Goal: Task Accomplishment & Management: Complete application form

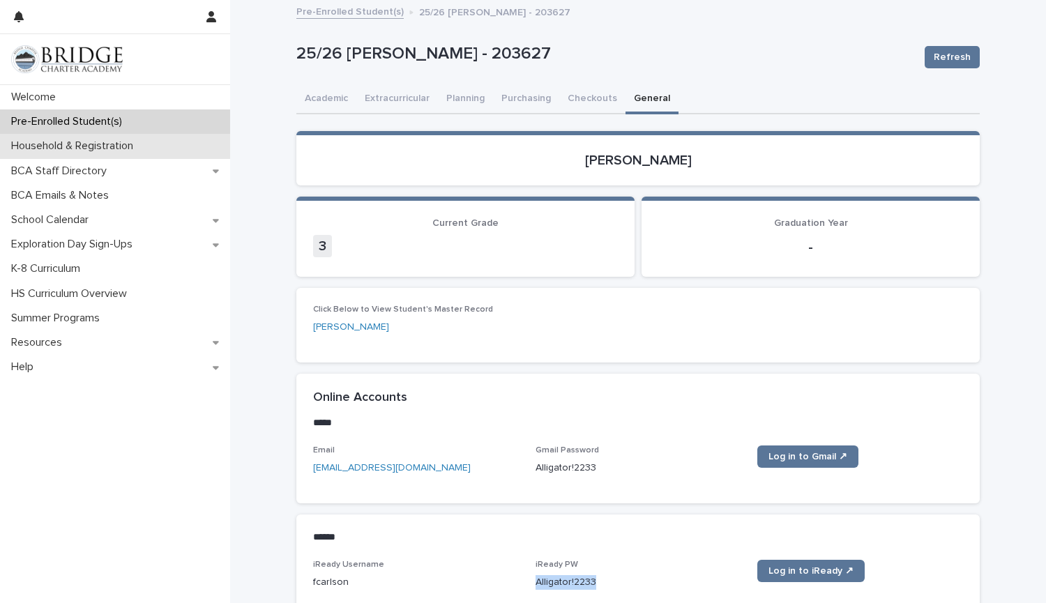
scroll to position [79, 0]
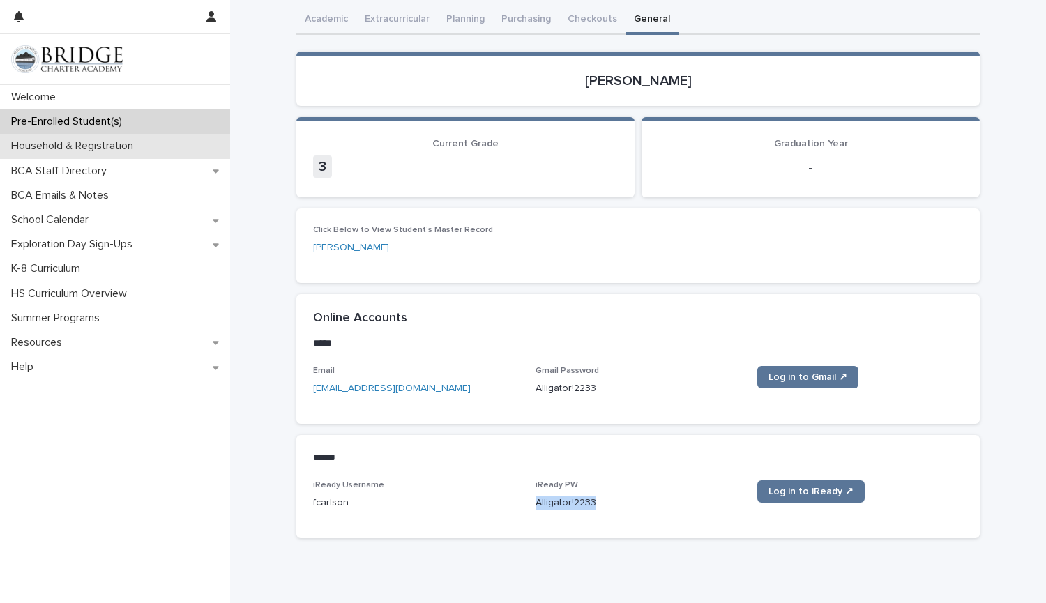
click at [131, 137] on div "Household & Registration" at bounding box center [115, 146] width 230 height 24
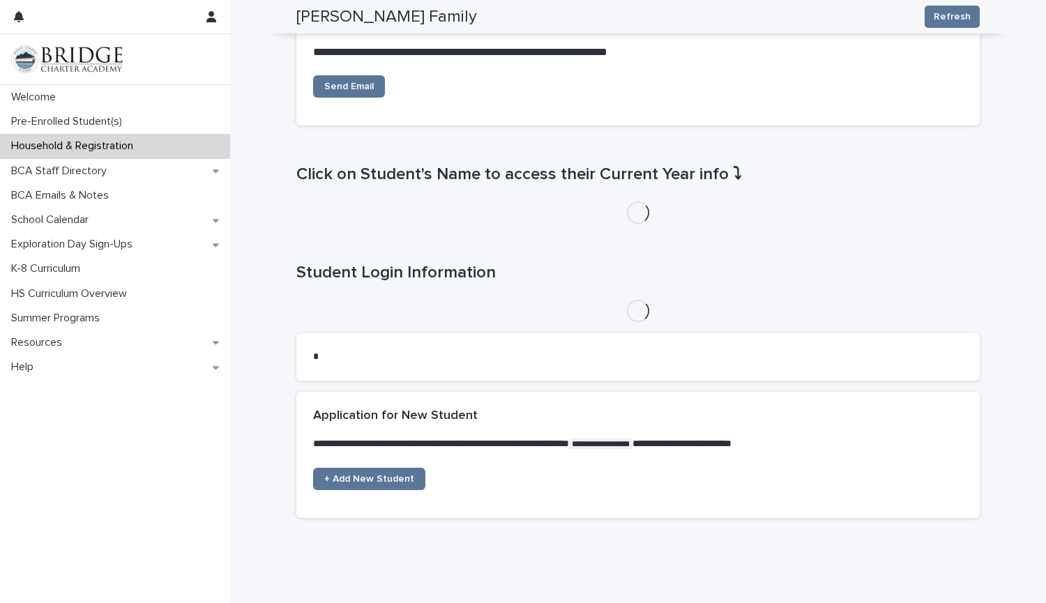
scroll to position [537, 0]
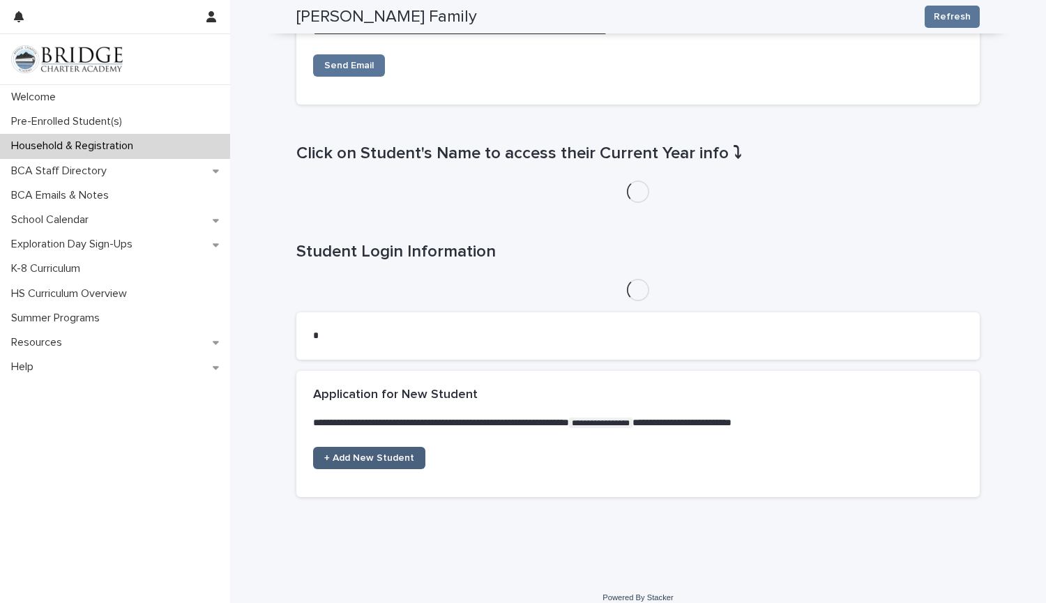
click at [374, 453] on span "+ Add New Student" at bounding box center [369, 458] width 90 height 10
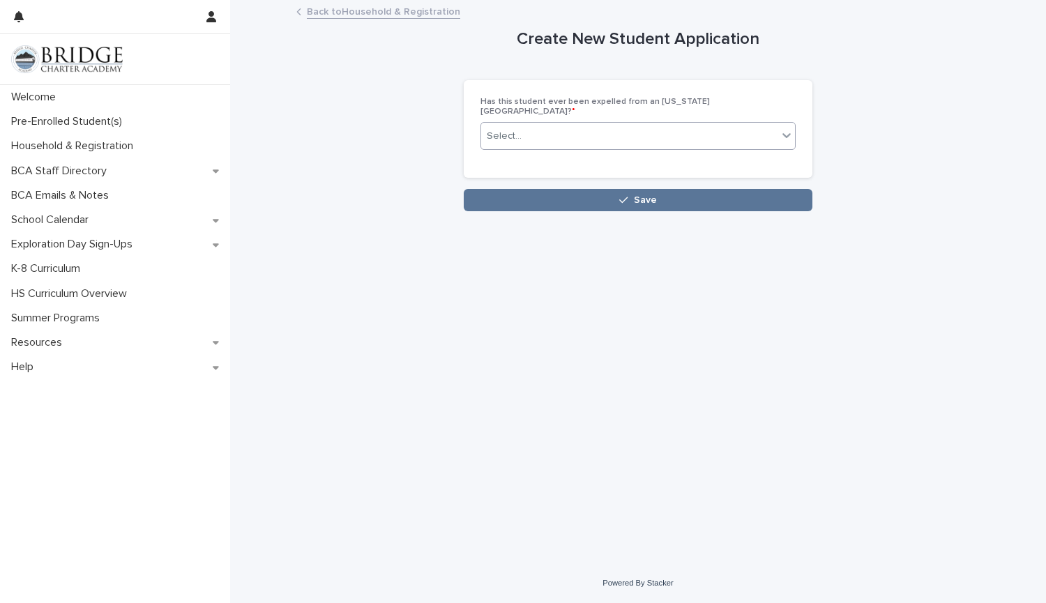
click at [561, 125] on div "Select..." at bounding box center [629, 136] width 296 height 23
click at [520, 175] on div "No" at bounding box center [638, 177] width 314 height 24
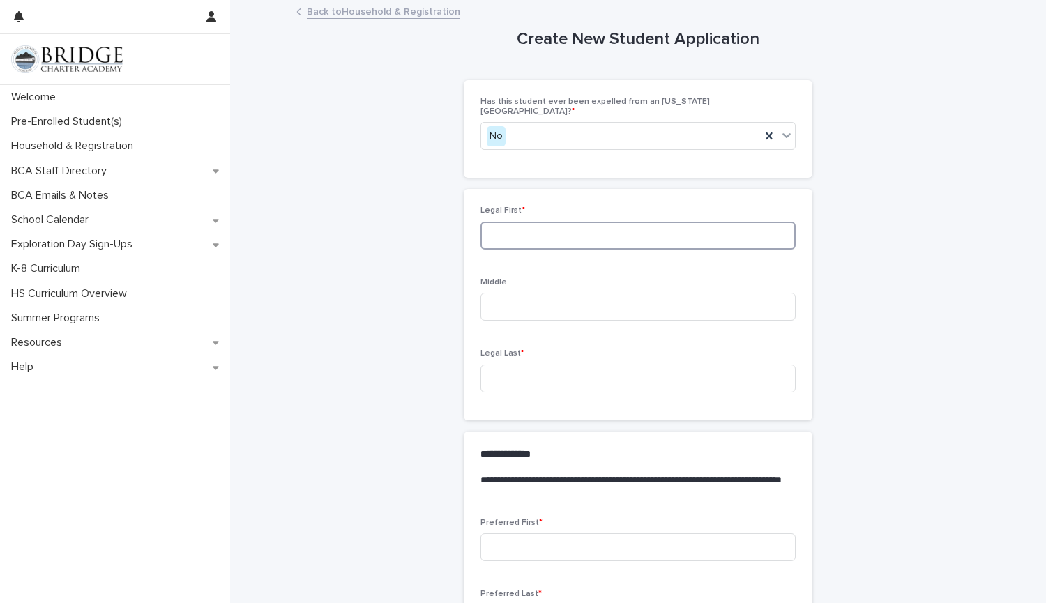
click at [530, 227] on input at bounding box center [637, 236] width 315 height 28
type input "*"
type input "******"
type input "*******"
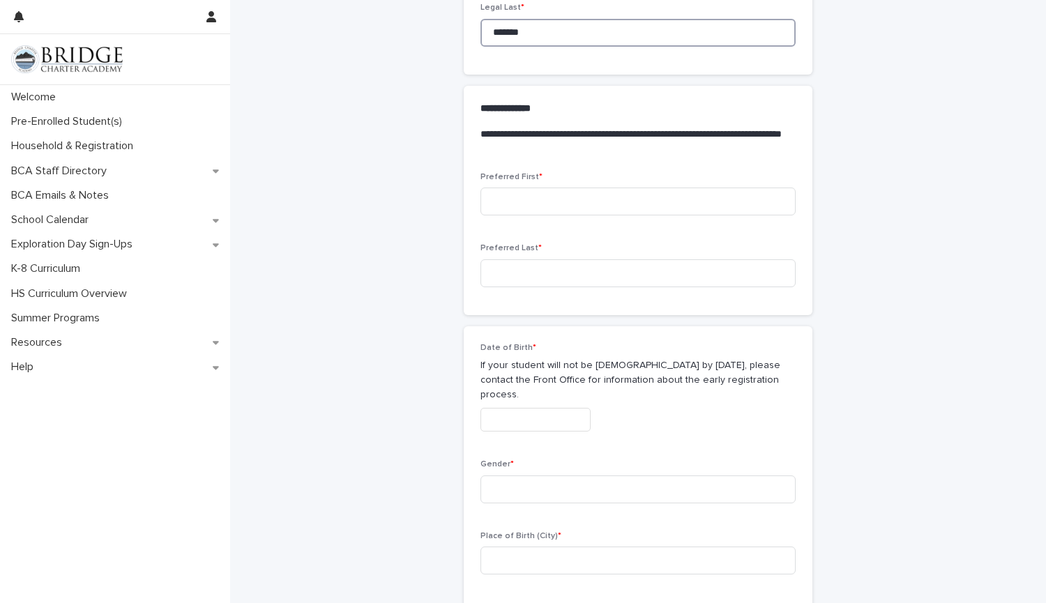
scroll to position [387, 0]
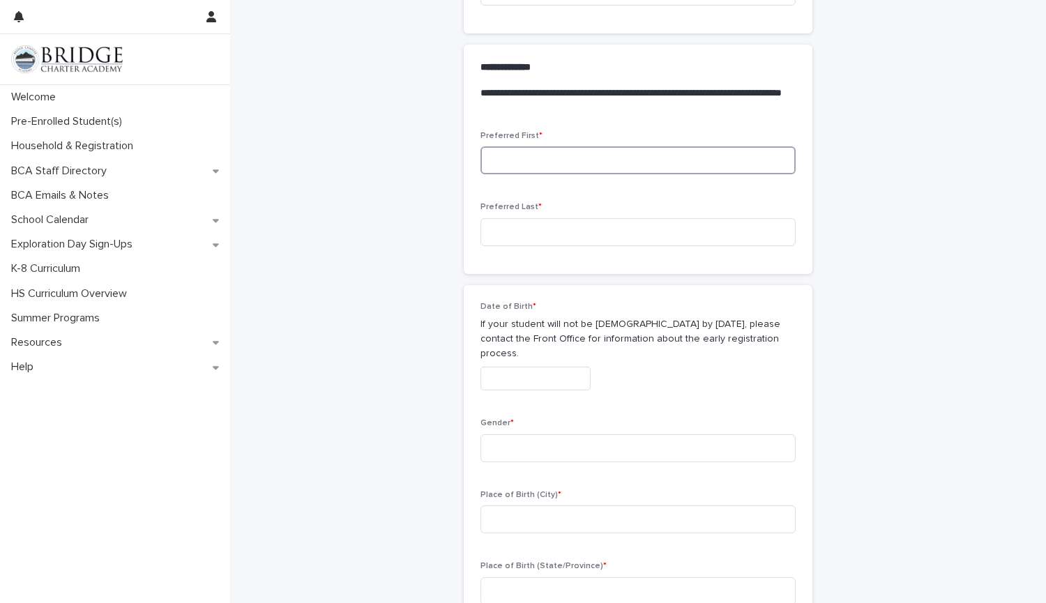
click at [489, 151] on input at bounding box center [637, 160] width 315 height 28
type input "******"
type input "*******"
click at [627, 393] on div "Date of Birth * If your student will not be 5 years old by September 1st, pleas…" at bounding box center [637, 494] width 315 height 385
click at [569, 367] on input "text" at bounding box center [535, 379] width 110 height 24
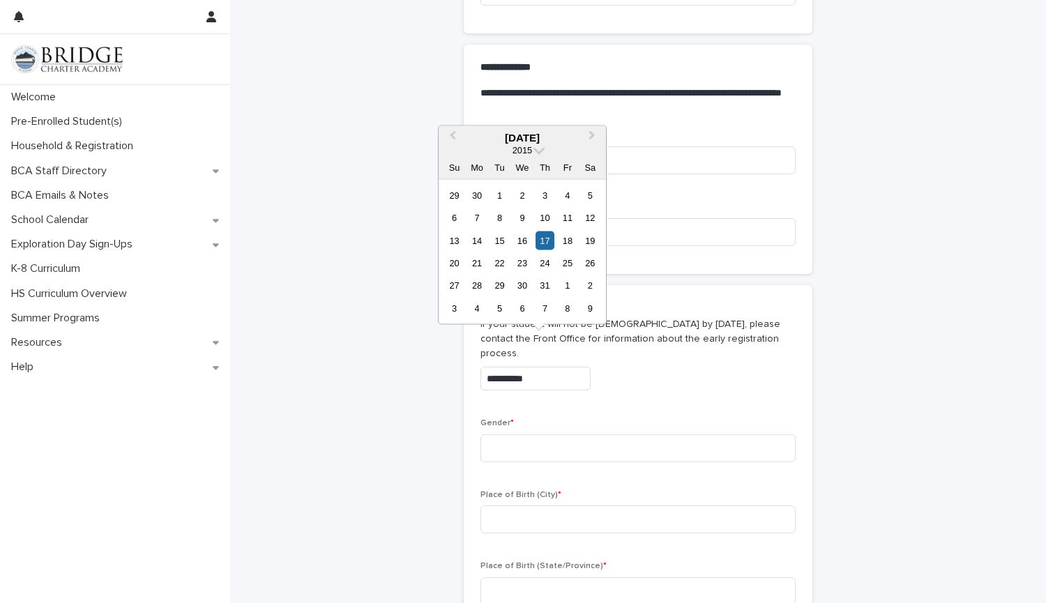
type input "**********"
type input "*"
type input "******"
type input "*******"
type input "******"
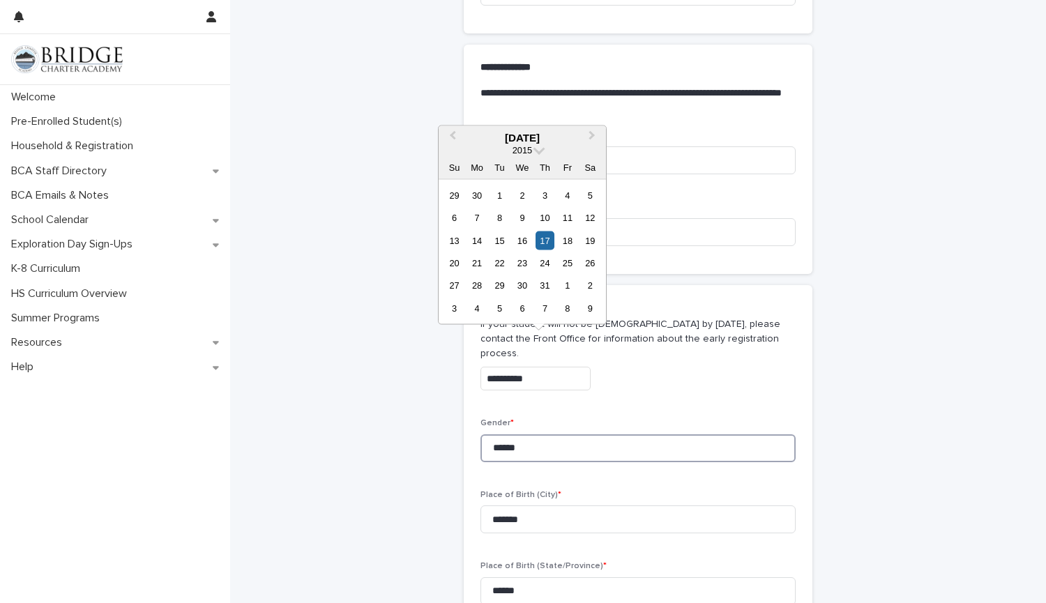
click at [577, 435] on input "******" at bounding box center [637, 448] width 315 height 28
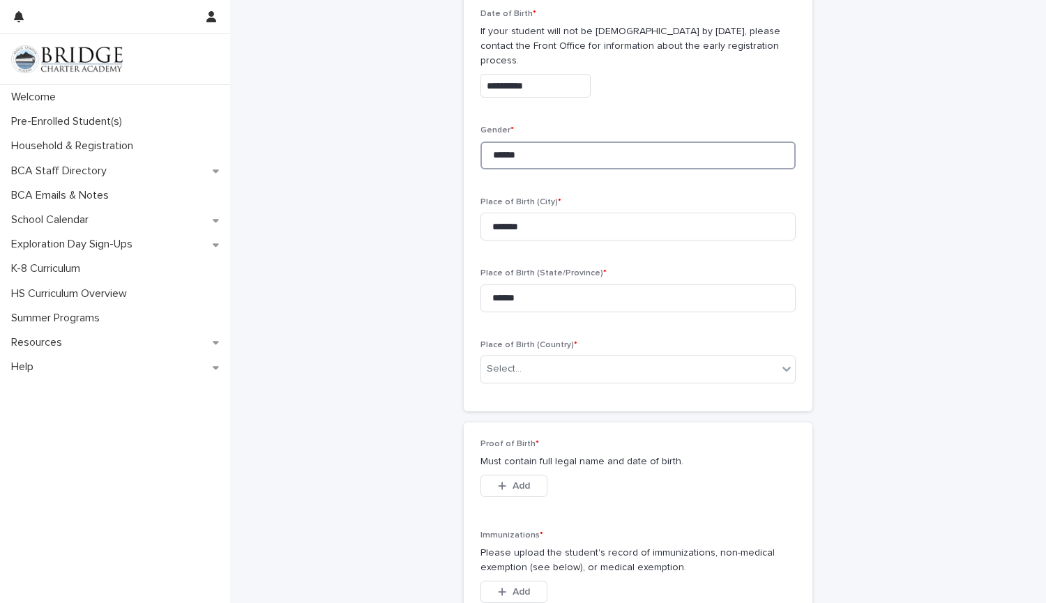
scroll to position [680, 0]
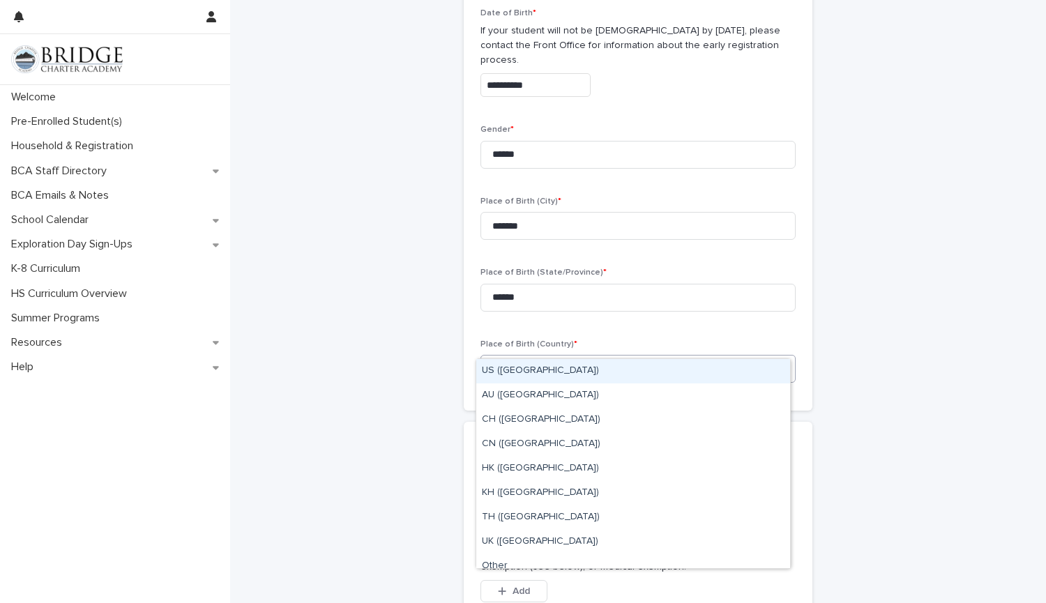
click at [553, 357] on div "Select..." at bounding box center [629, 368] width 296 height 23
click at [526, 378] on div "US (United States)" at bounding box center [633, 371] width 314 height 24
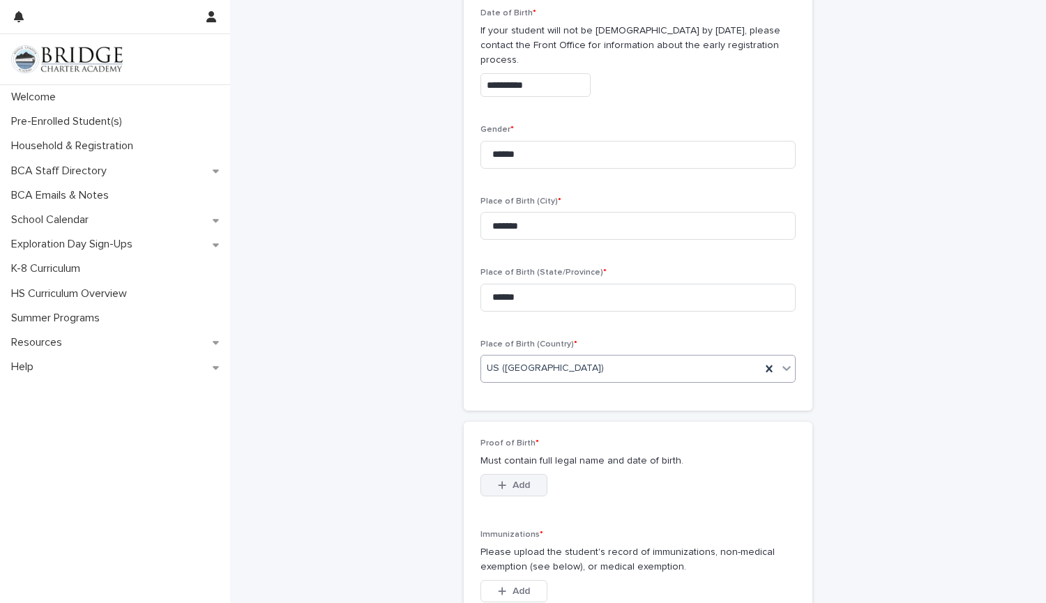
click at [524, 480] on span "Add" at bounding box center [520, 485] width 17 height 10
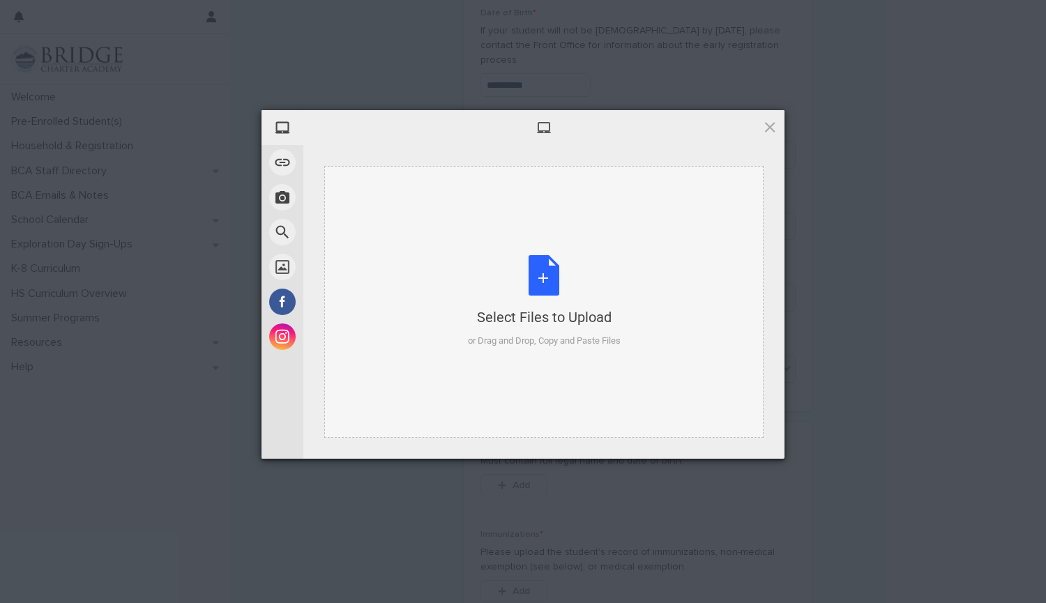
click at [542, 284] on div "Select Files to Upload or Drag and Drop, Copy and Paste Files" at bounding box center [544, 301] width 153 height 93
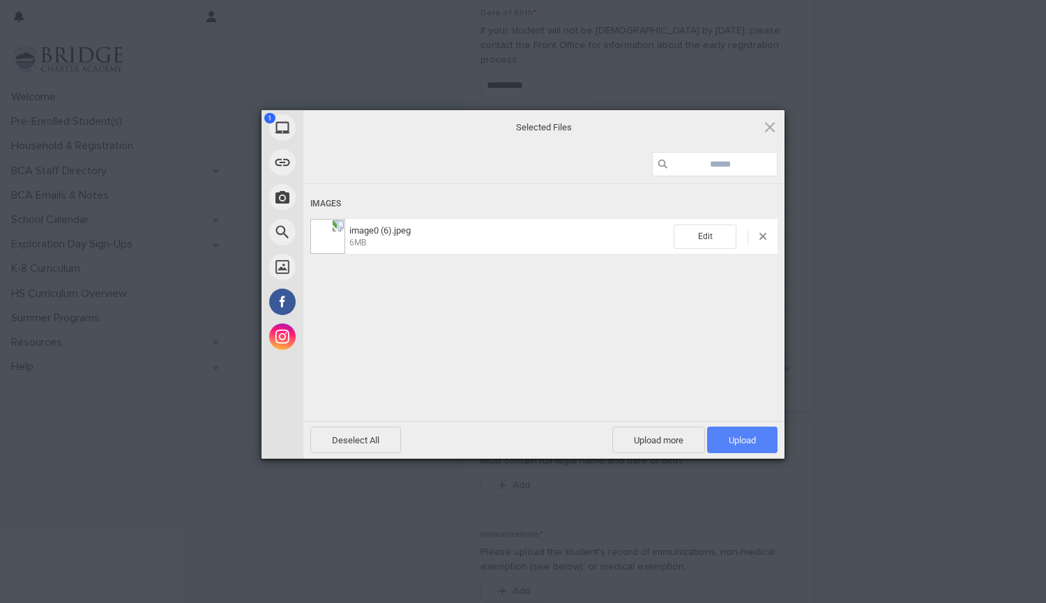
click at [757, 442] on span "Upload 1" at bounding box center [742, 440] width 70 height 26
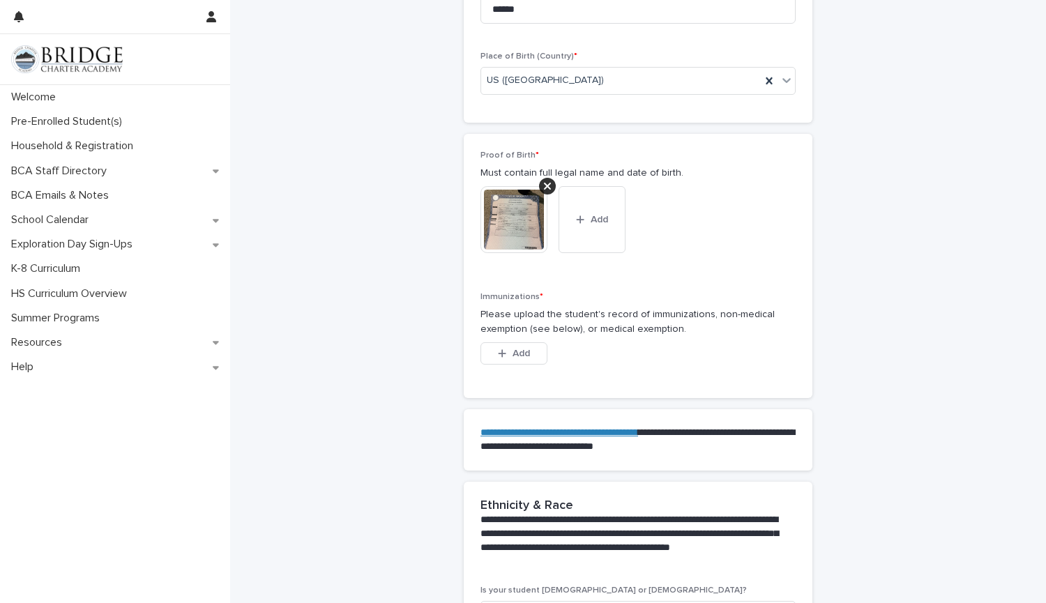
scroll to position [1009, 0]
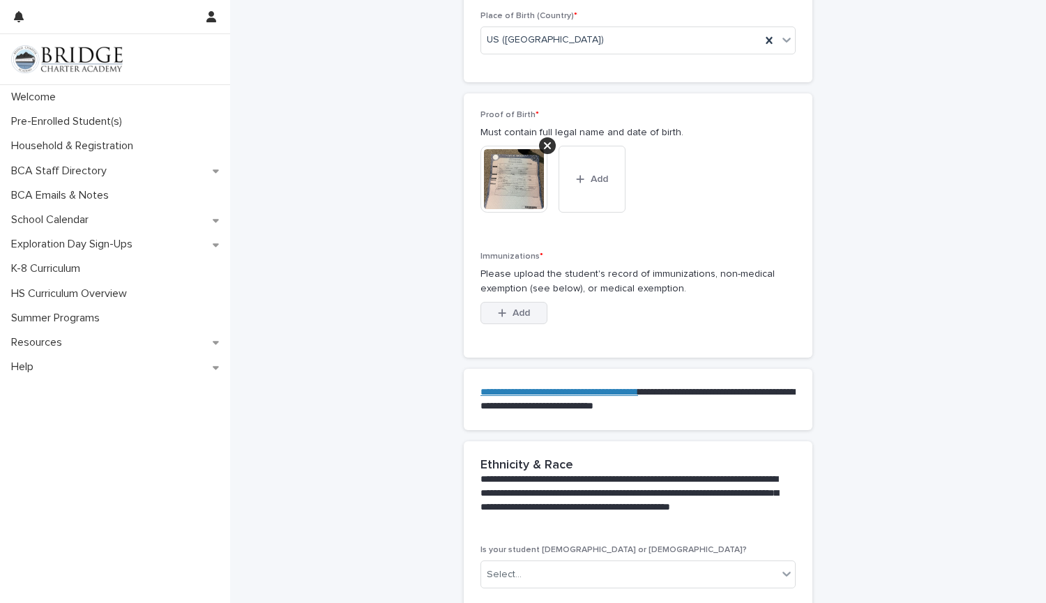
click at [533, 302] on button "Add" at bounding box center [513, 313] width 67 height 22
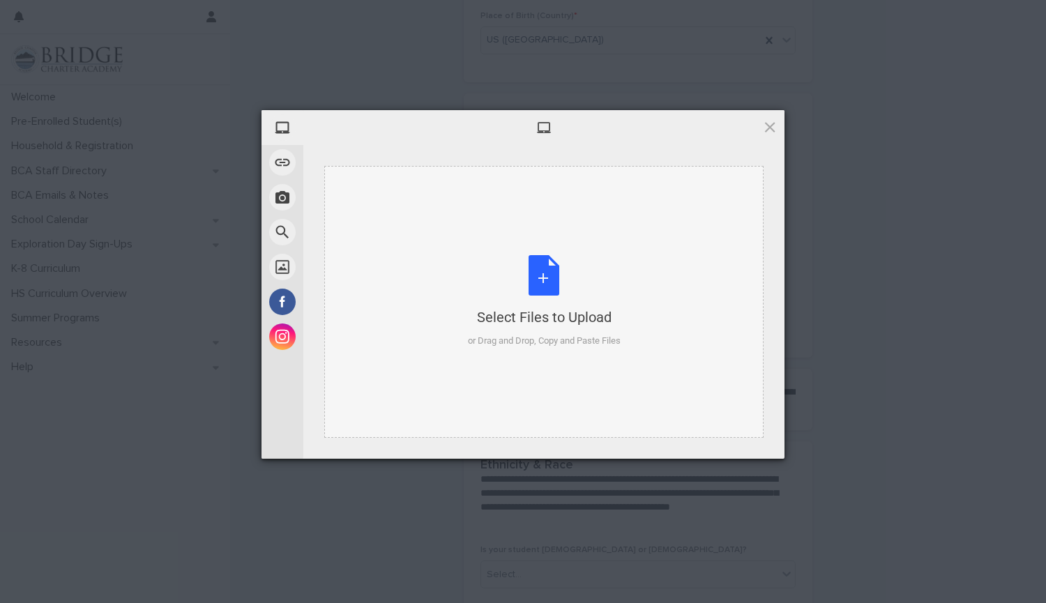
click at [556, 303] on div "Select Files to Upload or Drag and Drop, Copy and Paste Files" at bounding box center [544, 301] width 153 height 93
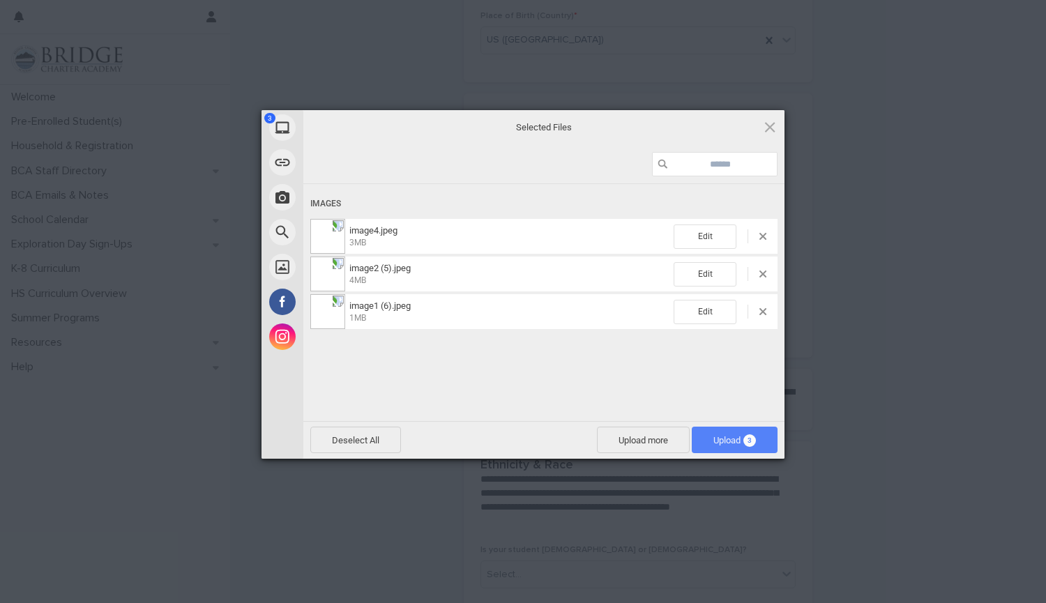
click at [715, 439] on span "Upload 3" at bounding box center [734, 440] width 43 height 10
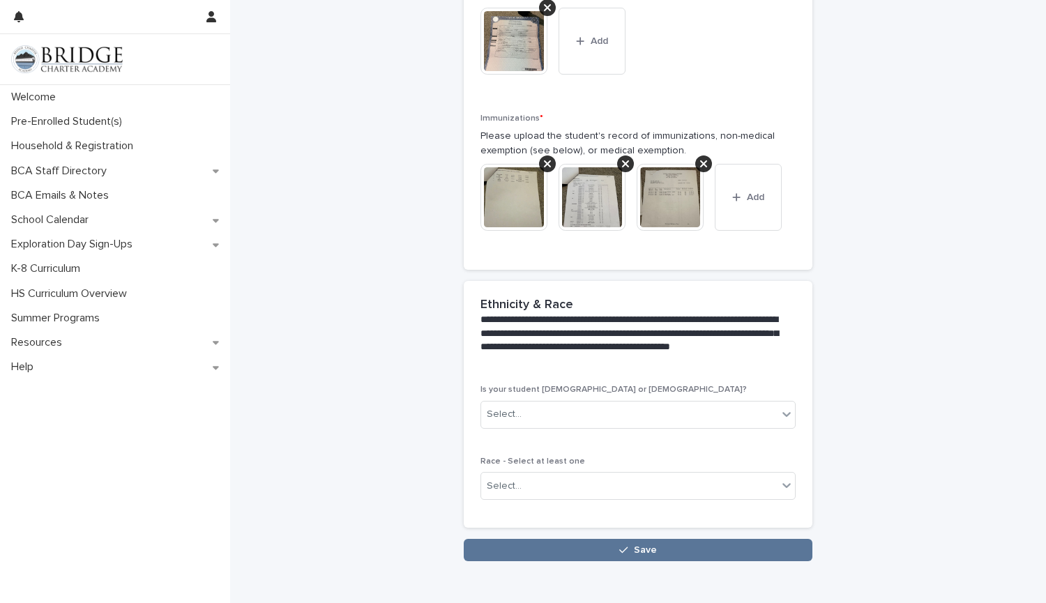
scroll to position [1147, 0]
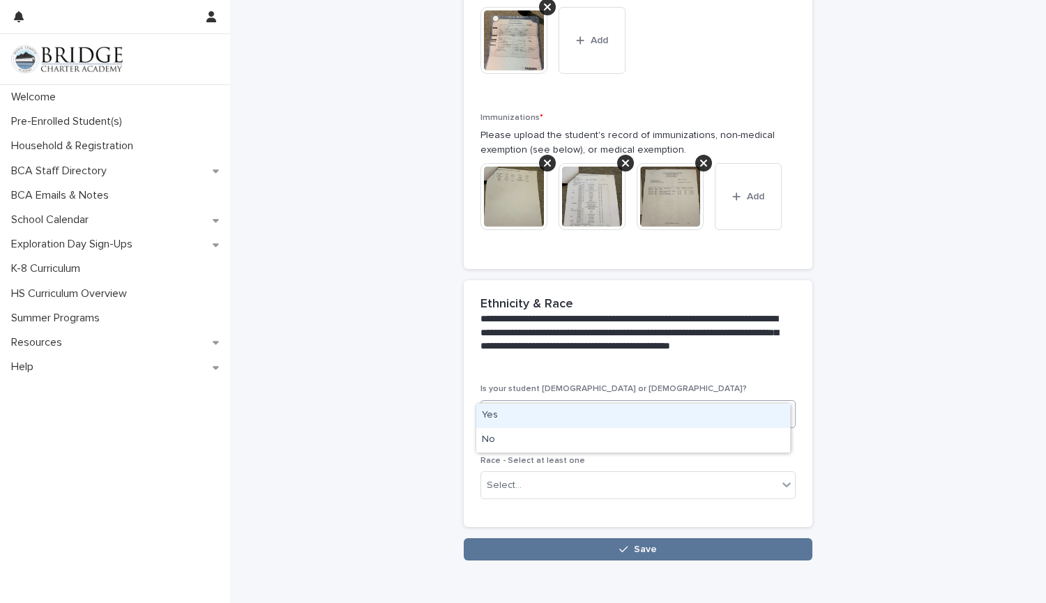
click at [579, 402] on div "Select..." at bounding box center [629, 413] width 296 height 23
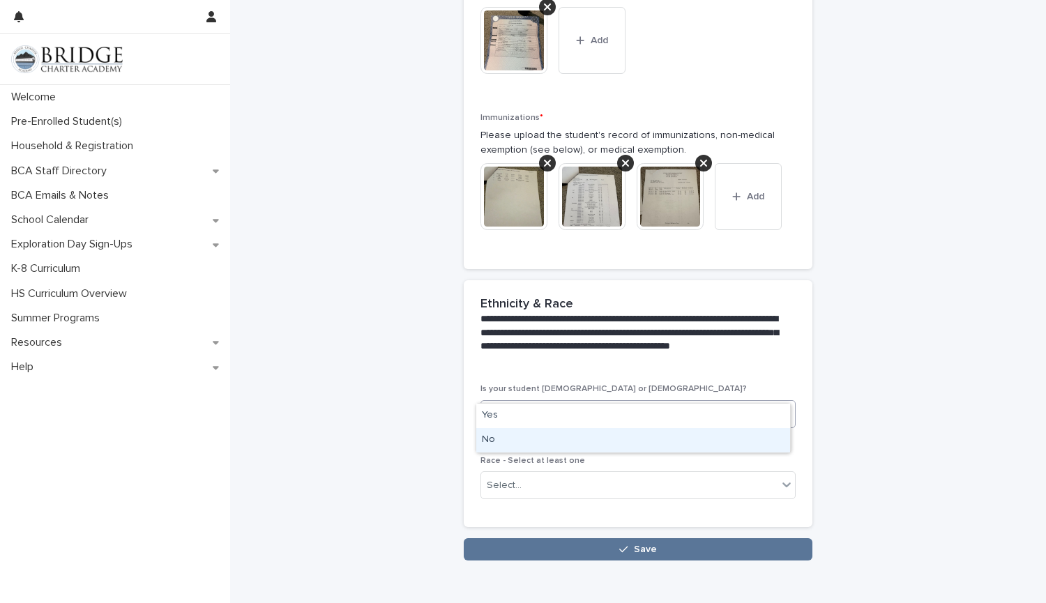
click at [530, 440] on div "No" at bounding box center [633, 440] width 314 height 24
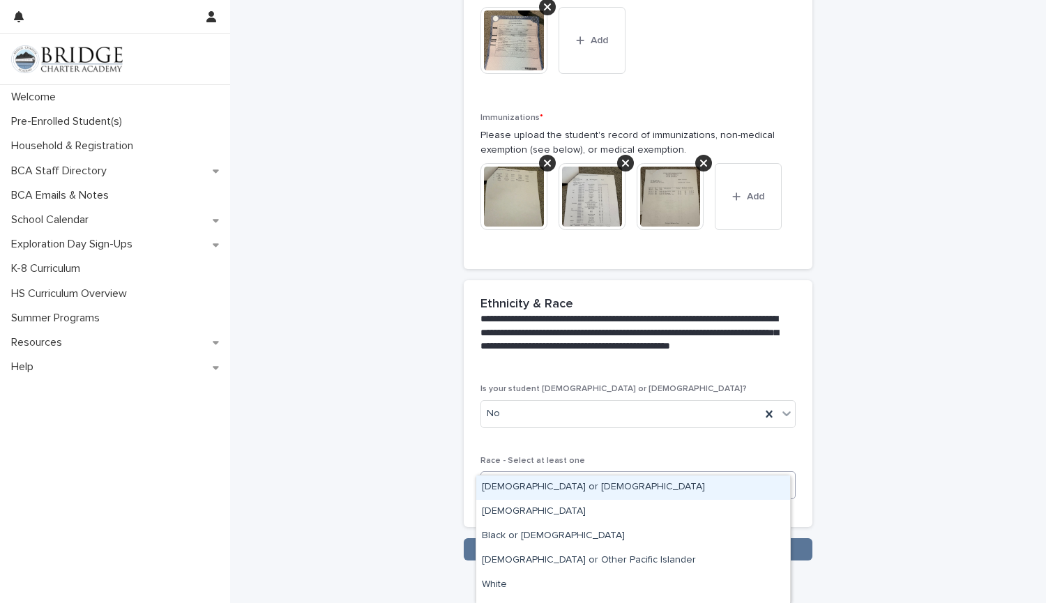
click at [527, 474] on div "Select..." at bounding box center [629, 485] width 296 height 23
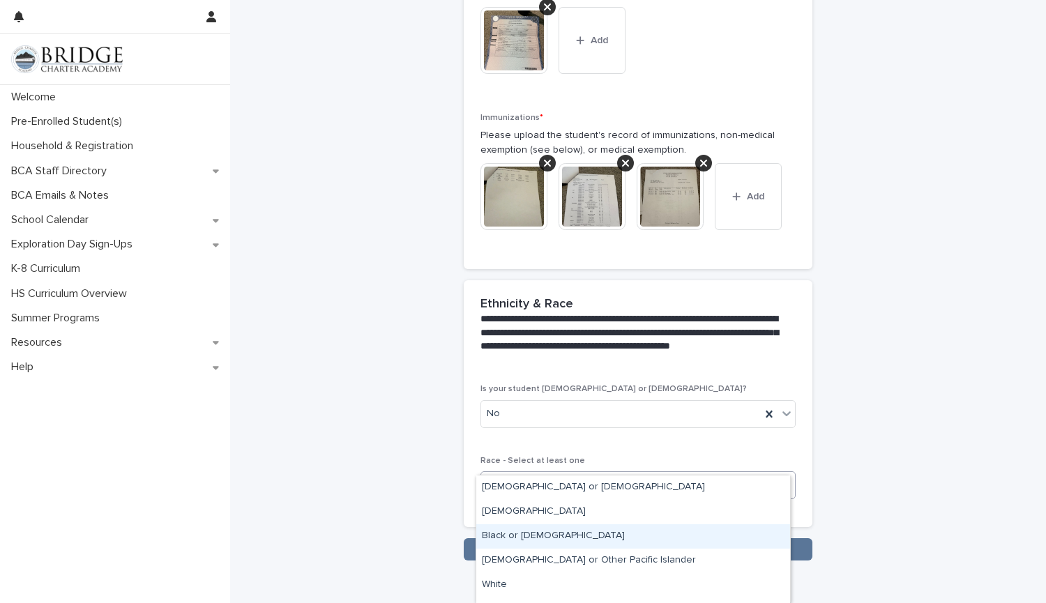
scroll to position [43, 0]
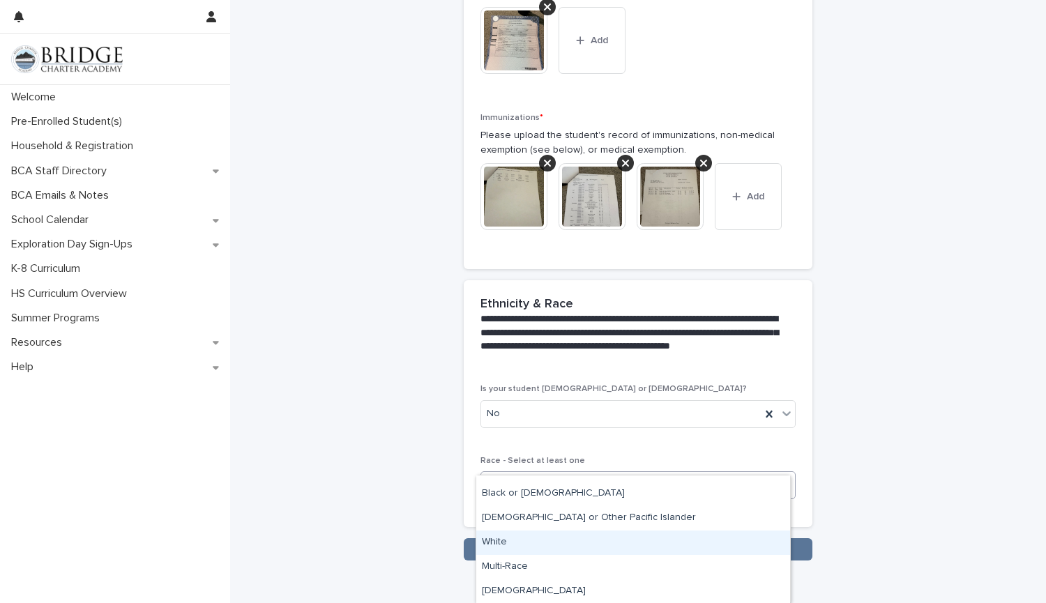
click at [510, 544] on div "White" at bounding box center [633, 542] width 314 height 24
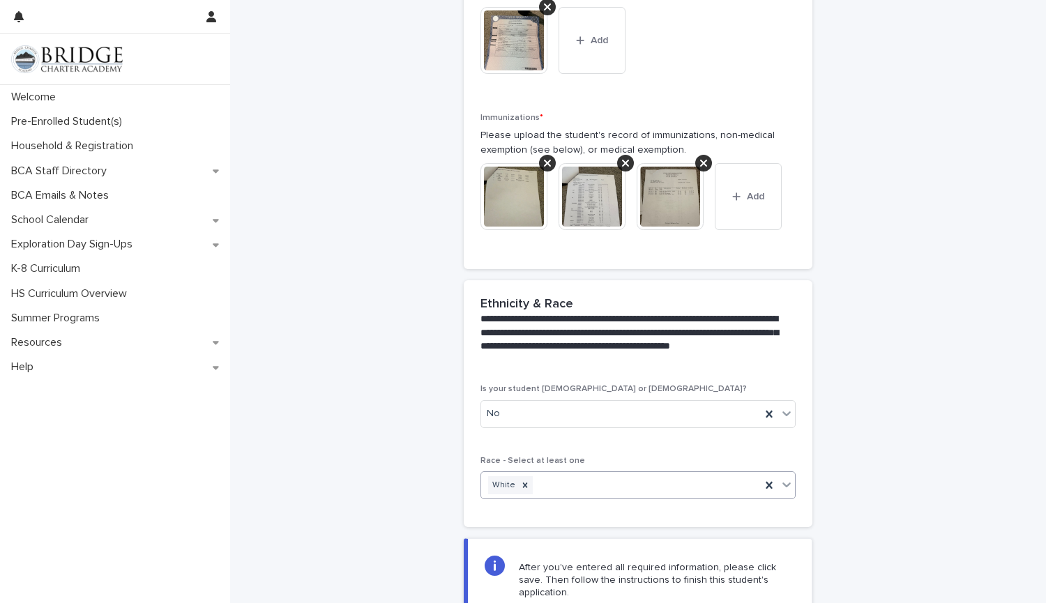
scroll to position [1266, 0]
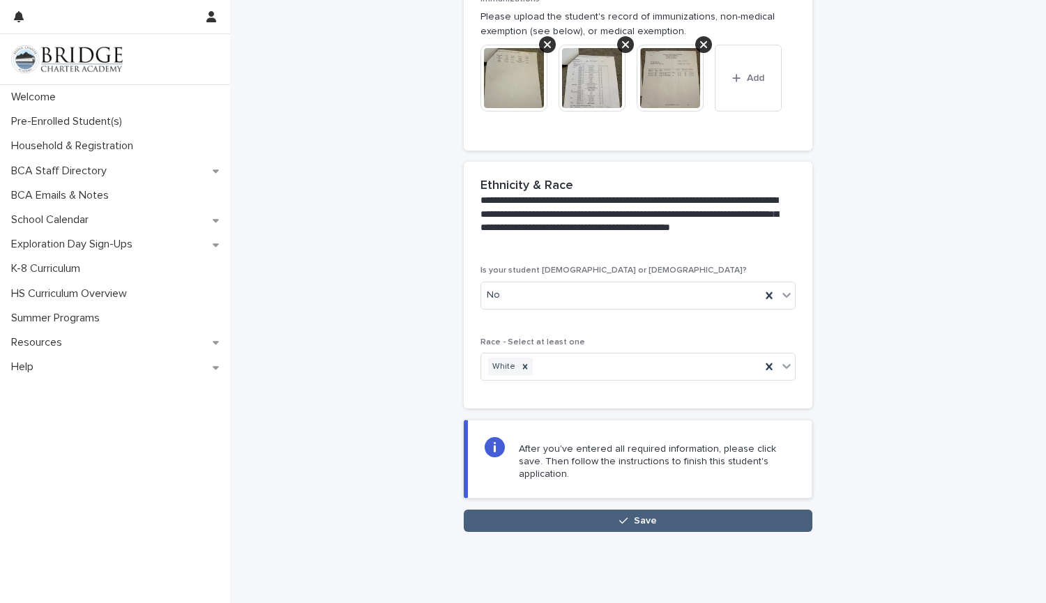
click at [538, 510] on button "Save" at bounding box center [638, 521] width 349 height 22
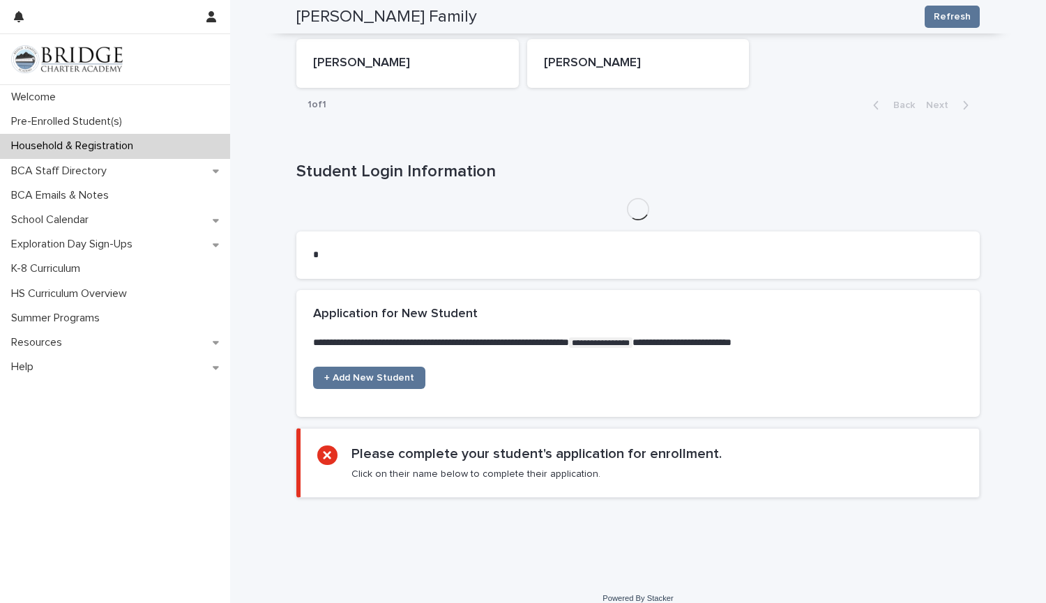
scroll to position [666, 0]
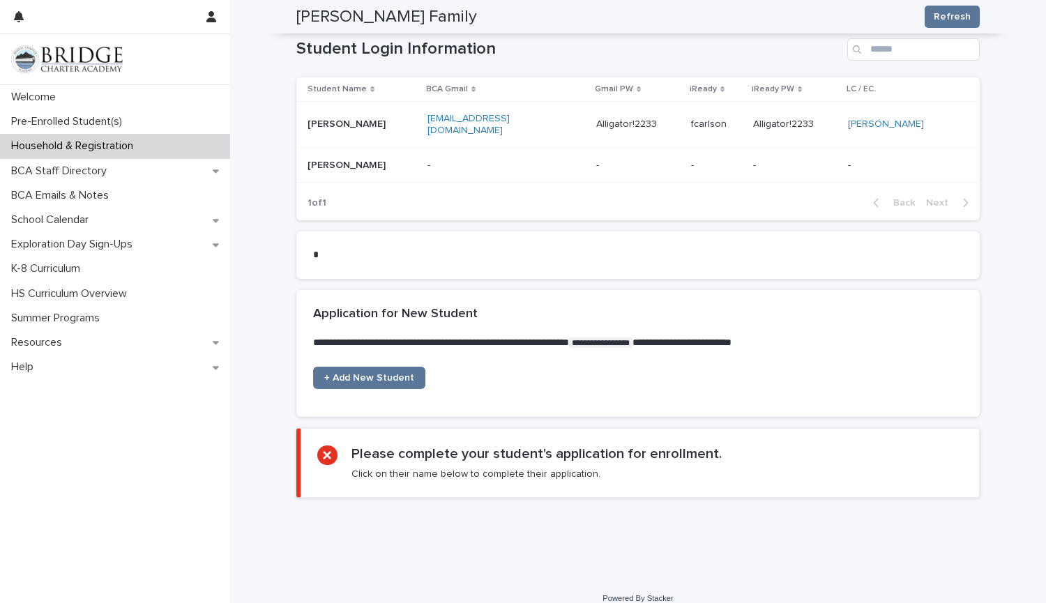
click at [349, 160] on p "[PERSON_NAME]" at bounding box center [361, 166] width 109 height 12
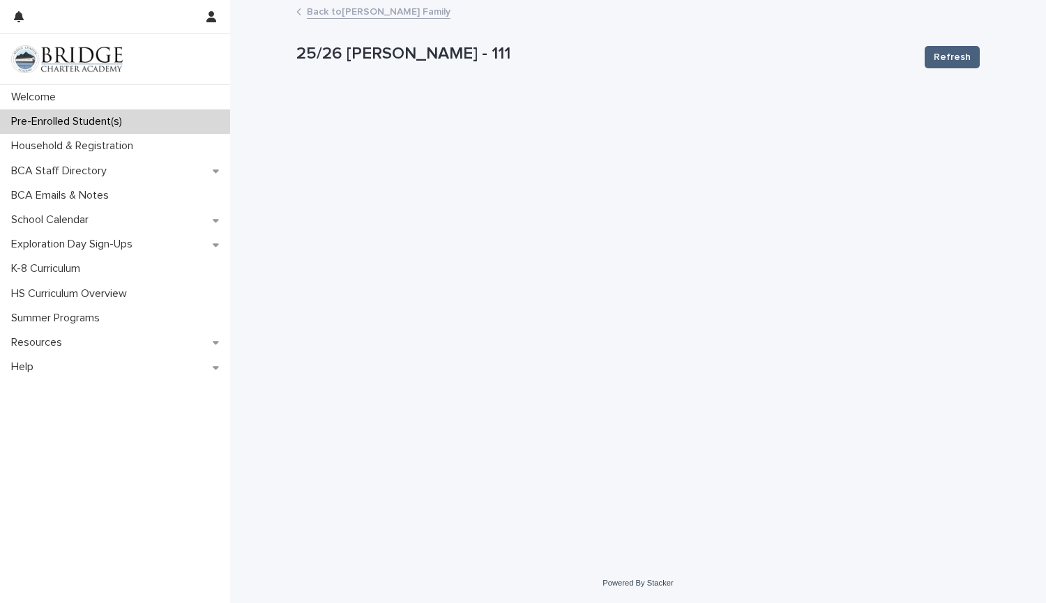
click at [934, 63] on button "Refresh" at bounding box center [951, 57] width 55 height 22
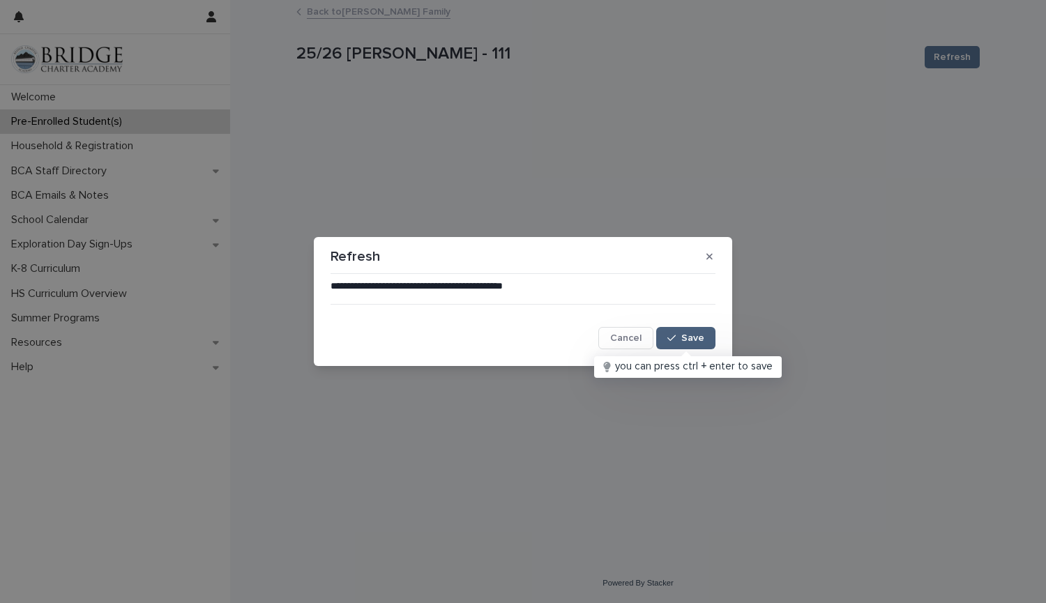
click at [671, 339] on icon "button" at bounding box center [671, 338] width 8 height 10
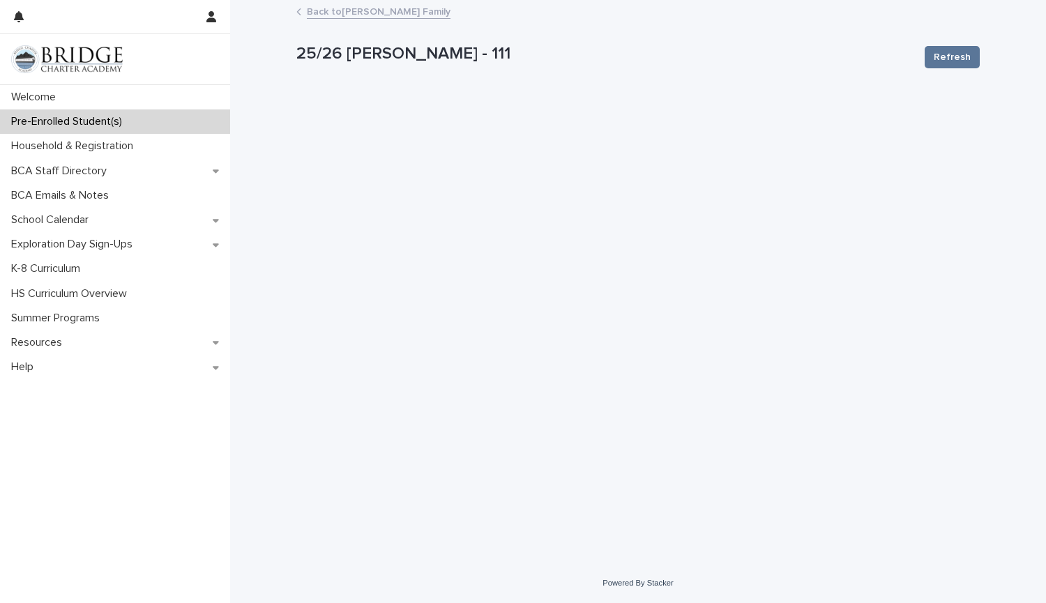
click at [346, 13] on link "Back to Carlson Family" at bounding box center [379, 11] width 144 height 16
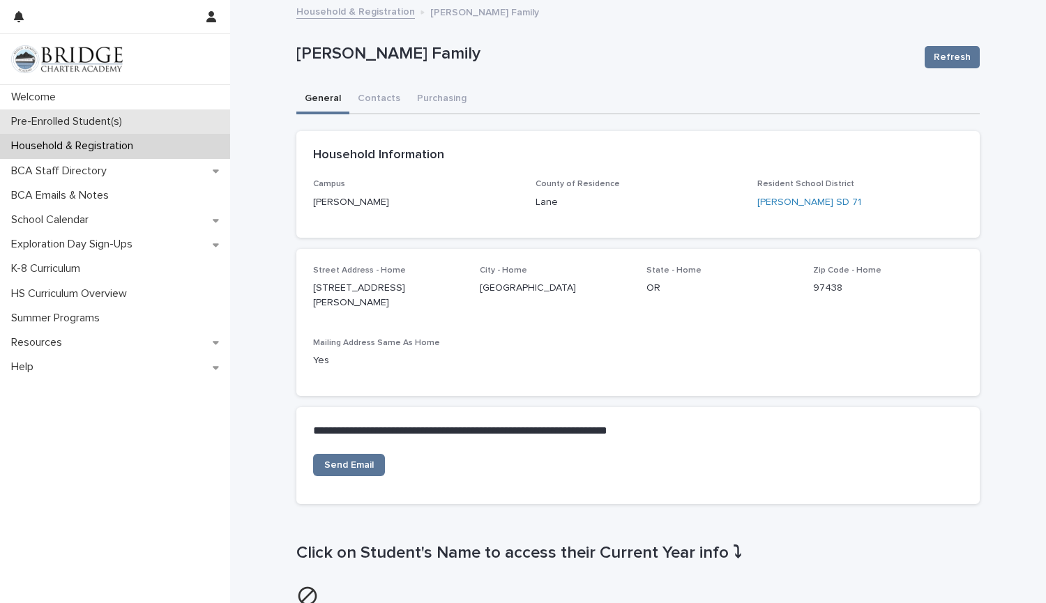
click at [116, 118] on p "Pre-Enrolled Student(s)" at bounding box center [70, 121] width 128 height 13
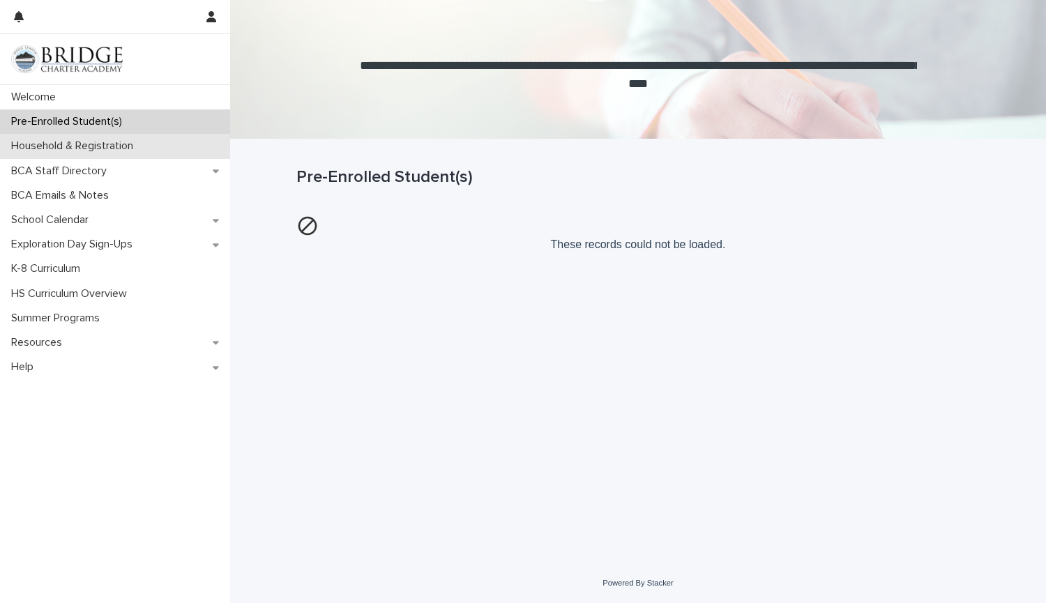
click at [104, 144] on p "Household & Registration" at bounding box center [75, 145] width 139 height 13
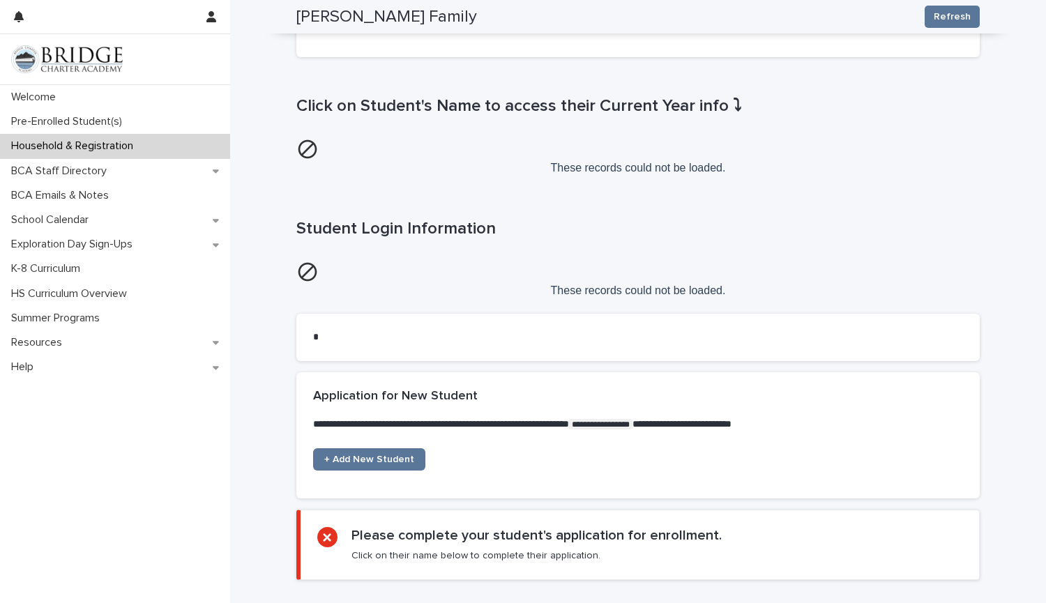
scroll to position [666, 0]
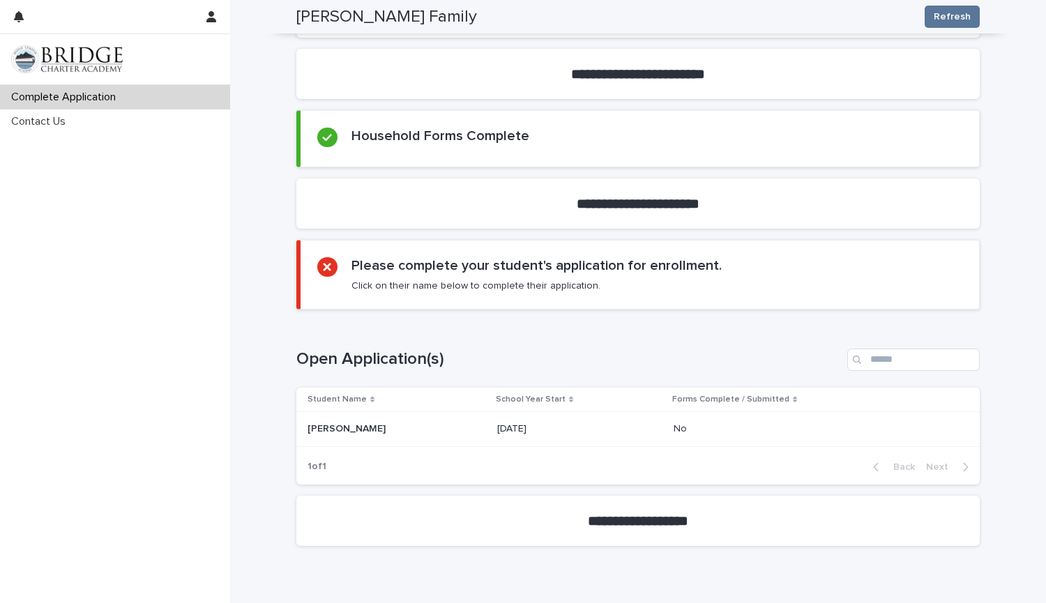
scroll to position [491, 0]
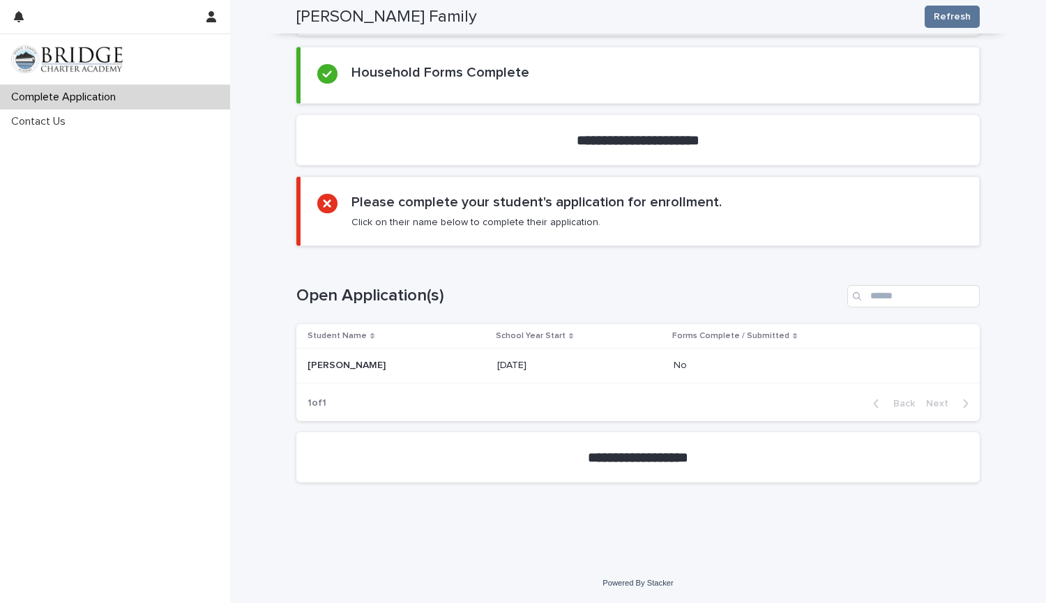
click at [519, 366] on p "[DATE]" at bounding box center [579, 366] width 165 height 12
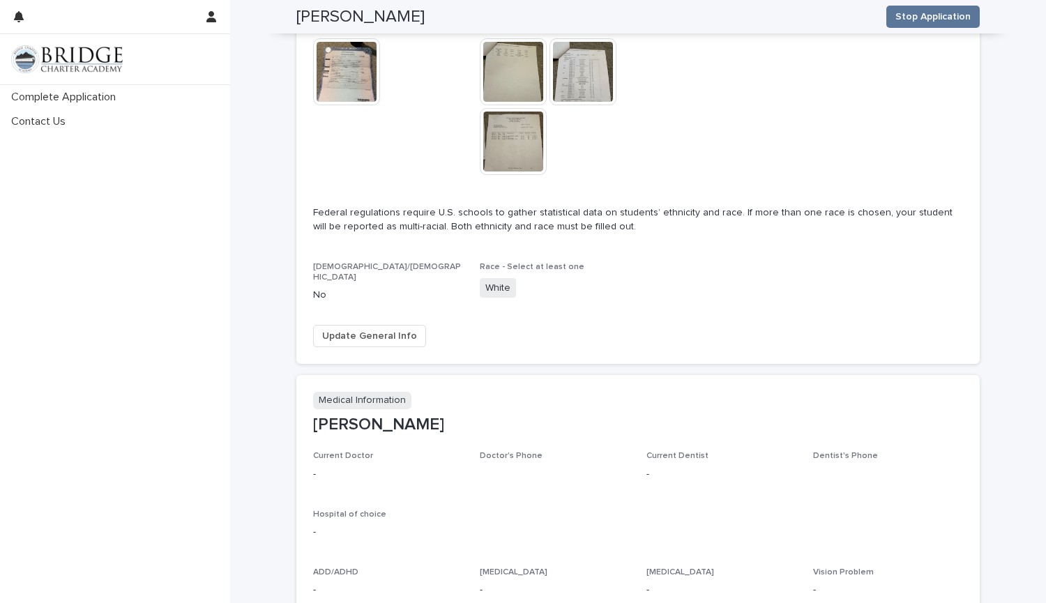
scroll to position [493, 0]
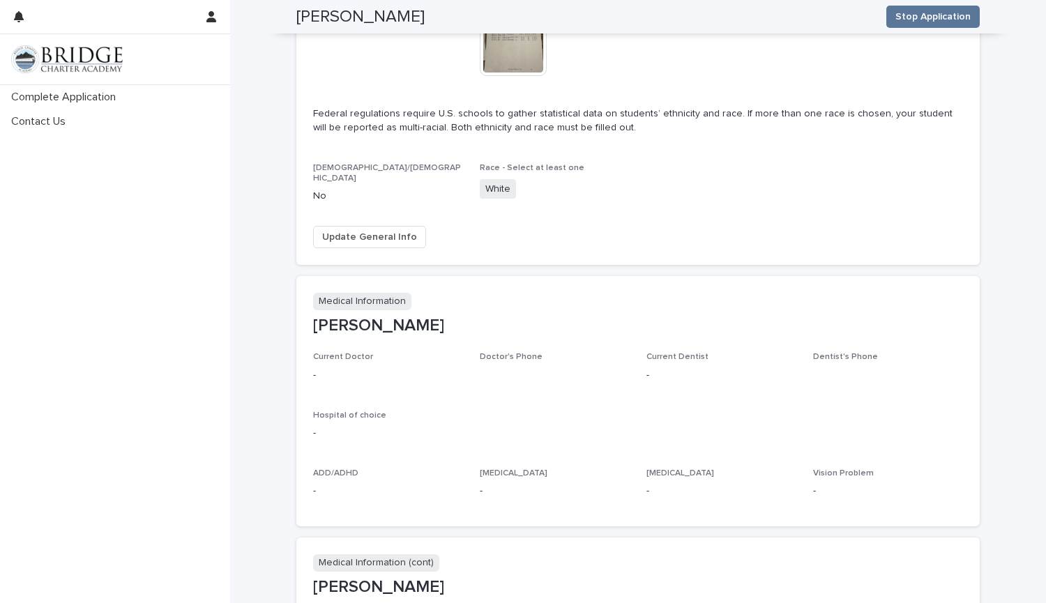
click at [390, 490] on p "-" at bounding box center [388, 491] width 150 height 15
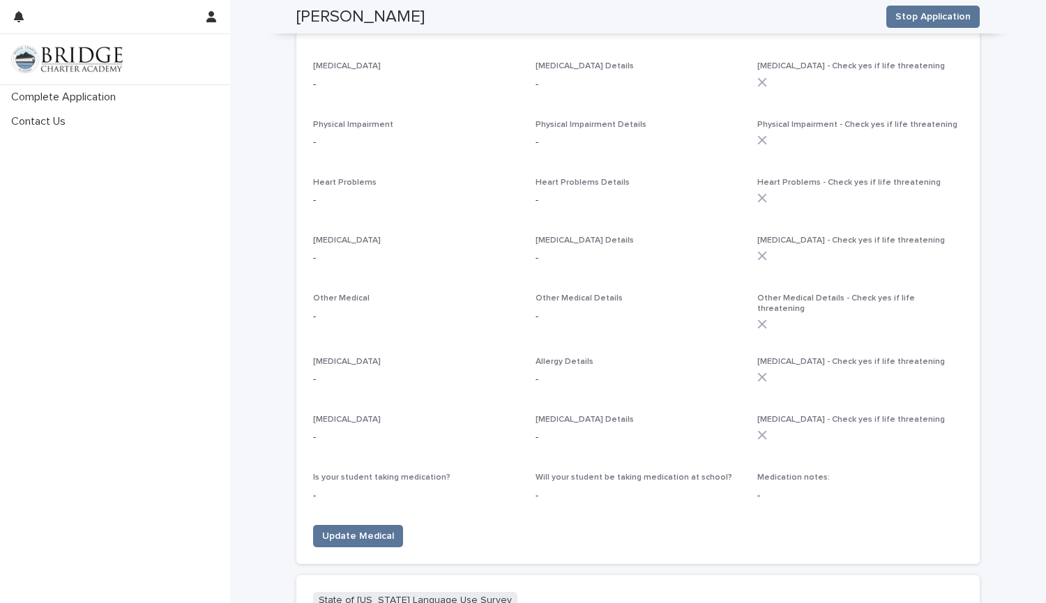
scroll to position [1115, 0]
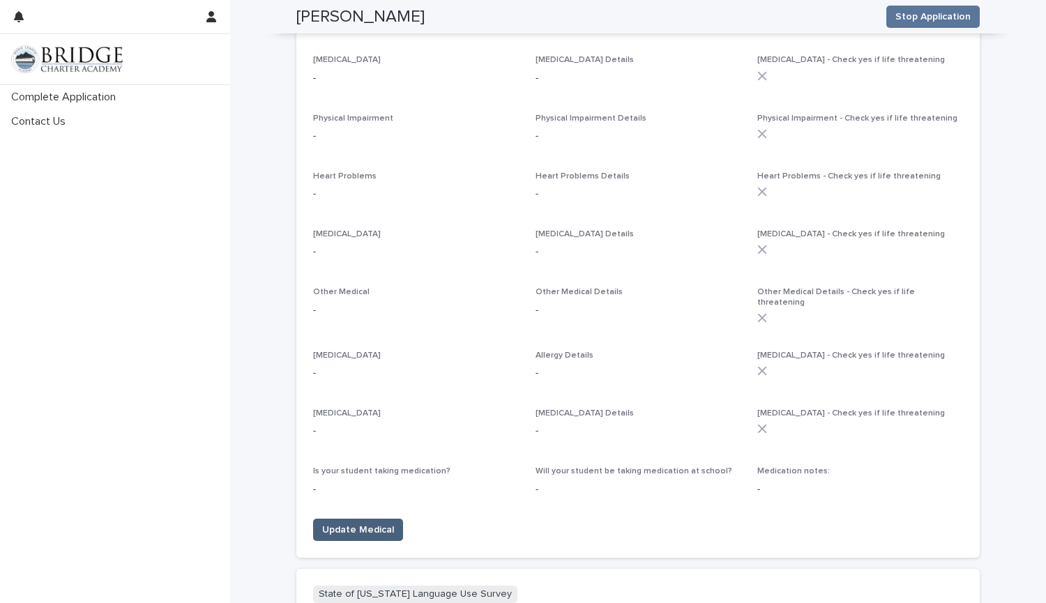
click at [358, 519] on button "Update Medical" at bounding box center [358, 530] width 90 height 22
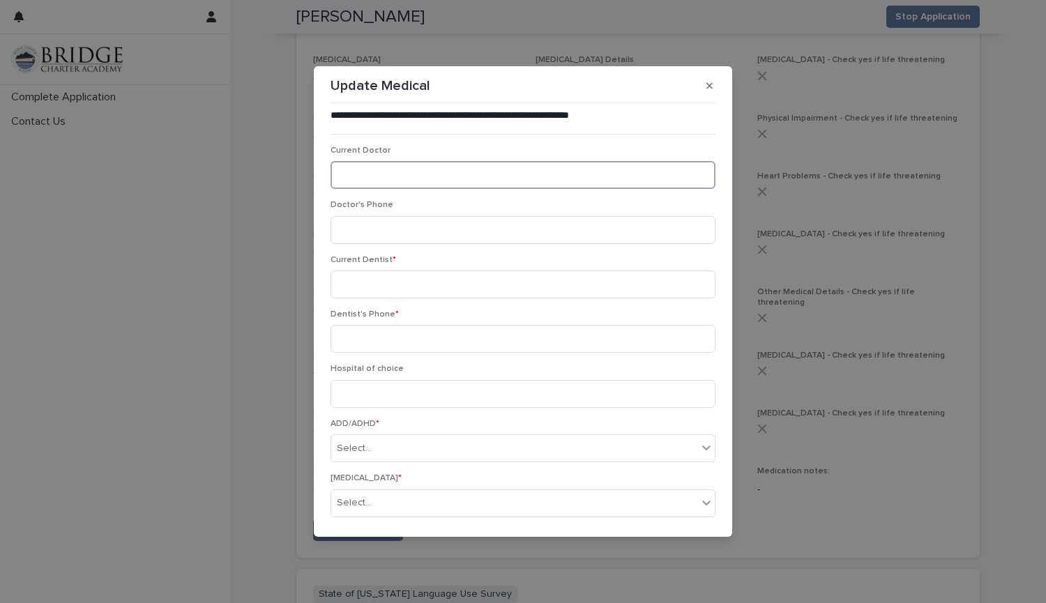
click at [397, 182] on input at bounding box center [522, 175] width 385 height 28
type input "**********"
click at [390, 215] on div "Doctor's Phone" at bounding box center [522, 227] width 385 height 54
click at [389, 224] on input at bounding box center [522, 230] width 385 height 28
type input "**********"
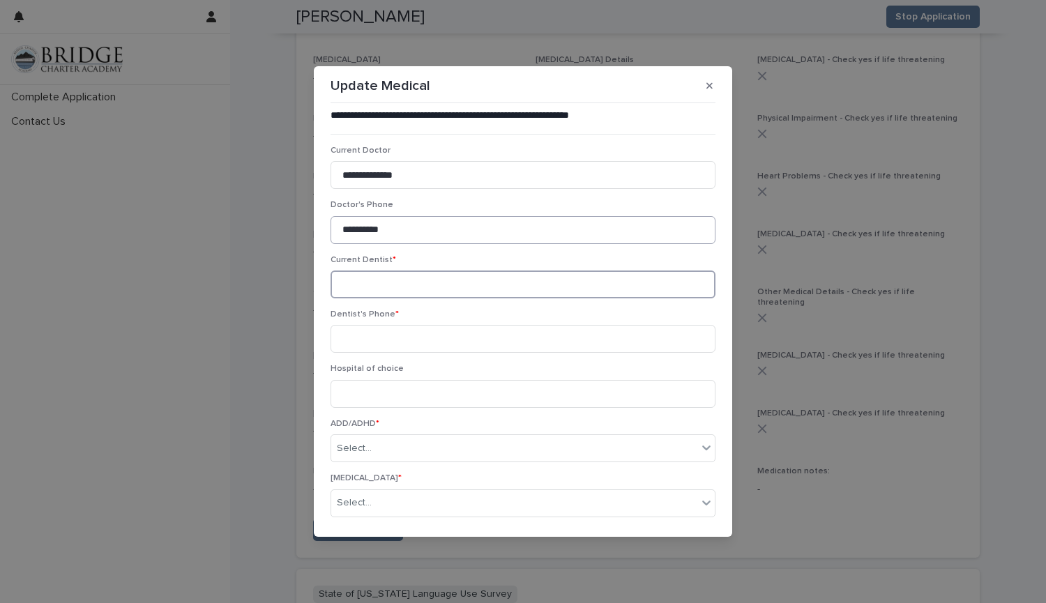
type input "*"
type input "**********"
click at [369, 341] on input at bounding box center [522, 339] width 385 height 28
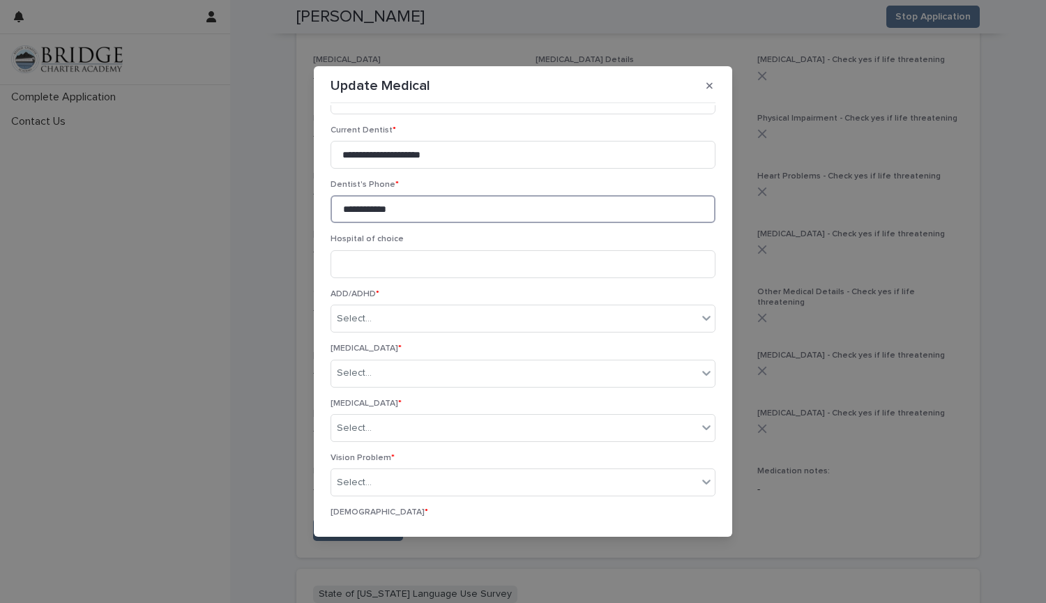
scroll to position [132, 0]
type input "**********"
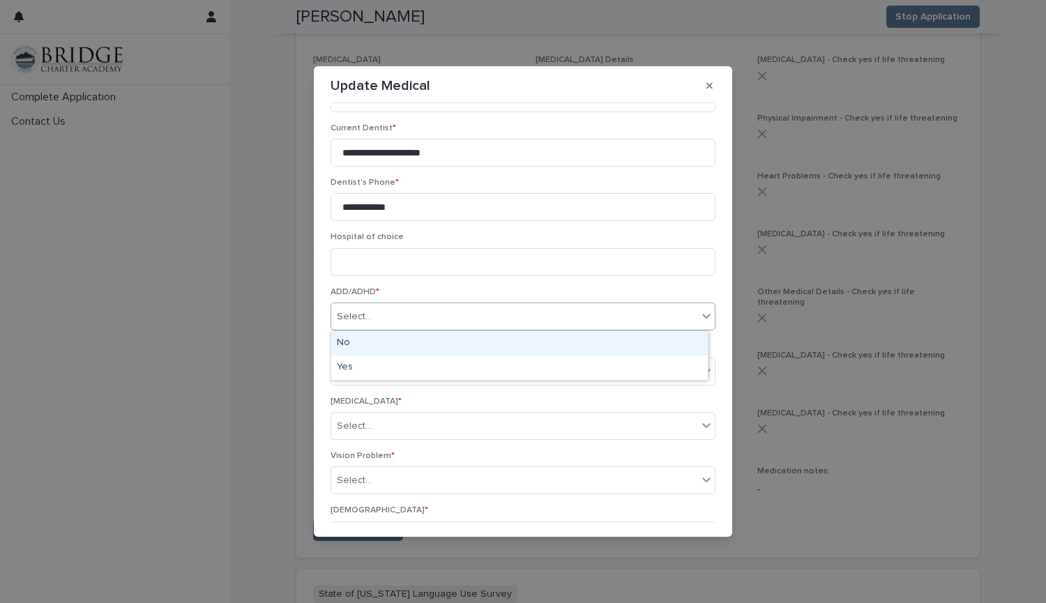
click at [375, 319] on div "Select..." at bounding box center [514, 316] width 366 height 23
click at [356, 344] on div "No" at bounding box center [519, 343] width 376 height 24
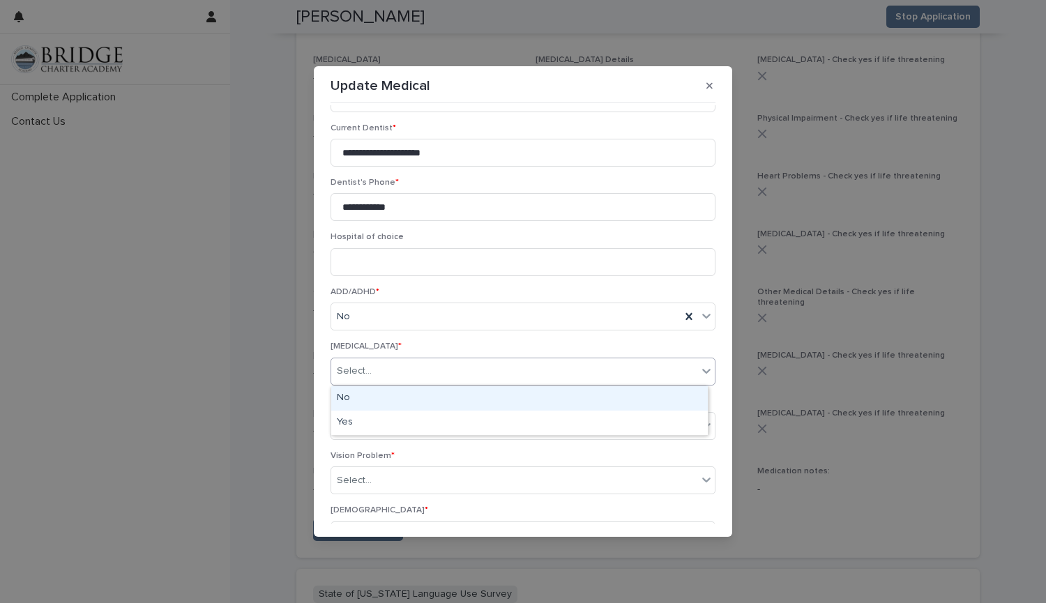
click at [361, 371] on div "Select..." at bounding box center [354, 371] width 35 height 15
click at [361, 401] on div "No" at bounding box center [519, 398] width 376 height 24
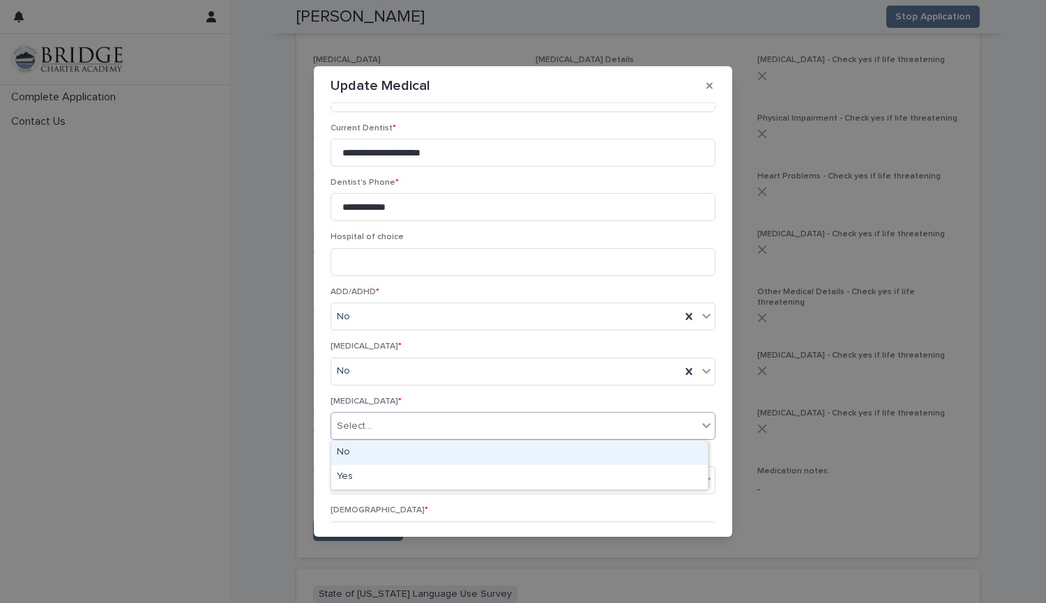
click at [365, 425] on div "Select..." at bounding box center [354, 426] width 35 height 15
click at [359, 449] on div "No" at bounding box center [519, 453] width 376 height 24
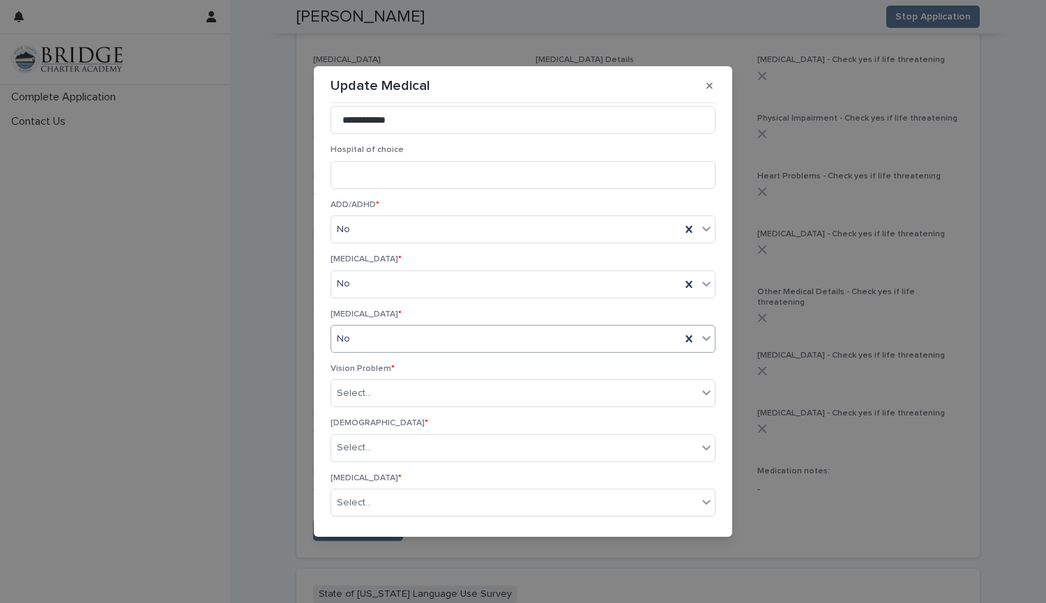
scroll to position [224, 0]
click at [364, 391] on div "Select..." at bounding box center [354, 388] width 35 height 15
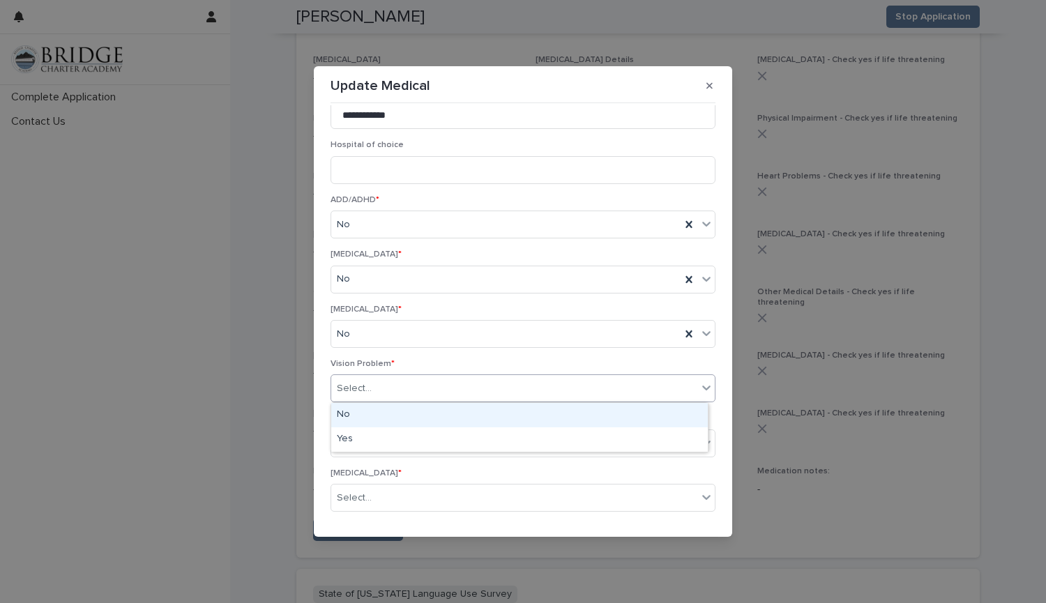
click at [356, 419] on div "No" at bounding box center [519, 415] width 376 height 24
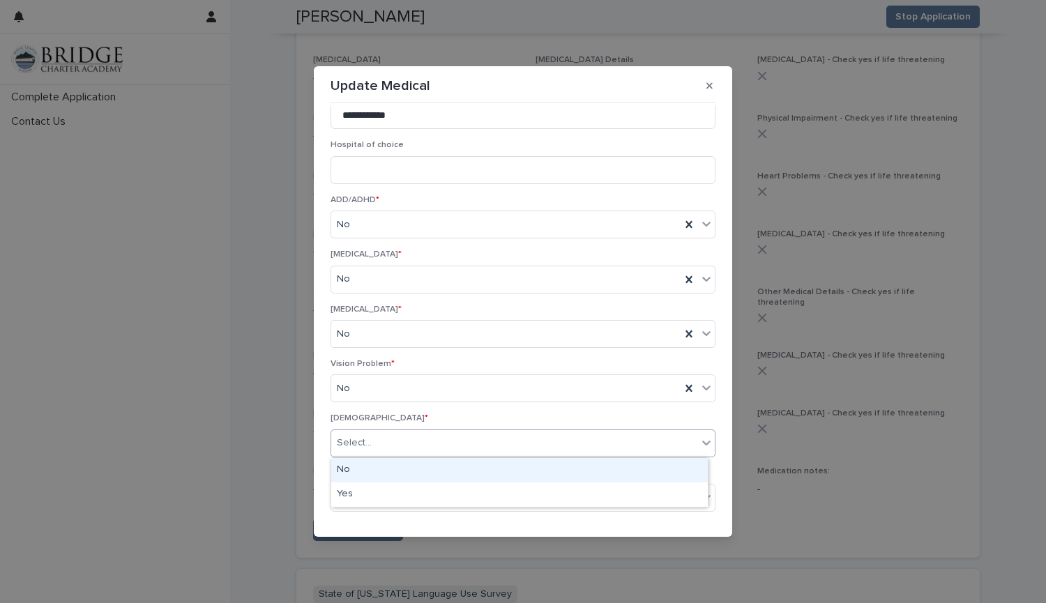
click at [358, 432] on div "Select..." at bounding box center [514, 442] width 366 height 23
click at [353, 470] on div "No" at bounding box center [519, 470] width 376 height 24
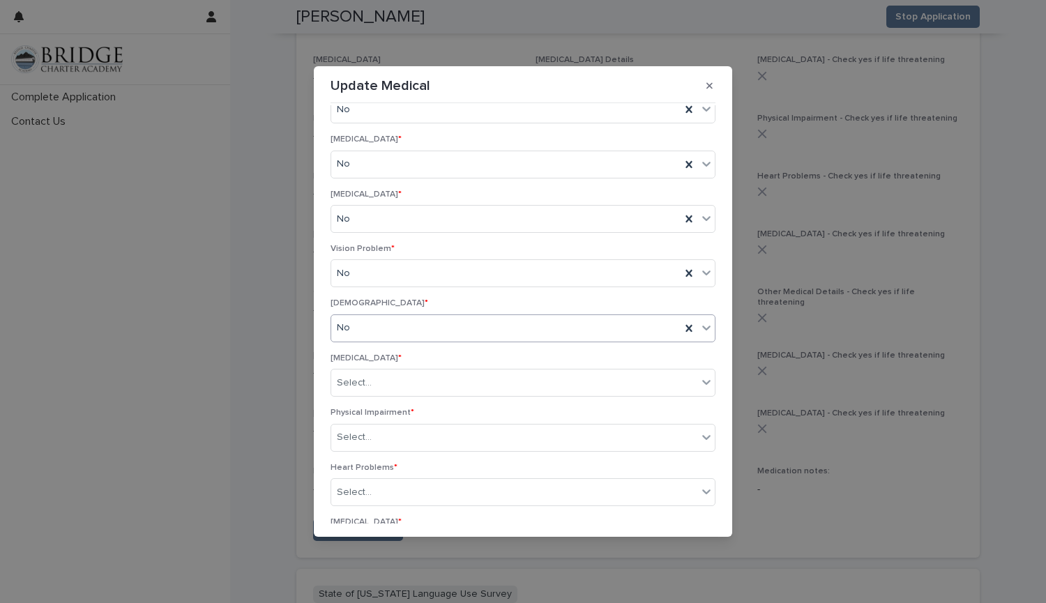
scroll to position [340, 0]
click at [365, 384] on div "Select..." at bounding box center [354, 381] width 35 height 15
click at [366, 404] on div "No" at bounding box center [519, 408] width 376 height 24
click at [379, 441] on div "Select..." at bounding box center [514, 436] width 366 height 23
click at [364, 470] on div "No" at bounding box center [519, 463] width 376 height 24
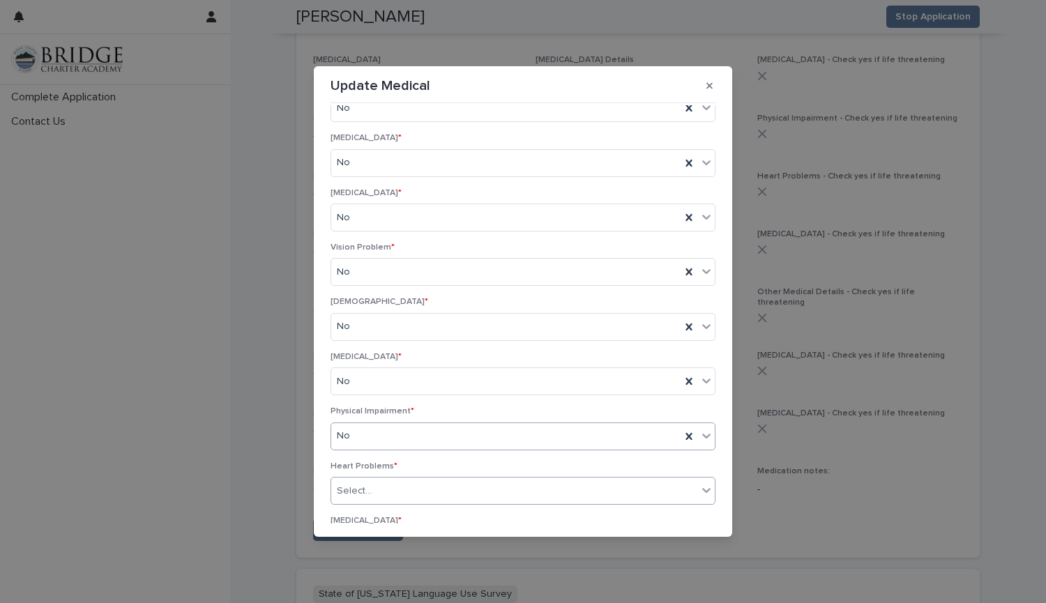
click at [369, 491] on div "Select..." at bounding box center [514, 491] width 366 height 23
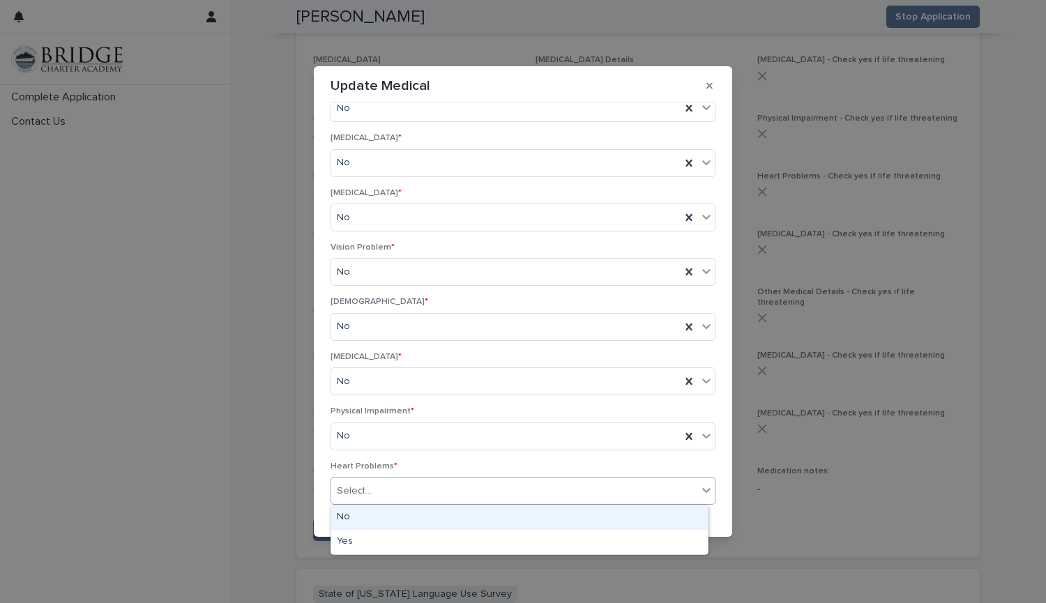
scroll to position [467, 0]
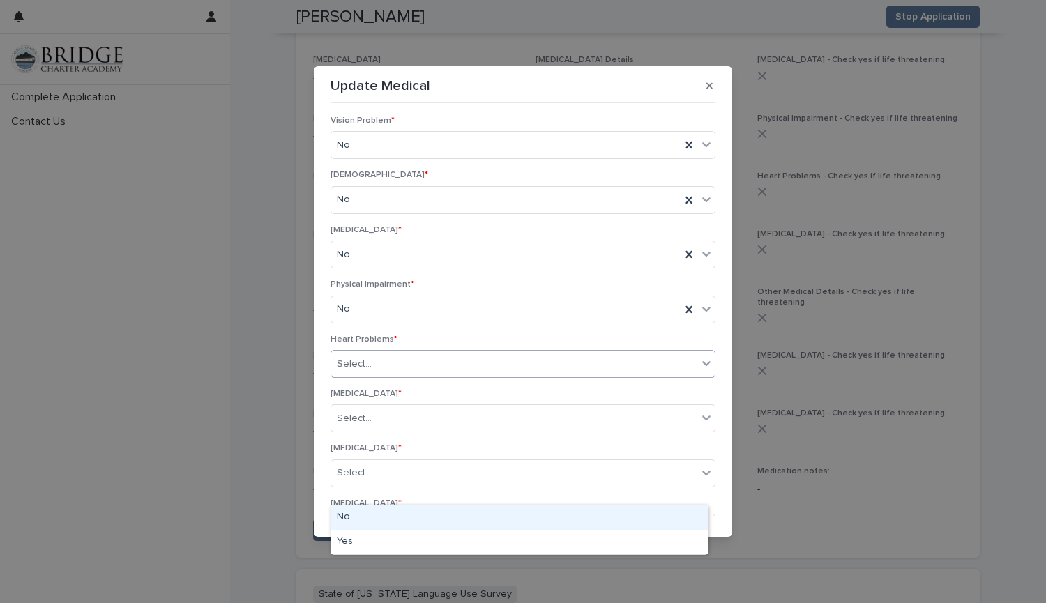
click at [343, 524] on div "No" at bounding box center [519, 517] width 376 height 24
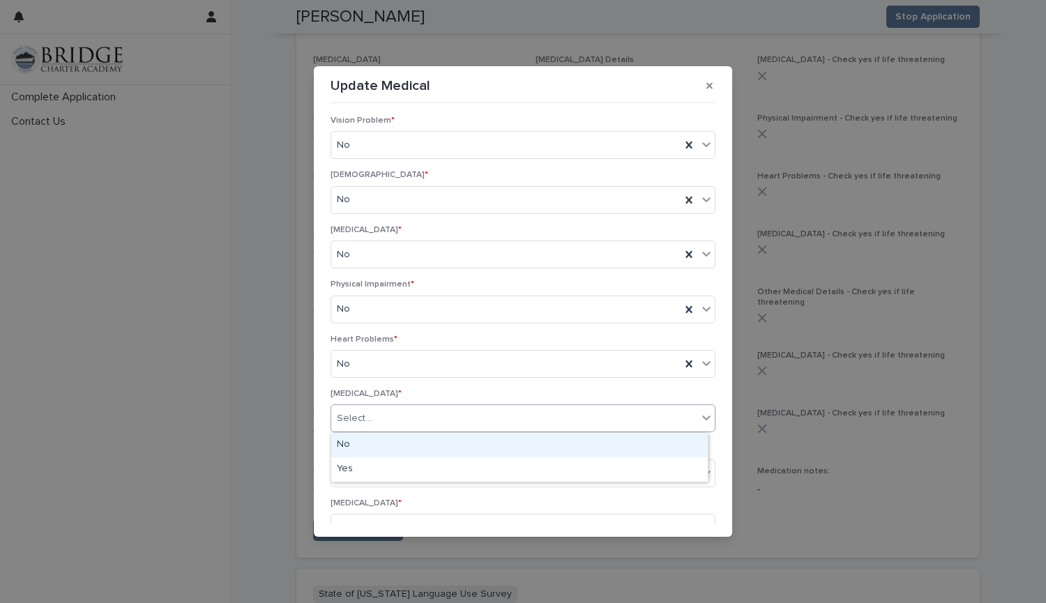
click at [352, 422] on div "Select..." at bounding box center [354, 418] width 35 height 15
click at [355, 450] on div "No" at bounding box center [519, 445] width 376 height 24
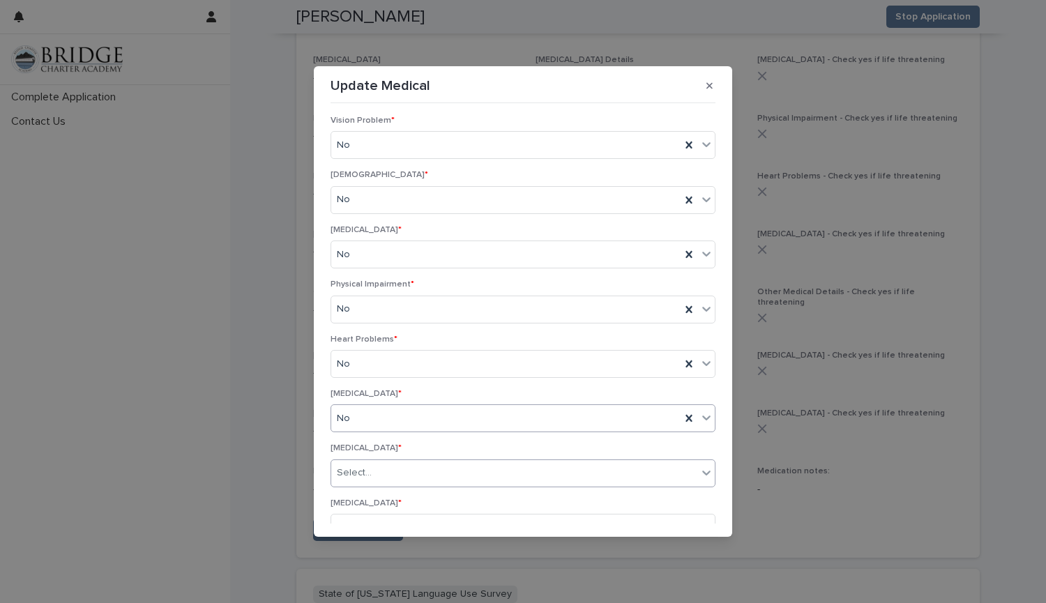
click at [356, 481] on div "Select..." at bounding box center [514, 472] width 366 height 23
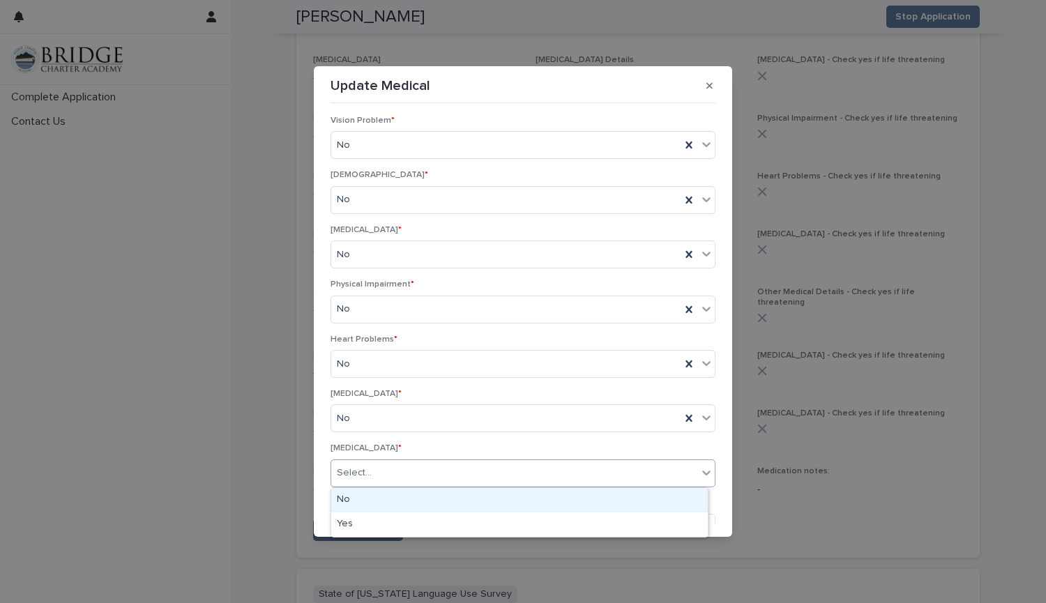
click at [350, 503] on div "No" at bounding box center [519, 500] width 376 height 24
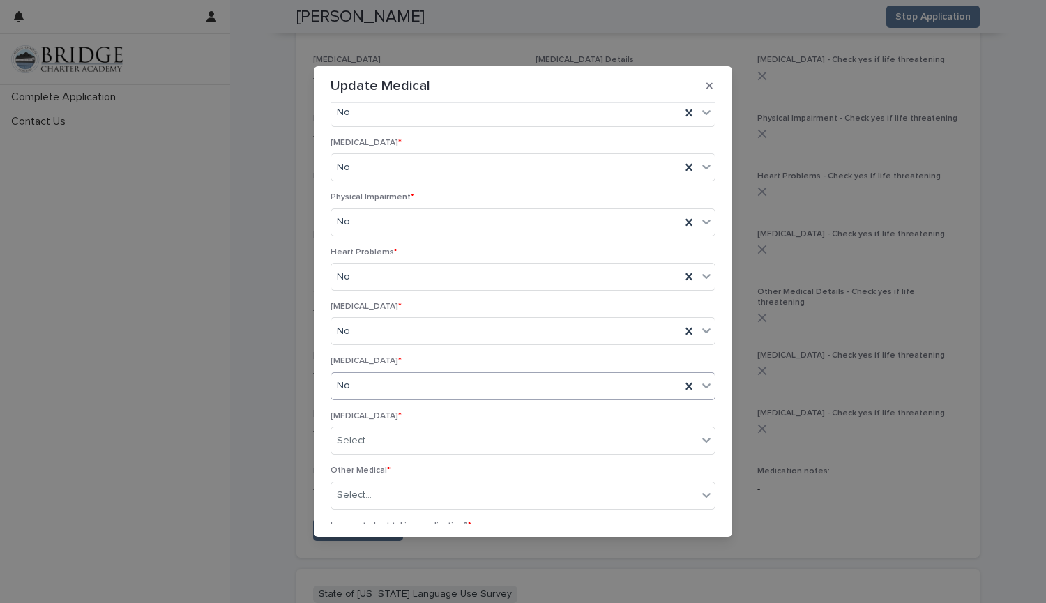
scroll to position [555, 0]
click at [362, 449] on div "Select..." at bounding box center [514, 440] width 366 height 23
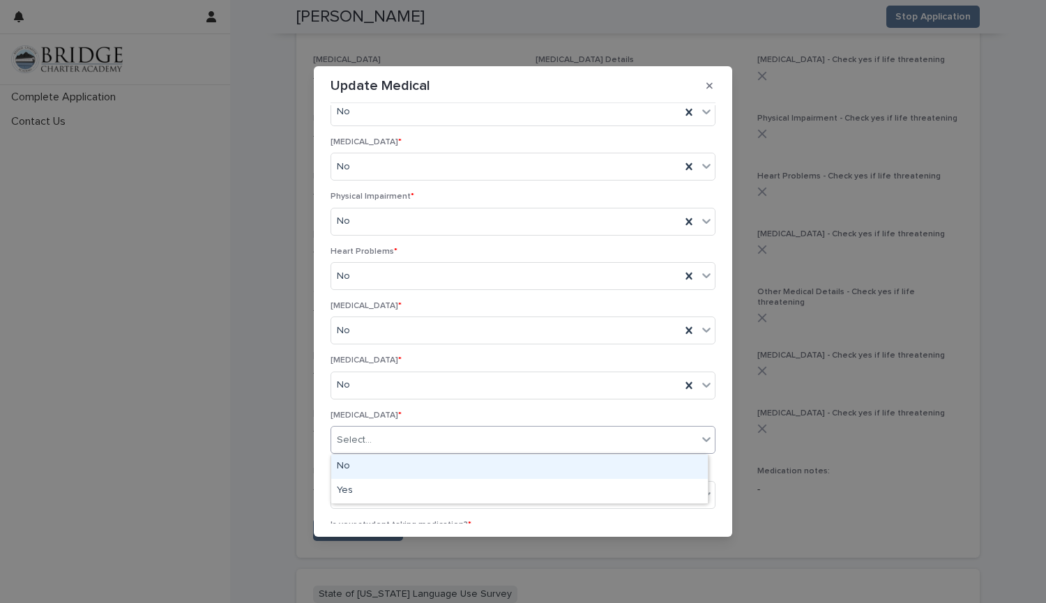
click at [362, 463] on div "No" at bounding box center [519, 466] width 376 height 24
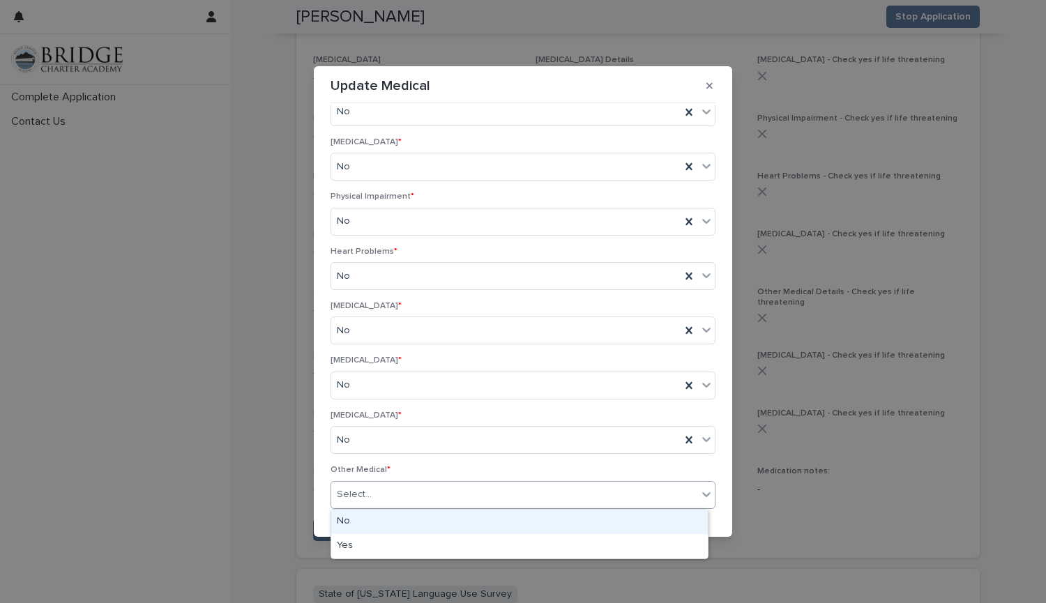
click at [362, 493] on div "Select..." at bounding box center [354, 494] width 35 height 15
click at [356, 526] on div "No" at bounding box center [519, 522] width 376 height 24
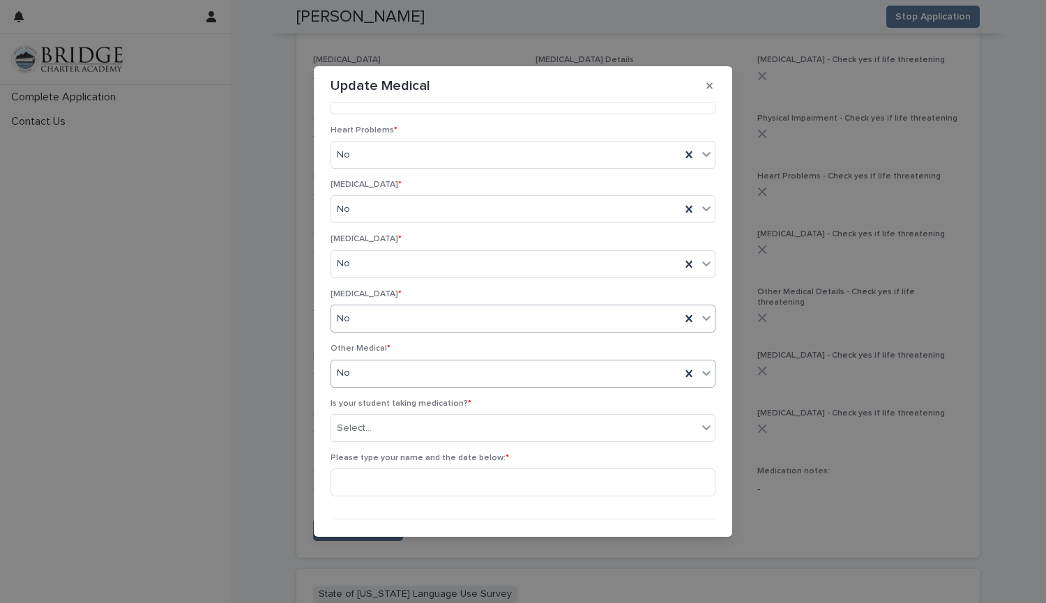
scroll to position [693, 0]
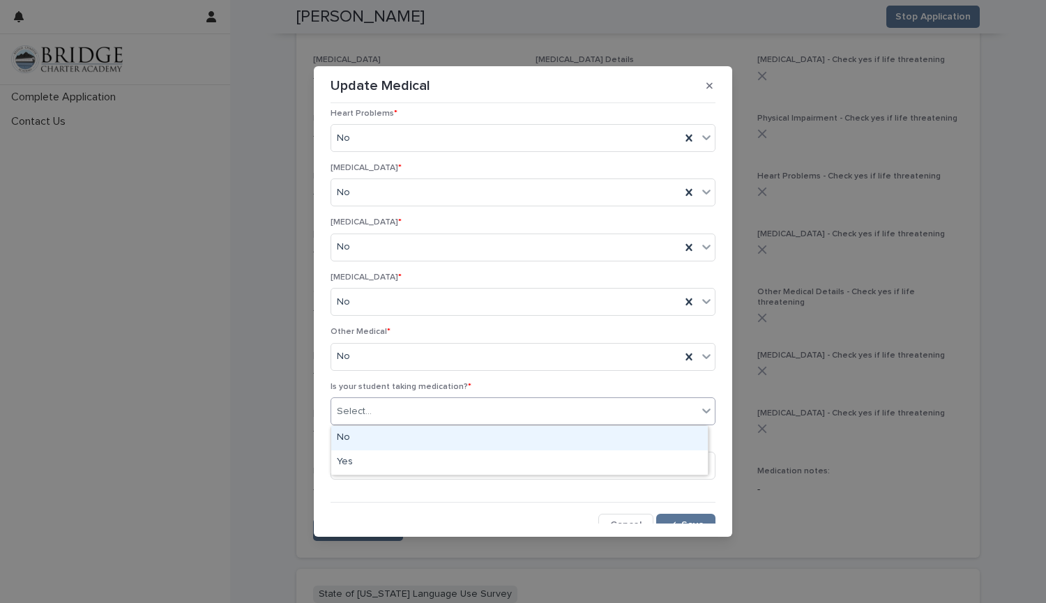
click at [400, 411] on div "Select..." at bounding box center [514, 411] width 366 height 23
click at [369, 438] on div "No" at bounding box center [519, 438] width 376 height 24
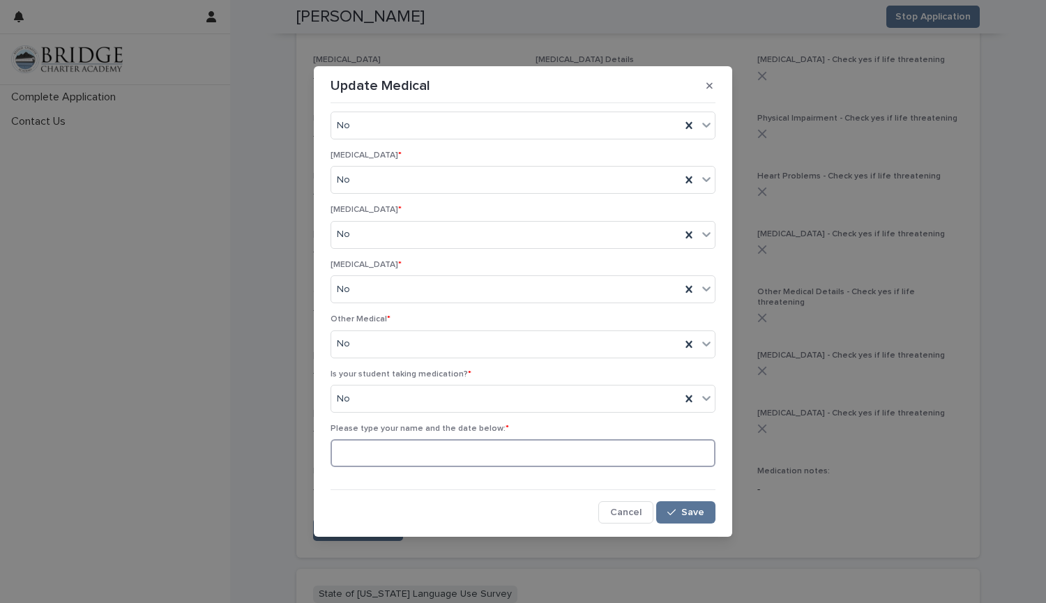
click at [547, 456] on input at bounding box center [522, 453] width 385 height 28
type input "**********"
click at [667, 510] on icon "button" at bounding box center [671, 512] width 8 height 10
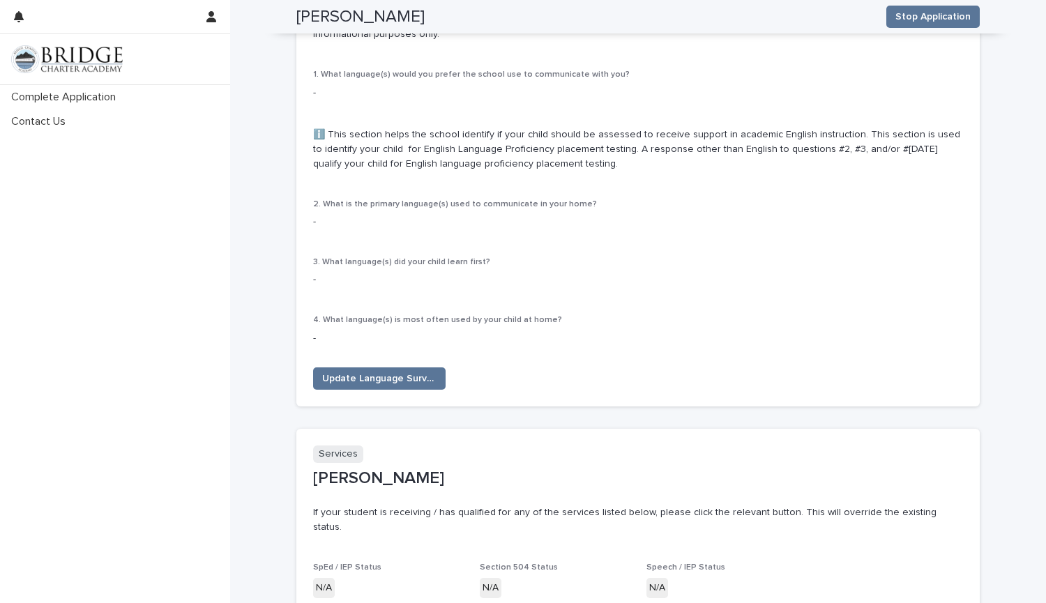
scroll to position [1805, 0]
click at [418, 371] on span "Update Language Survey" at bounding box center [379, 378] width 114 height 14
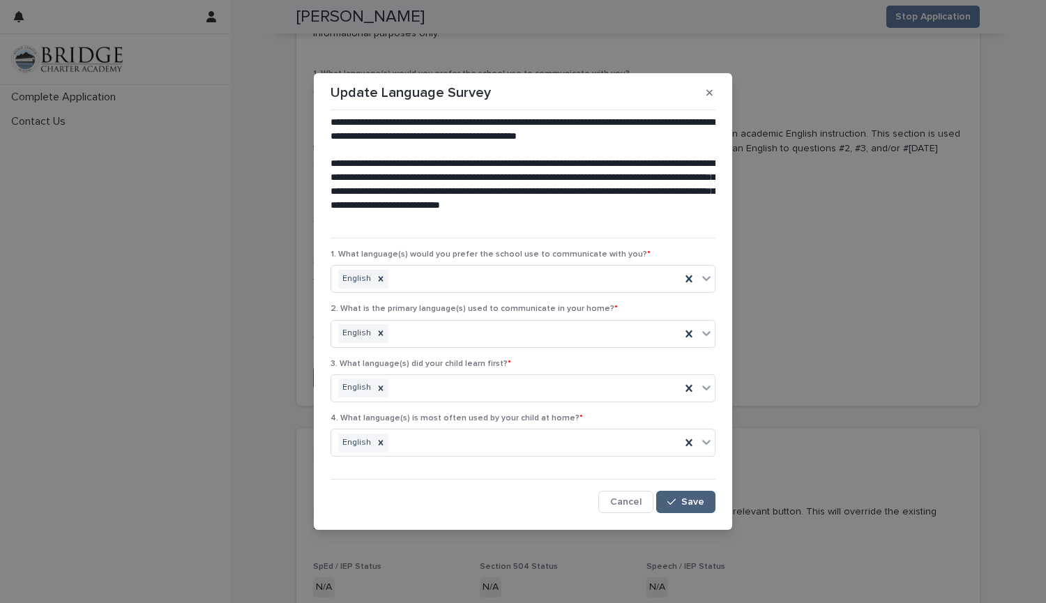
click at [689, 502] on span "Save" at bounding box center [692, 502] width 23 height 10
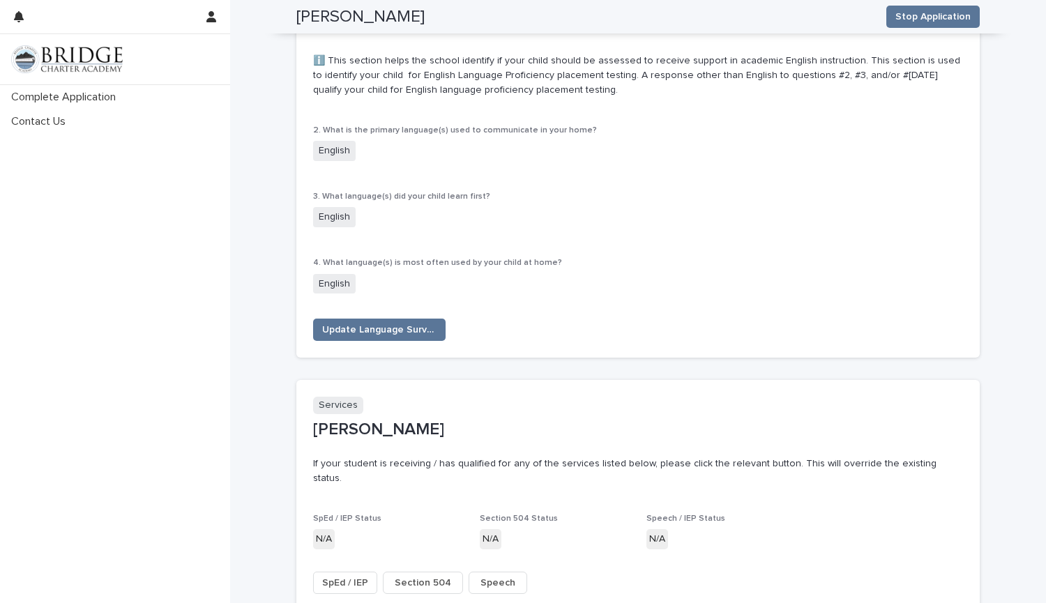
scroll to position [1885, 0]
click at [424, 324] on span "Update Language Survey" at bounding box center [379, 331] width 114 height 14
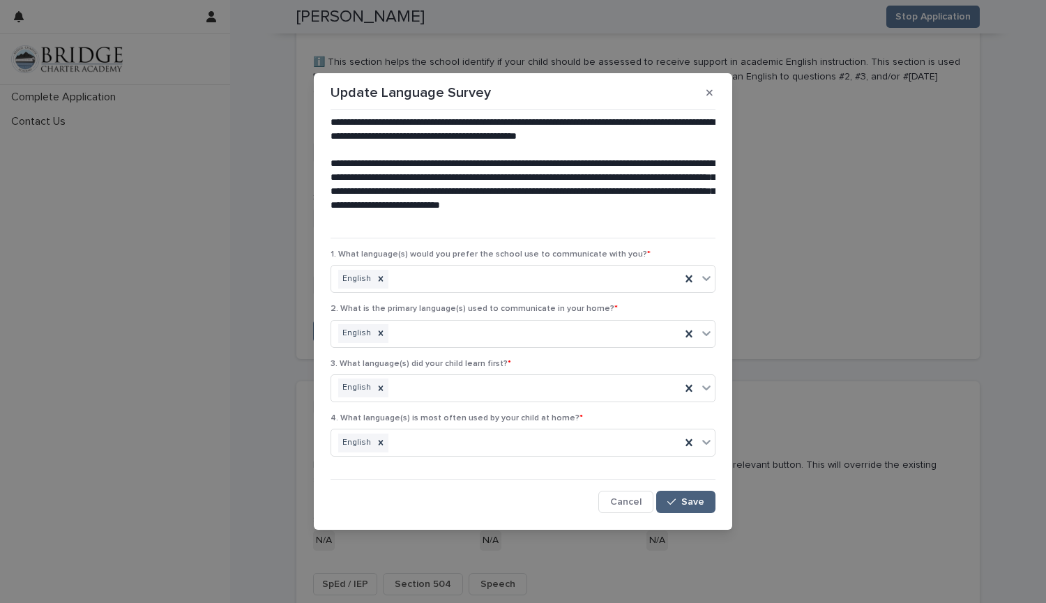
click at [685, 498] on span "Save" at bounding box center [692, 502] width 23 height 10
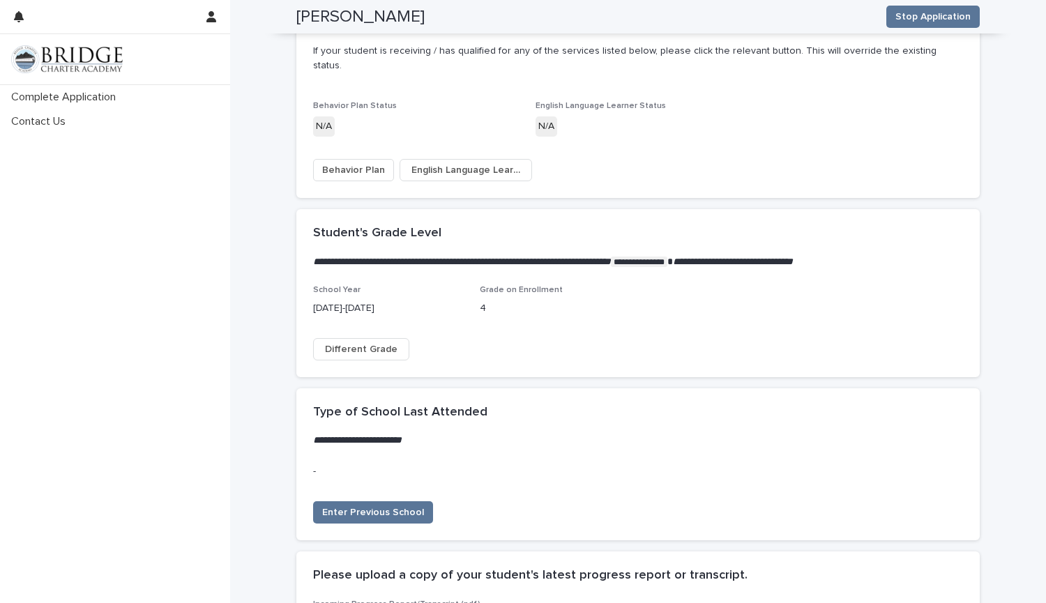
scroll to position [2541, 0]
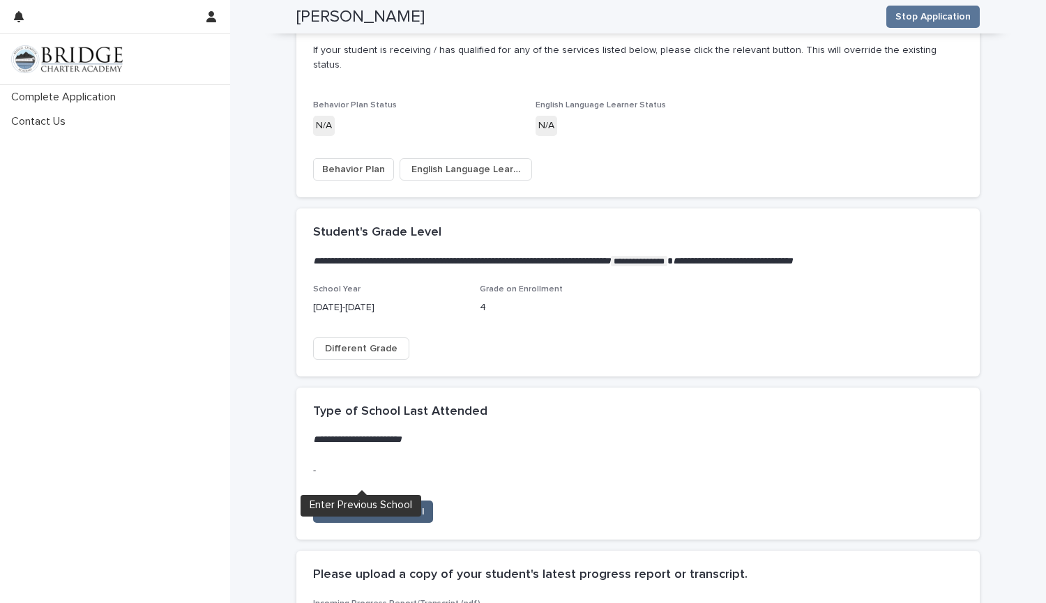
click at [396, 501] on button "Enter Previous School" at bounding box center [373, 512] width 120 height 22
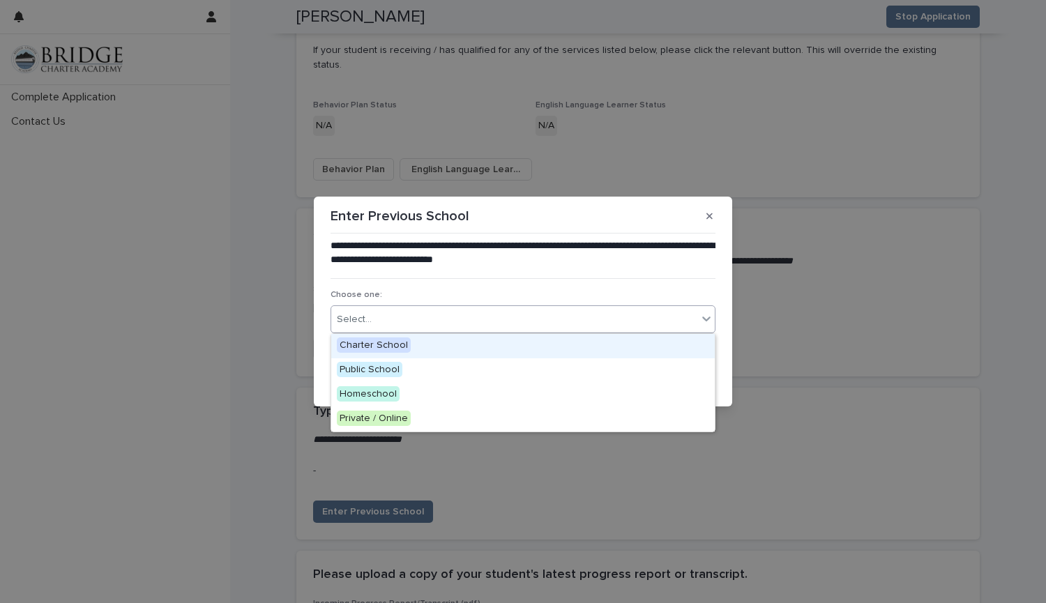
click at [430, 317] on div "Select..." at bounding box center [514, 319] width 366 height 23
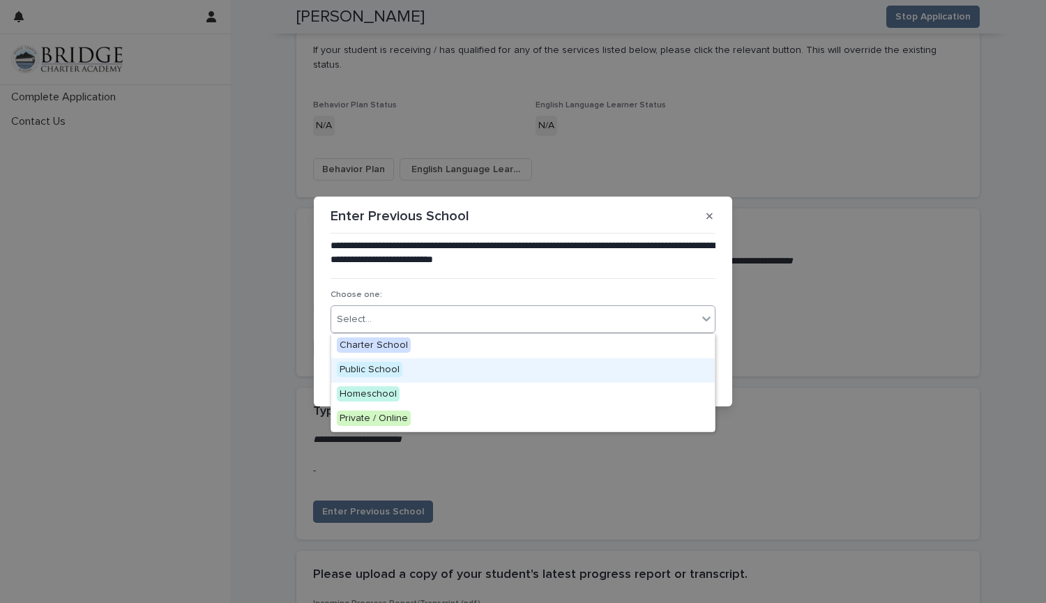
click at [399, 377] on div "Public School" at bounding box center [522, 370] width 383 height 24
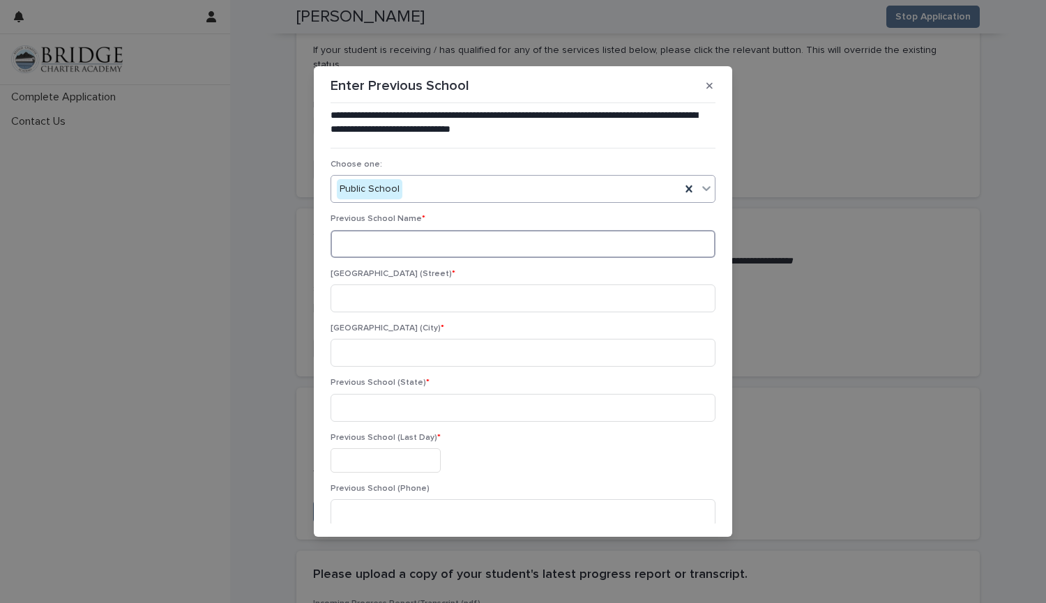
click at [412, 251] on input at bounding box center [522, 244] width 385 height 28
type input "**********"
click at [400, 300] on input at bounding box center [522, 298] width 385 height 28
type input "*"
type input "**********"
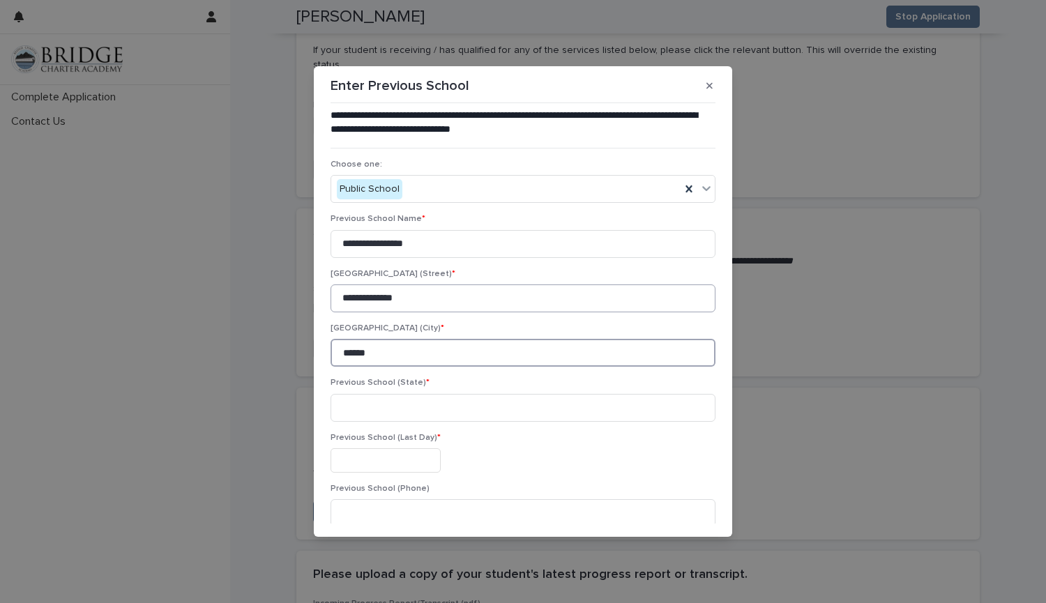
type input "******"
type input "*"
type input "**"
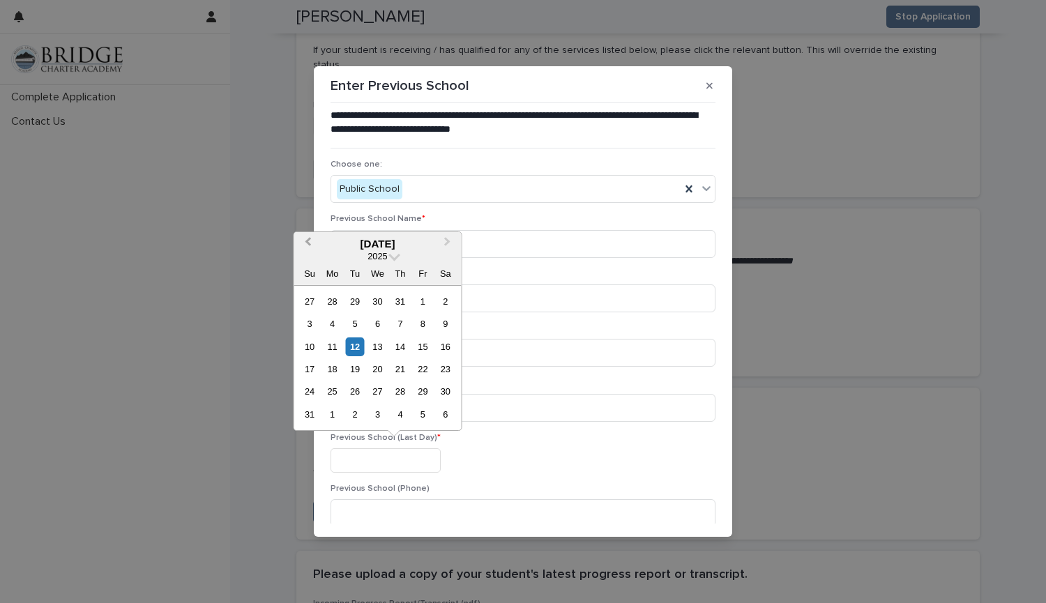
click at [307, 243] on span "Previous Month" at bounding box center [307, 243] width 0 height 19
click at [422, 324] on div "13" at bounding box center [422, 323] width 19 height 19
type input "**********"
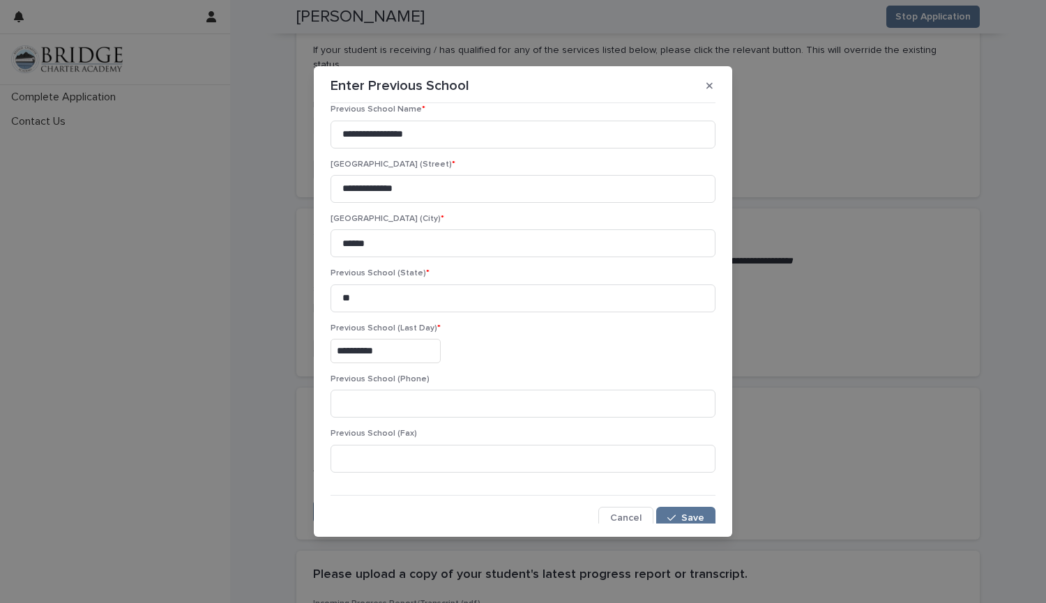
scroll to position [110, 0]
click at [681, 512] on span "Save" at bounding box center [692, 517] width 23 height 10
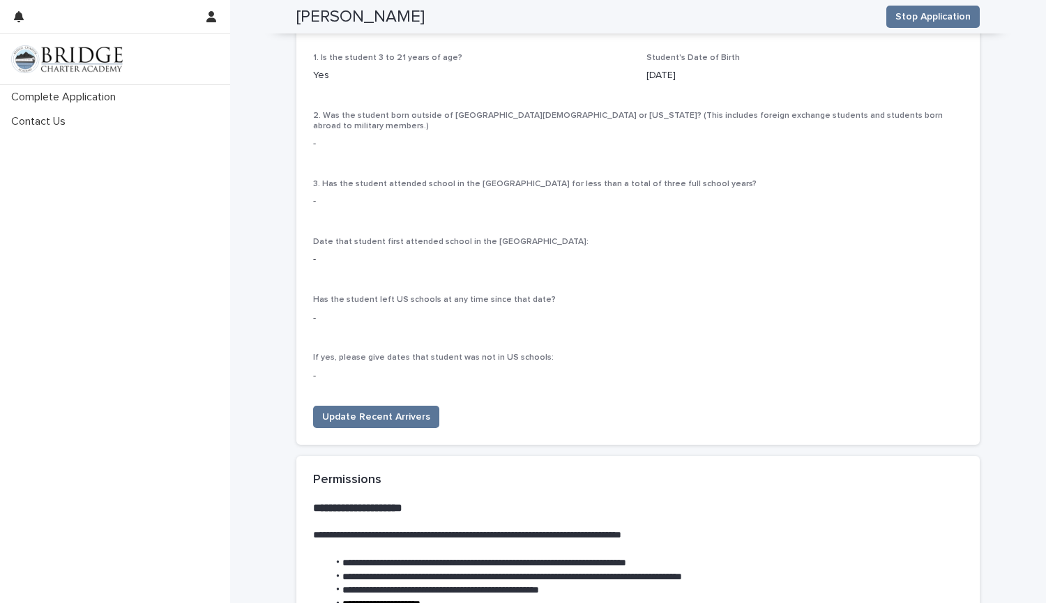
scroll to position [3617, 0]
click at [381, 411] on span "Update Recent Arrivers" at bounding box center [376, 418] width 108 height 14
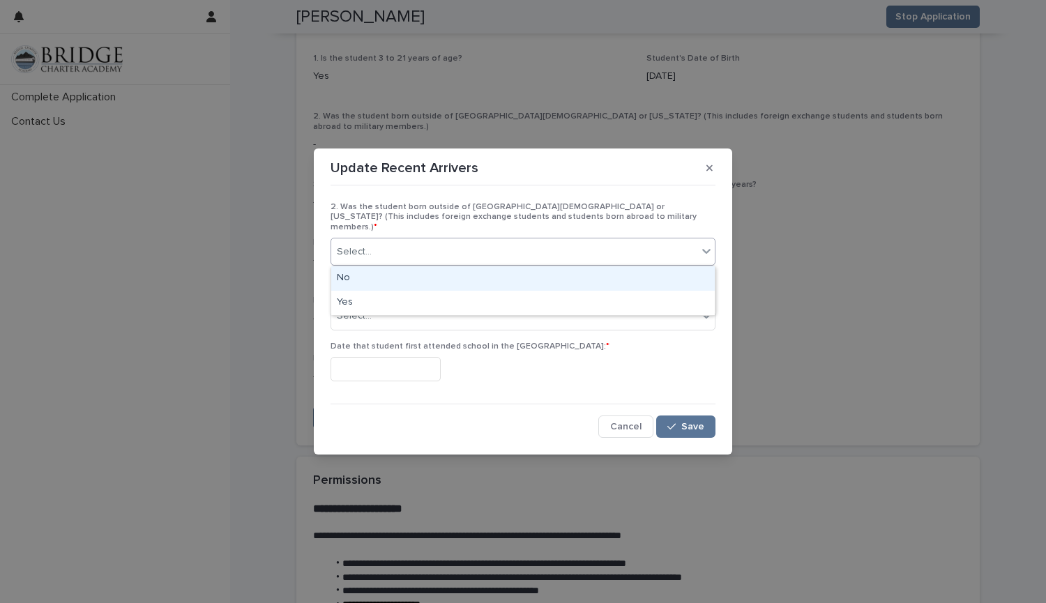
click at [396, 249] on div "Select..." at bounding box center [514, 251] width 366 height 23
click at [349, 279] on div "No" at bounding box center [522, 278] width 383 height 24
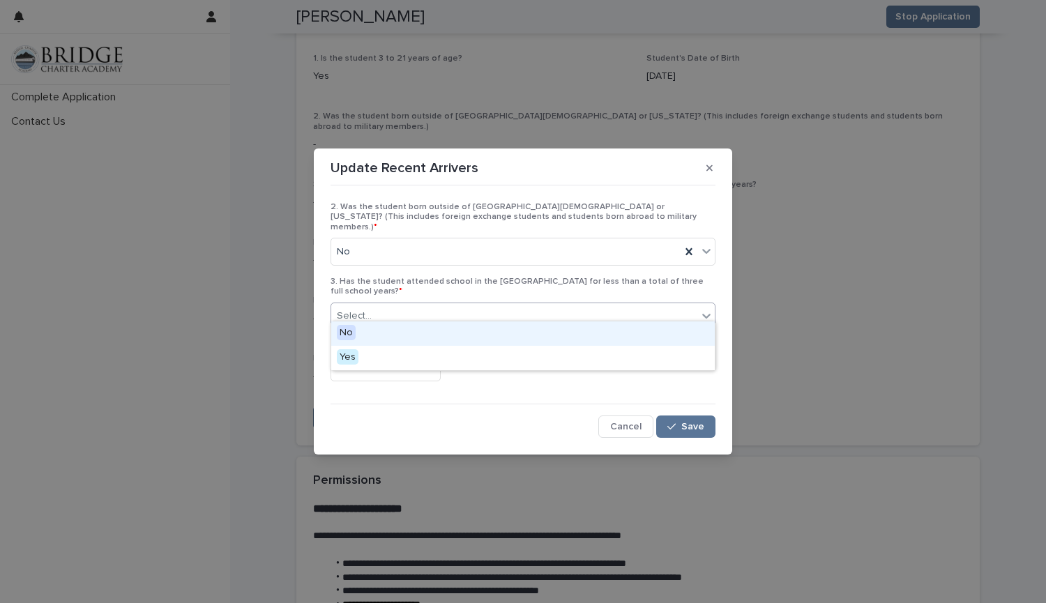
click at [362, 310] on div "Select..." at bounding box center [354, 316] width 35 height 15
click at [360, 337] on div "No" at bounding box center [522, 333] width 383 height 24
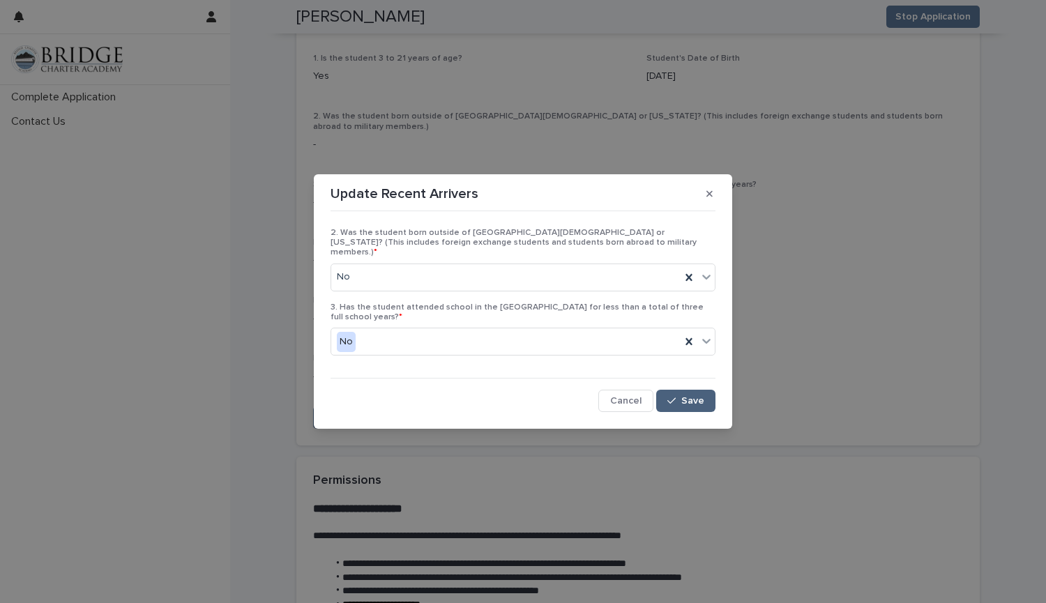
click at [692, 396] on span "Save" at bounding box center [692, 401] width 23 height 10
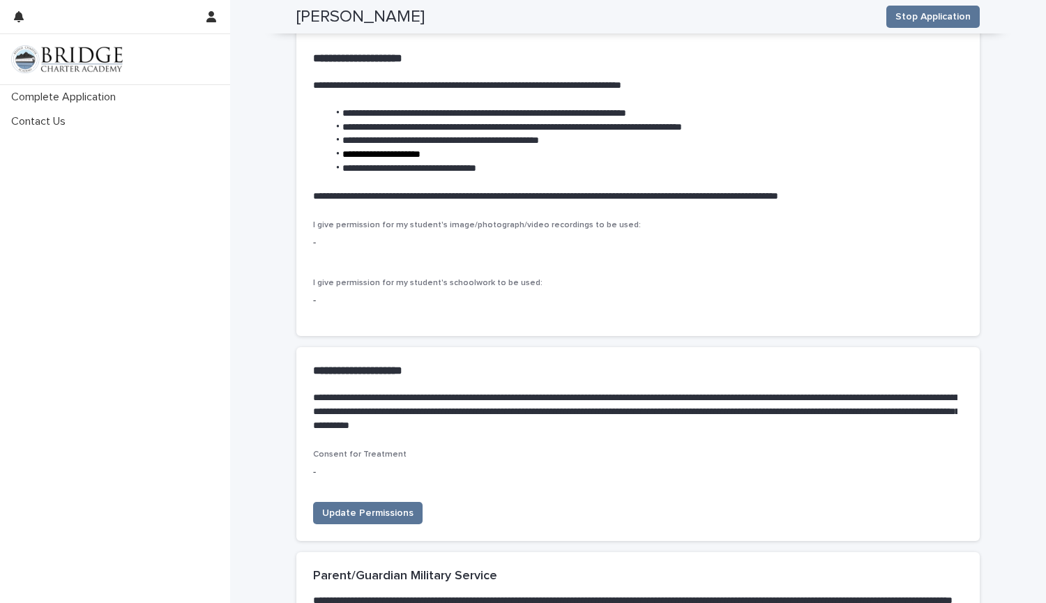
scroll to position [4074, 0]
click at [404, 505] on span "Update Permissions" at bounding box center [367, 512] width 91 height 14
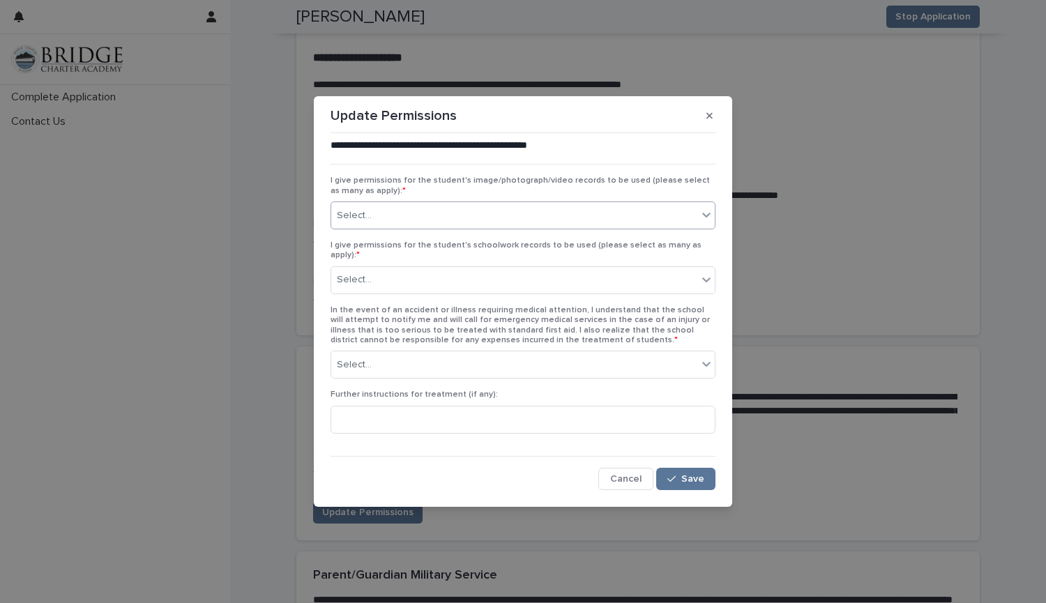
click at [470, 222] on div "Select..." at bounding box center [514, 215] width 366 height 23
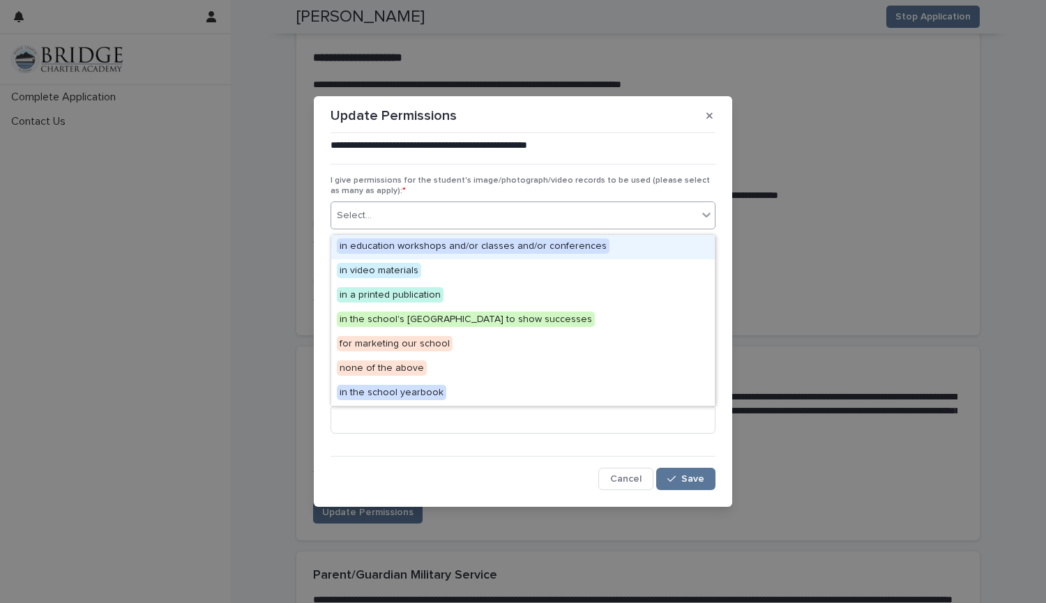
click at [407, 246] on span "in education workshops and/or classes and/or conferences" at bounding box center [473, 245] width 273 height 15
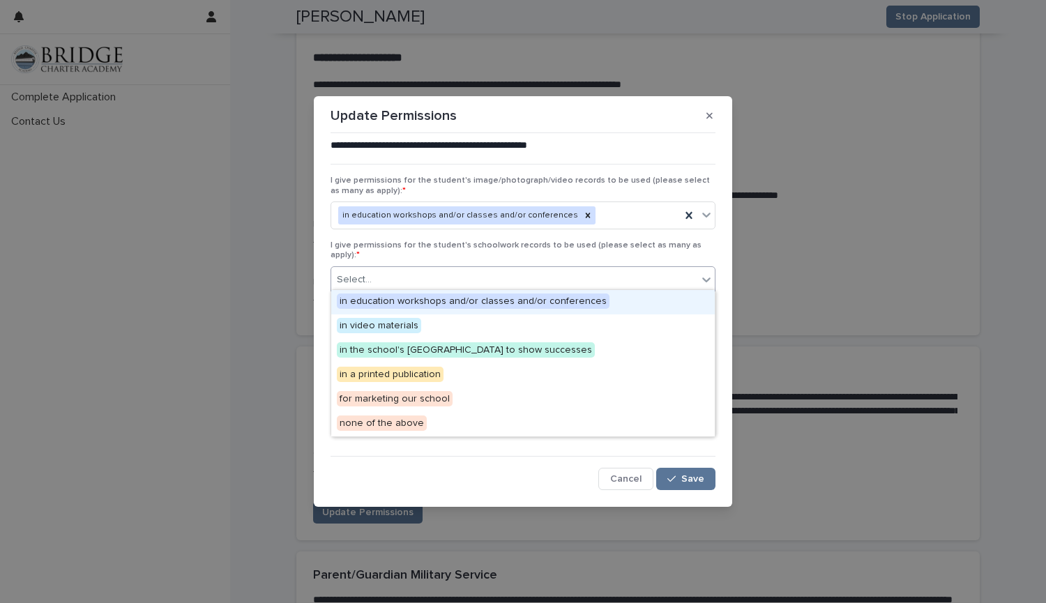
click at [427, 278] on div "Select..." at bounding box center [514, 279] width 366 height 23
click at [583, 218] on icon at bounding box center [588, 216] width 10 height 10
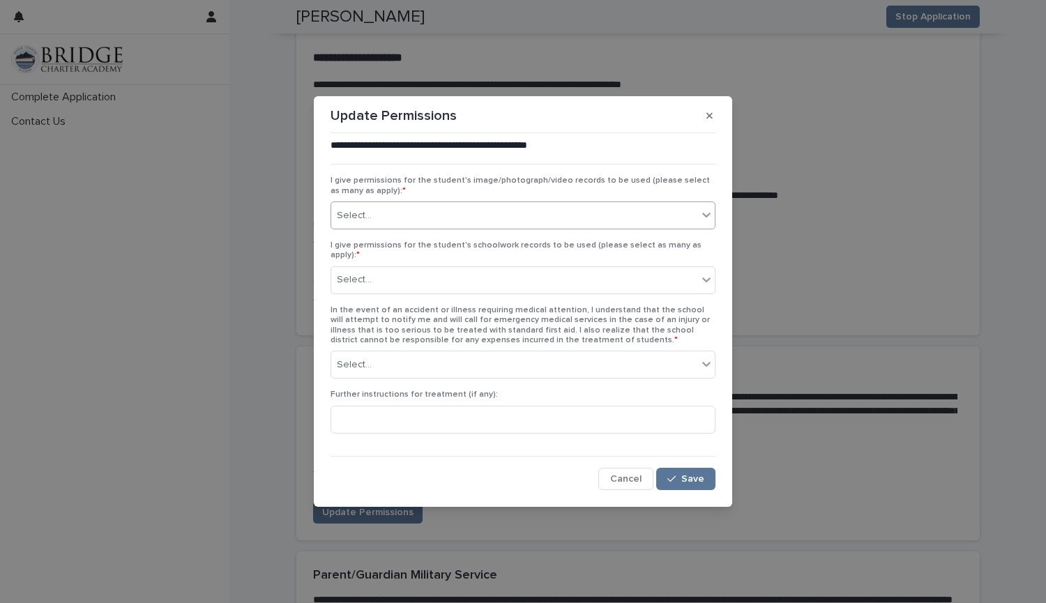
click at [678, 222] on div "Select..." at bounding box center [514, 215] width 366 height 23
click at [519, 227] on div "Select..." at bounding box center [514, 215] width 366 height 23
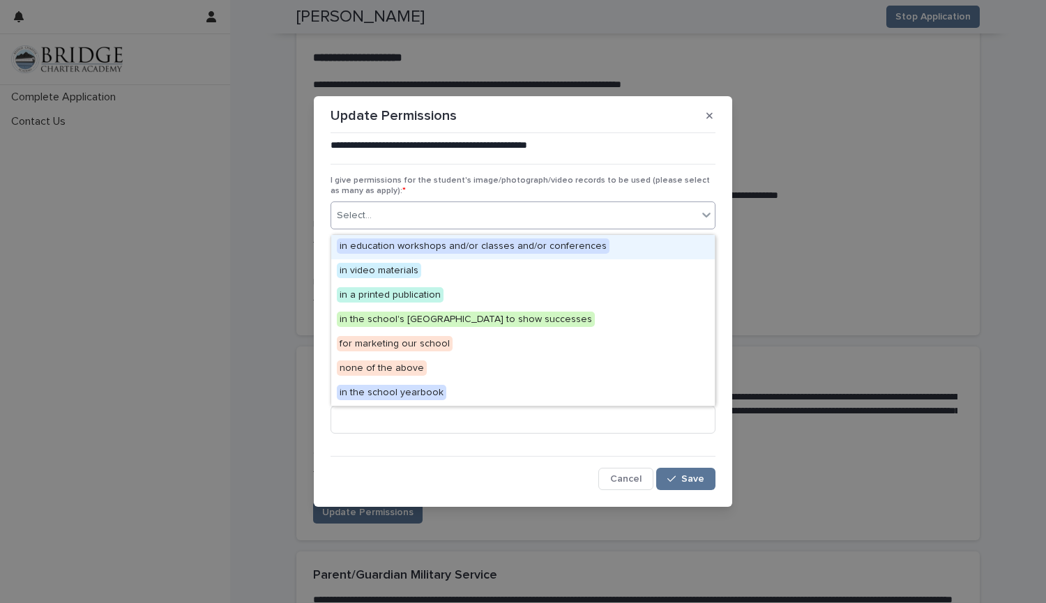
click at [520, 243] on span "in education workshops and/or classes and/or conferences" at bounding box center [473, 245] width 273 height 15
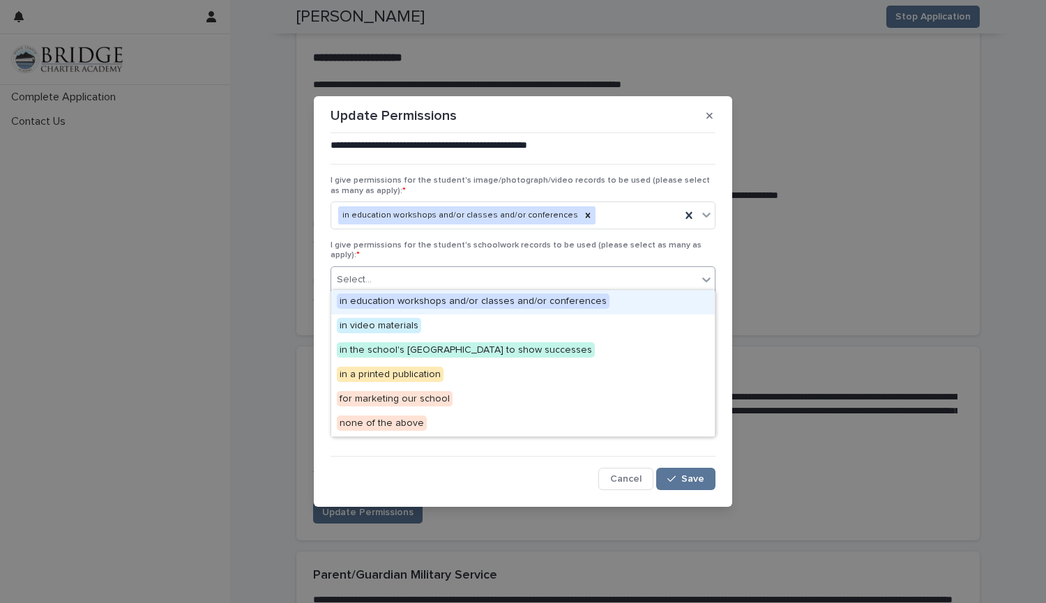
click at [497, 285] on div "Select..." at bounding box center [514, 279] width 366 height 23
click at [494, 307] on span "in education workshops and/or classes and/or conferences" at bounding box center [473, 300] width 273 height 15
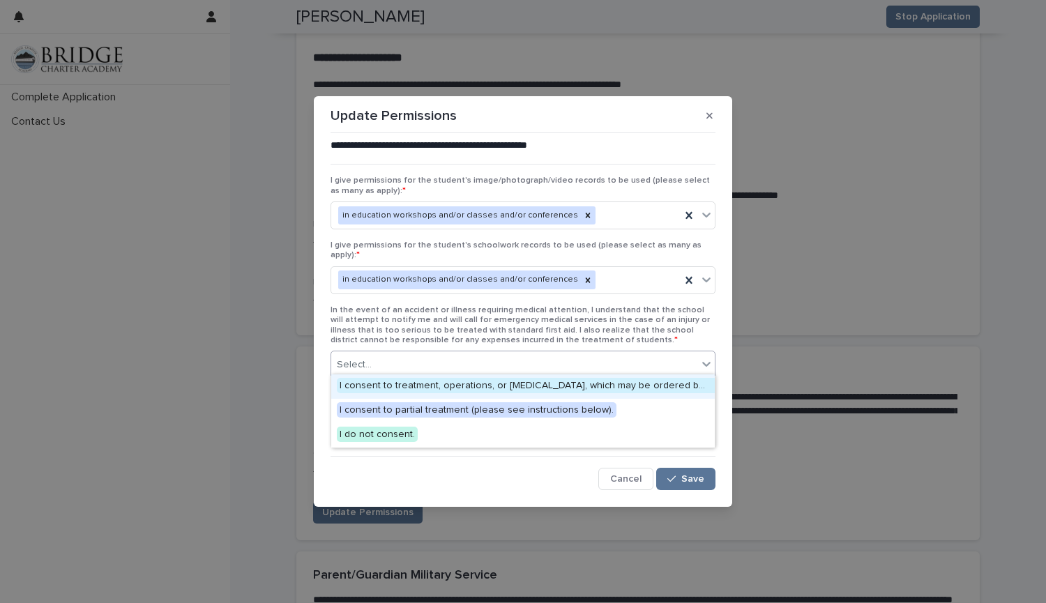
click at [463, 356] on div "Select..." at bounding box center [514, 364] width 366 height 23
click at [490, 388] on span "I consent to treatment, operations, or anesthetics, which may be ordered by my …" at bounding box center [633, 385] width 592 height 15
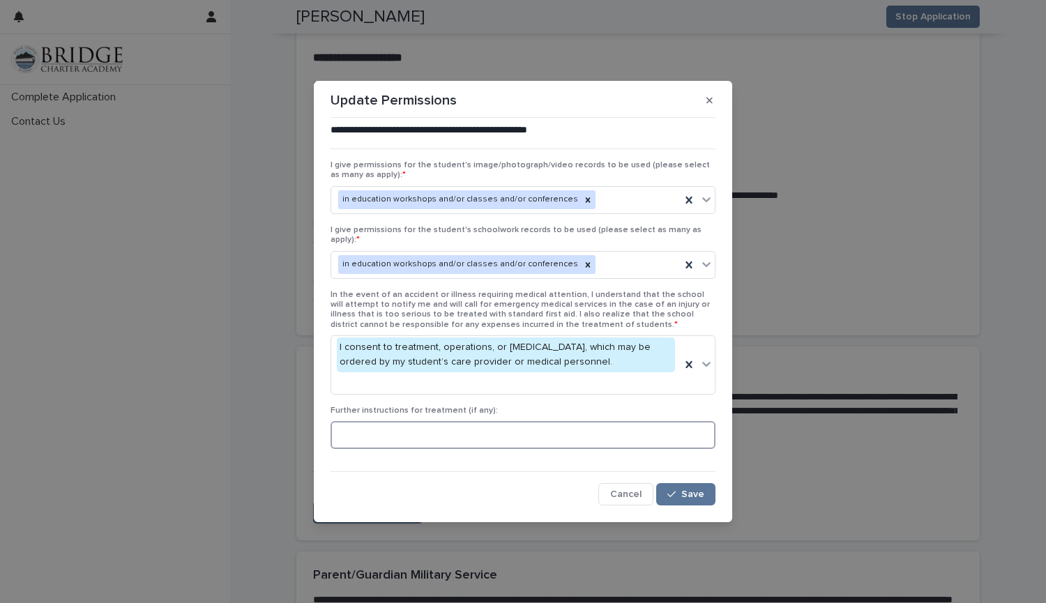
click at [489, 436] on input at bounding box center [522, 435] width 385 height 28
click at [690, 494] on span "Save" at bounding box center [692, 494] width 23 height 10
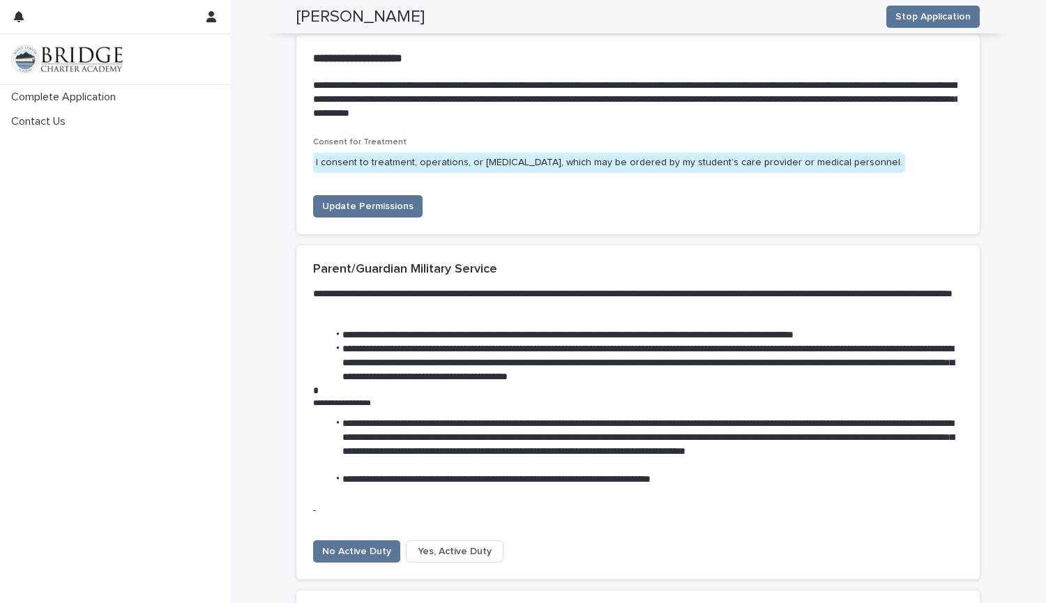
scroll to position [4426, 0]
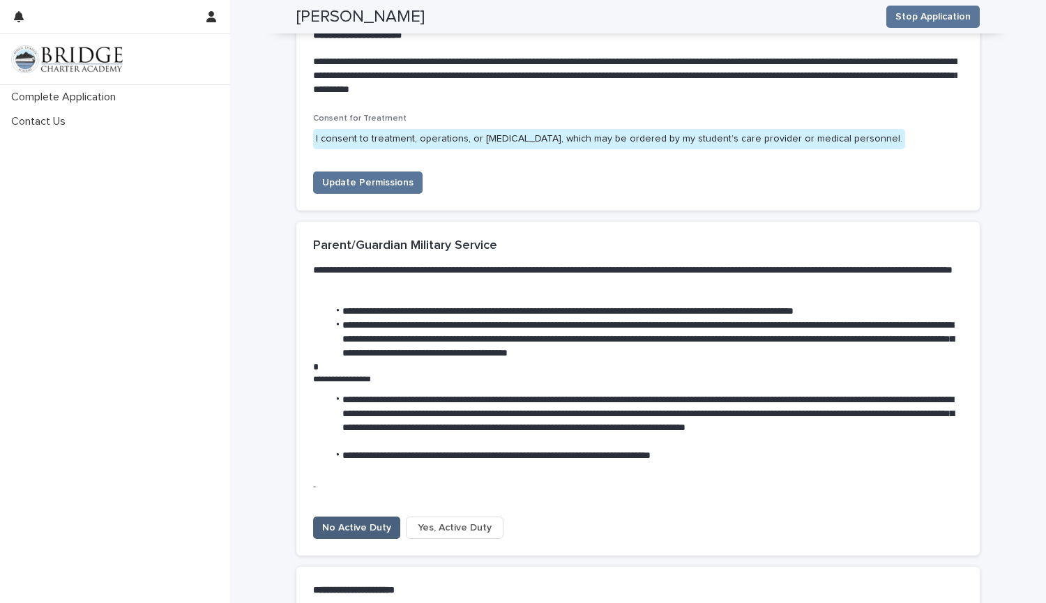
click at [353, 521] on span "No Active Duty" at bounding box center [356, 528] width 69 height 14
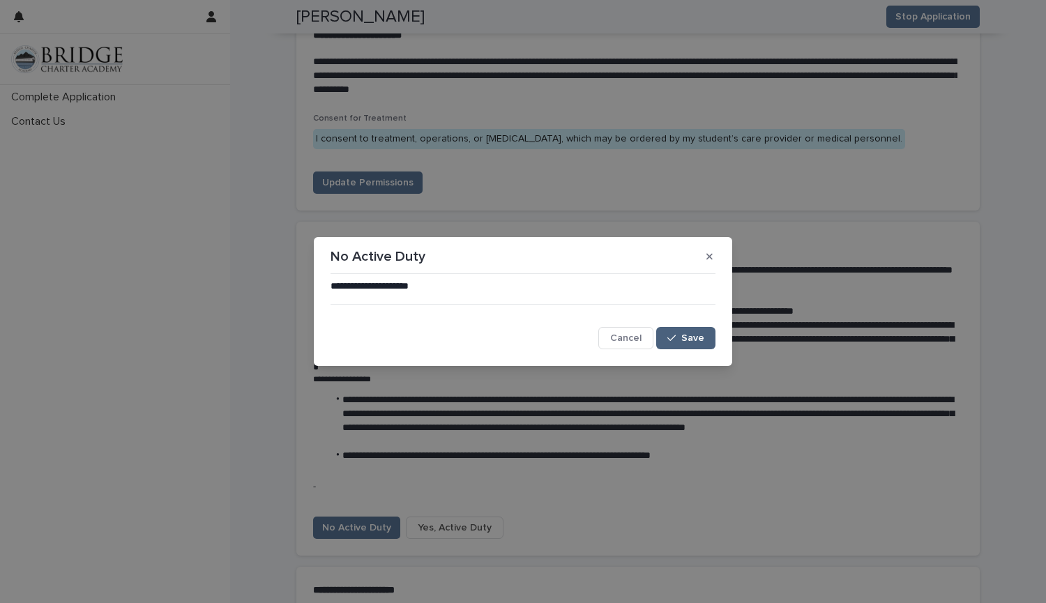
click at [697, 338] on span "Save" at bounding box center [692, 338] width 23 height 10
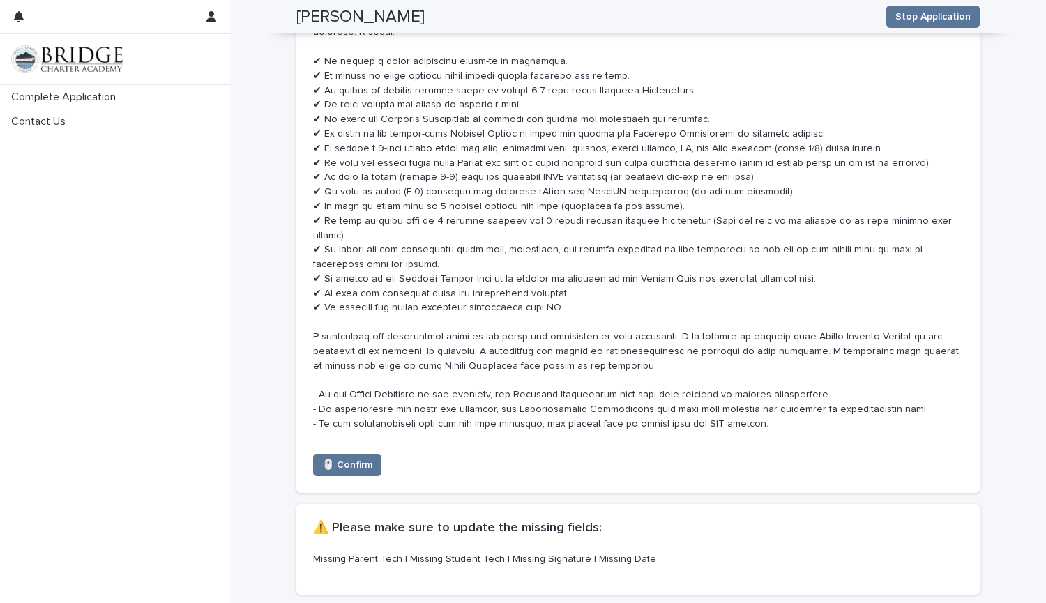
scroll to position [6942, 0]
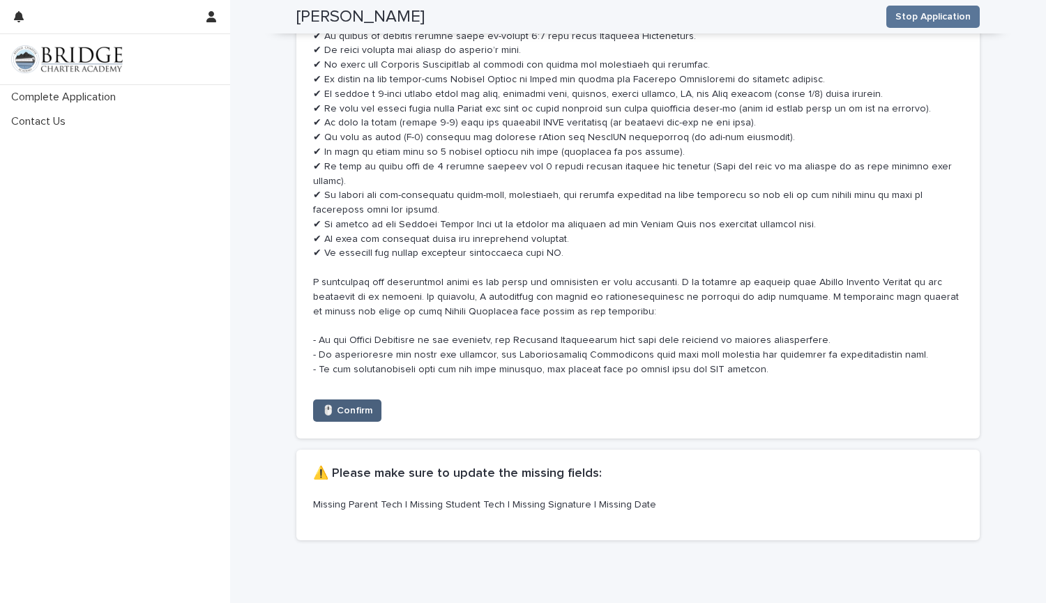
click at [356, 404] on span "🖱️ Confirm" at bounding box center [347, 411] width 50 height 14
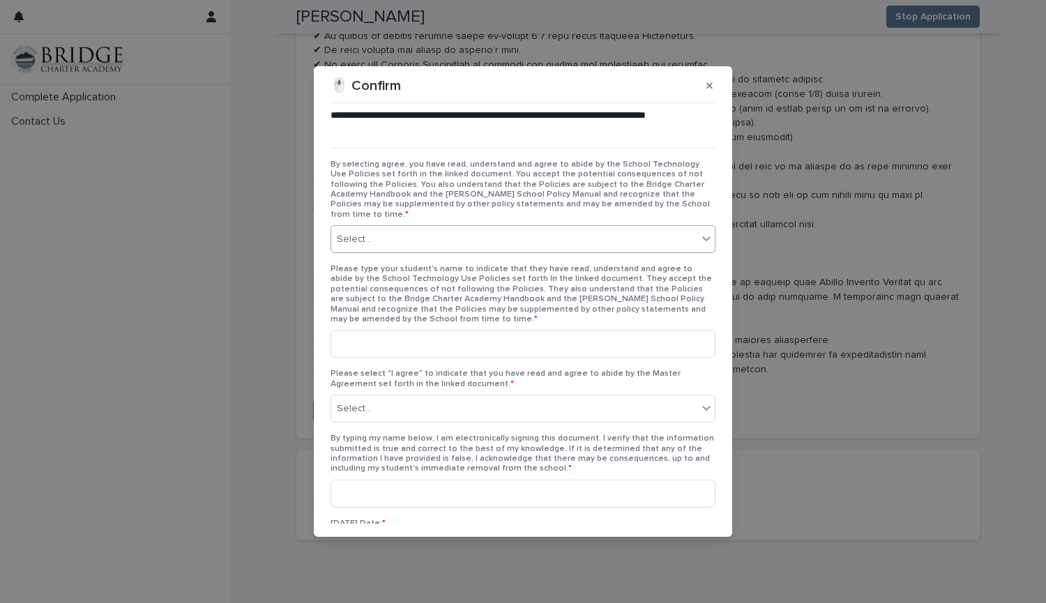
click at [415, 236] on div "Select..." at bounding box center [514, 239] width 366 height 23
click at [395, 259] on div "I agree." at bounding box center [519, 256] width 376 height 24
click at [388, 334] on input at bounding box center [522, 344] width 385 height 28
type input "**********"
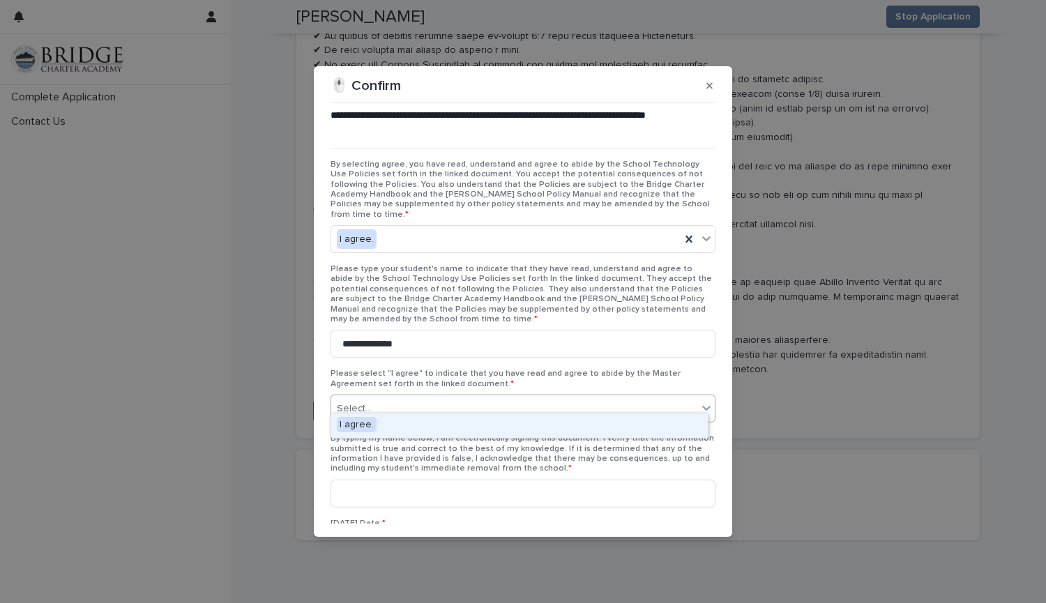
click at [438, 402] on div "Select..." at bounding box center [514, 408] width 366 height 23
click at [380, 427] on div "I agree." at bounding box center [519, 425] width 376 height 24
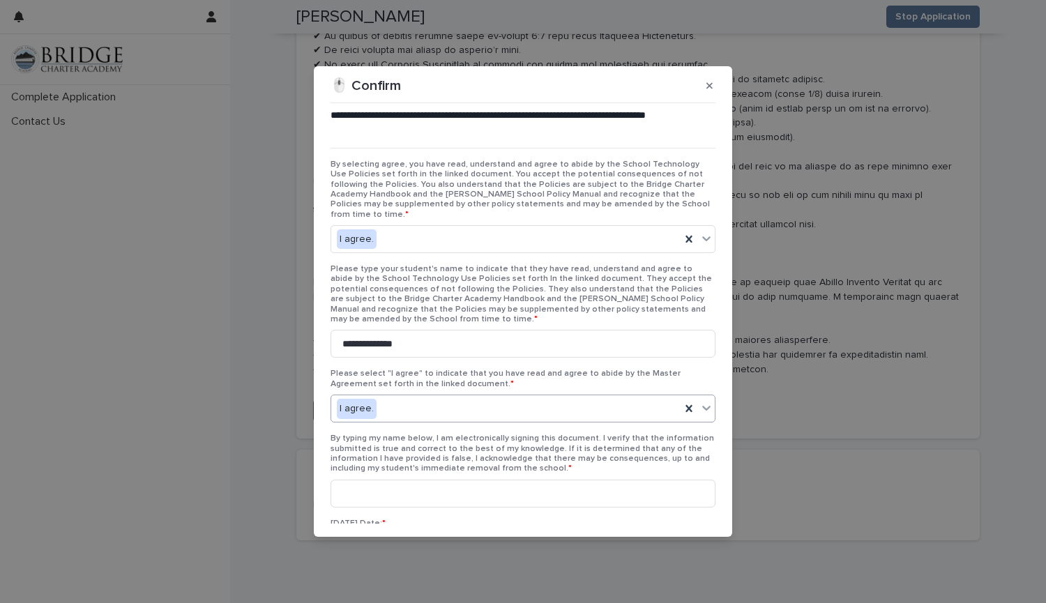
scroll to position [81, 0]
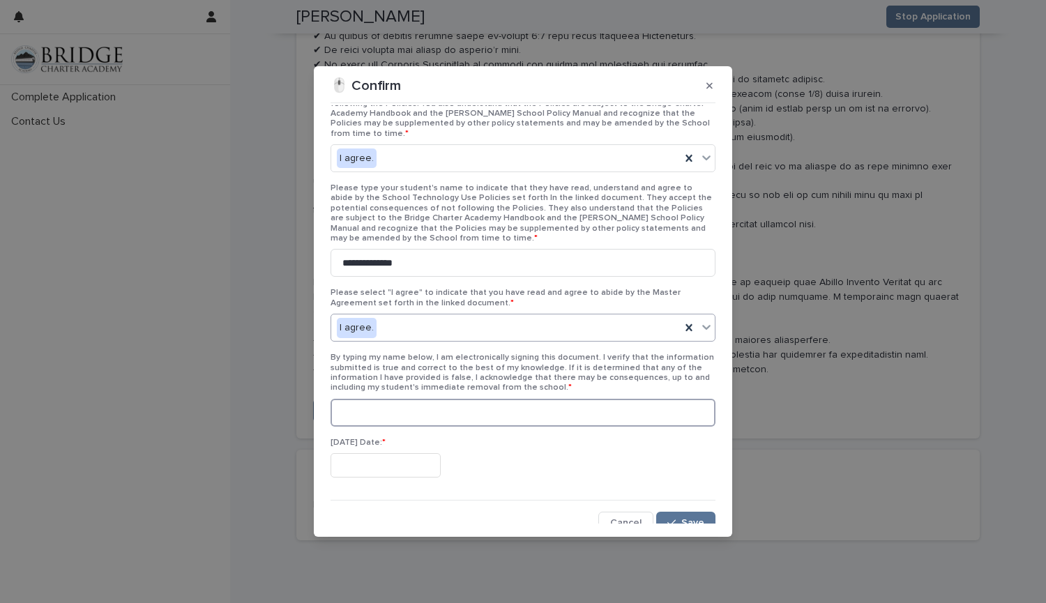
click at [387, 406] on input at bounding box center [522, 413] width 385 height 28
type input "**********"
click at [412, 461] on input "text" at bounding box center [385, 465] width 110 height 24
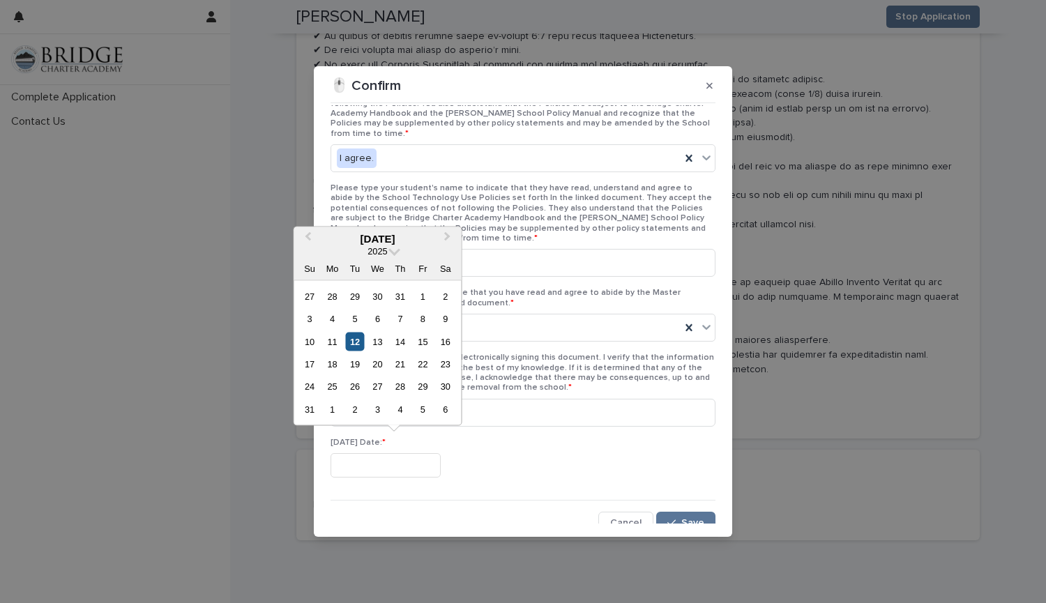
click at [356, 341] on div "12" at bounding box center [354, 341] width 19 height 19
type input "**********"
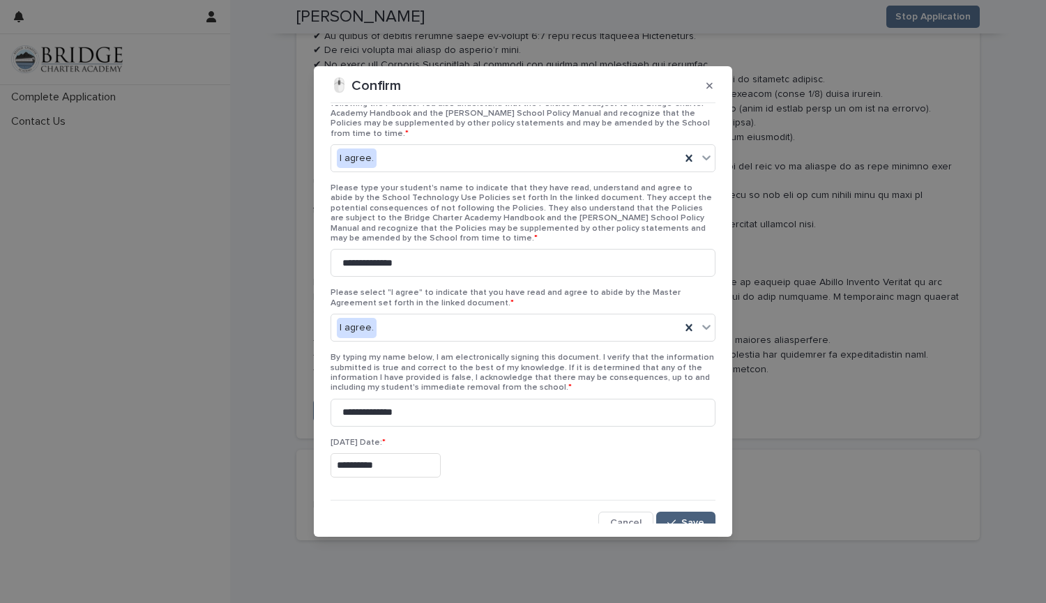
click at [685, 512] on button "Save" at bounding box center [685, 523] width 59 height 22
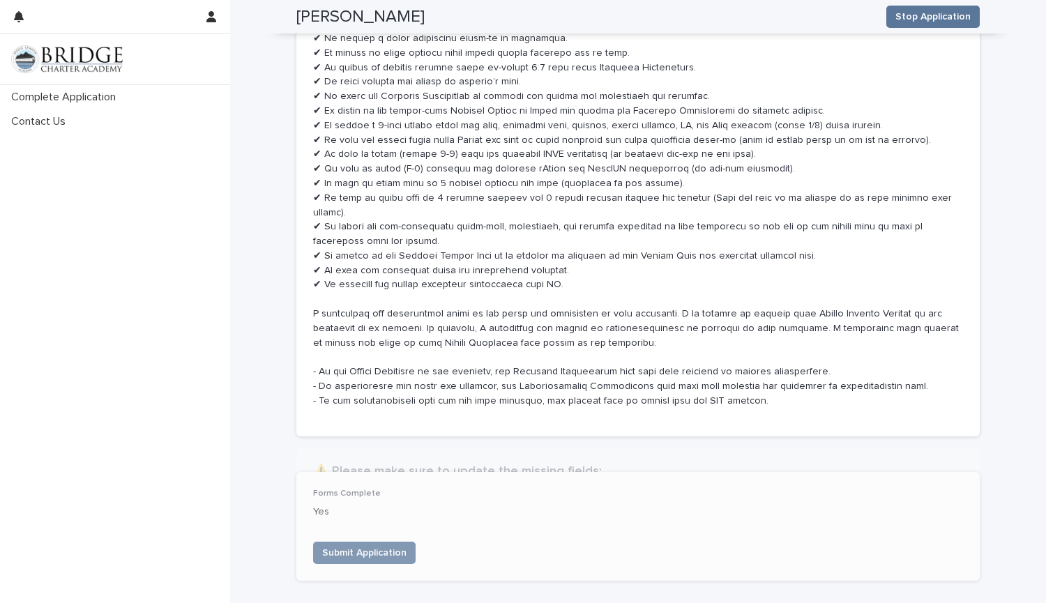
scroll to position [6926, 0]
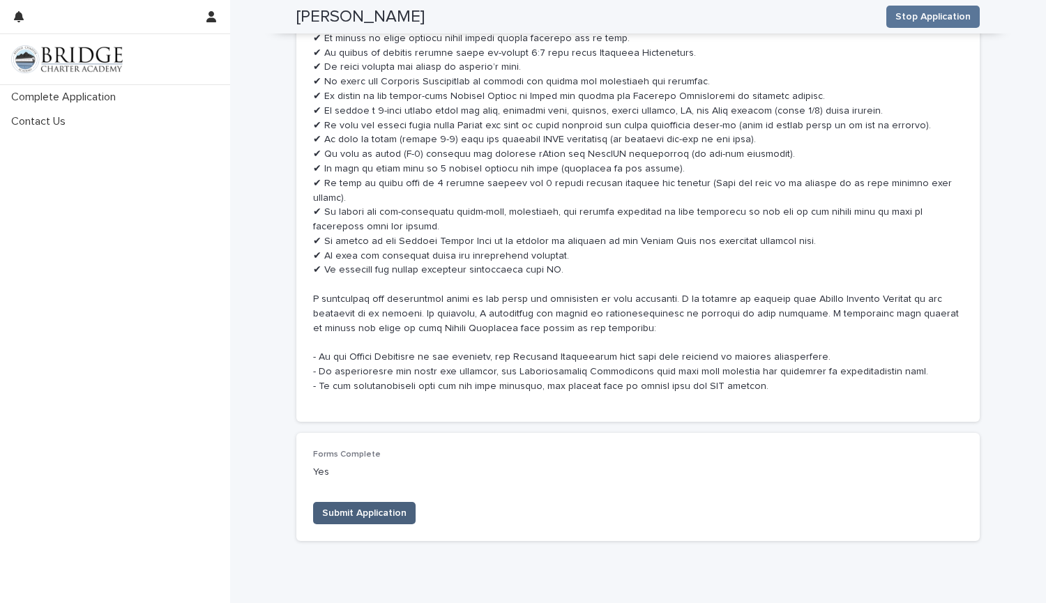
click at [379, 502] on button "Submit Application" at bounding box center [364, 513] width 102 height 22
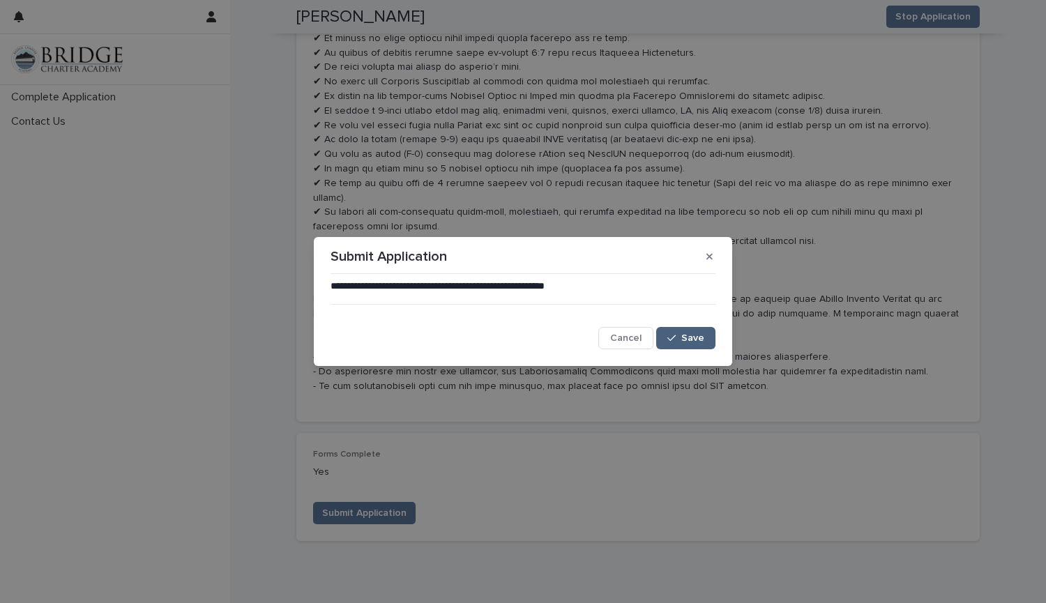
click at [685, 344] on button "Save" at bounding box center [685, 338] width 59 height 22
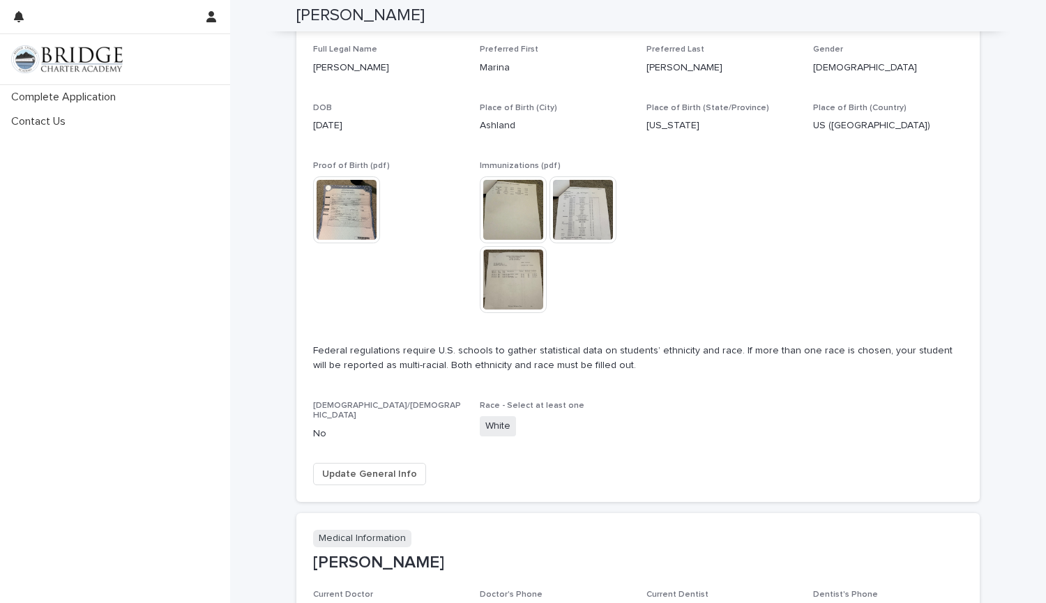
scroll to position [0, 0]
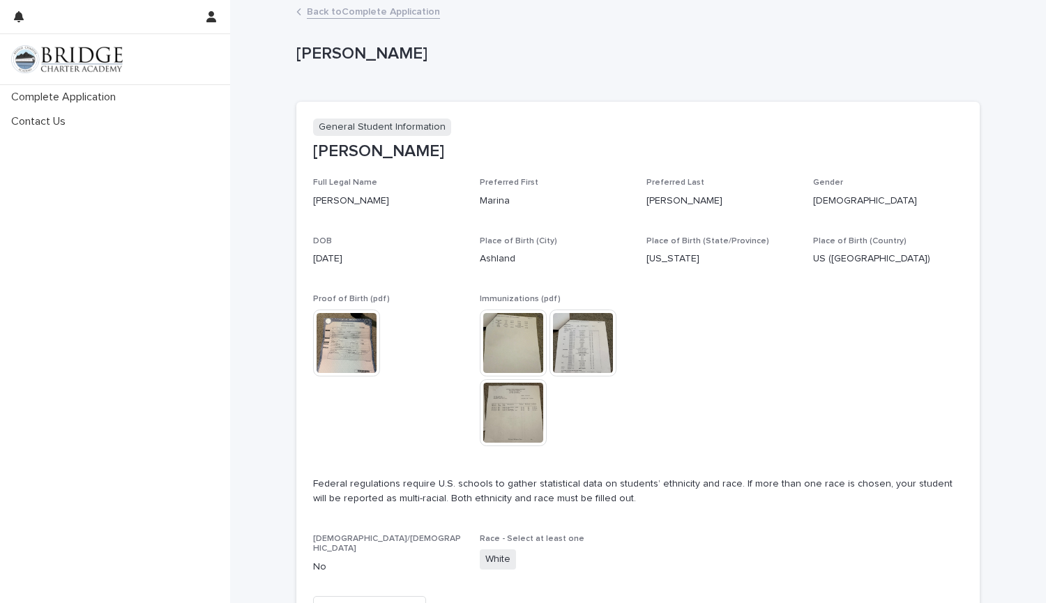
click at [345, 12] on link "Back to Complete Application" at bounding box center [373, 11] width 133 height 16
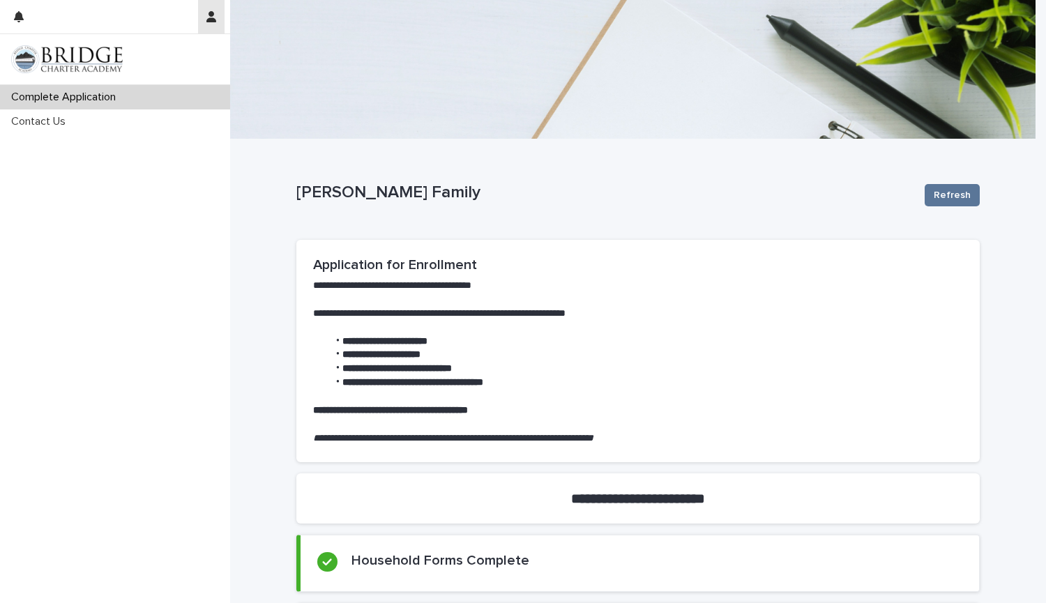
click at [213, 20] on icon "button" at bounding box center [211, 16] width 10 height 11
click at [160, 61] on p "Log Out" at bounding box center [171, 59] width 88 height 24
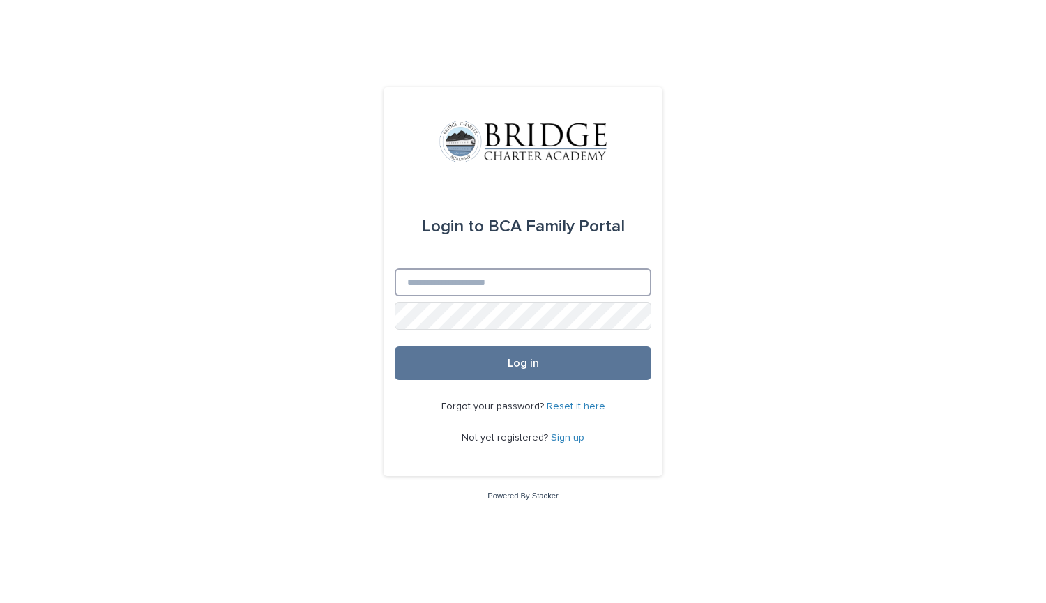
click at [443, 289] on input "Email" at bounding box center [523, 282] width 257 height 28
type input "**********"
click at [395, 346] on button "Log in" at bounding box center [523, 362] width 257 height 33
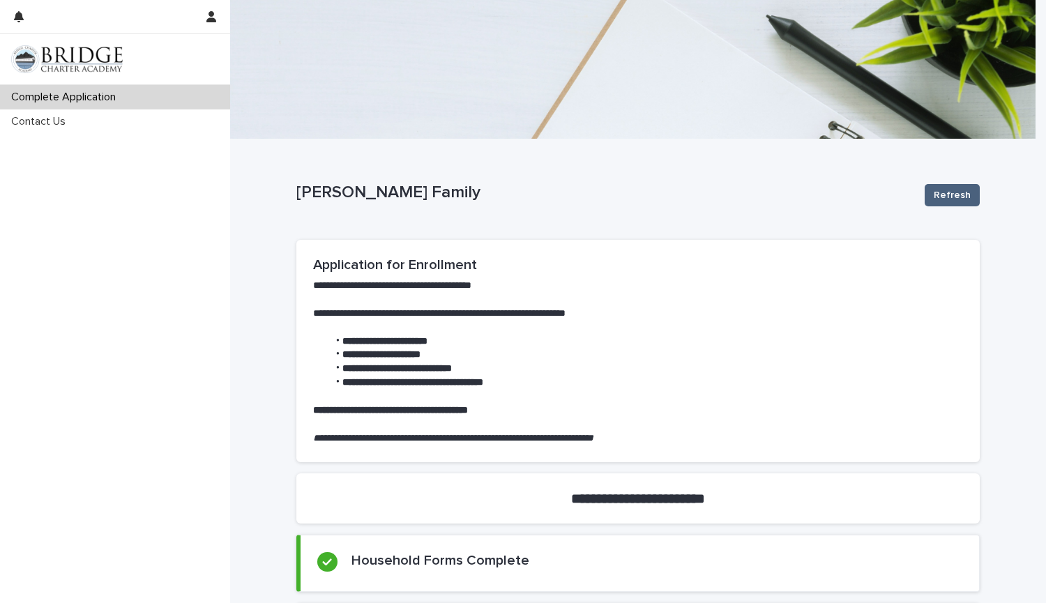
click at [941, 195] on span "Refresh" at bounding box center [951, 195] width 37 height 14
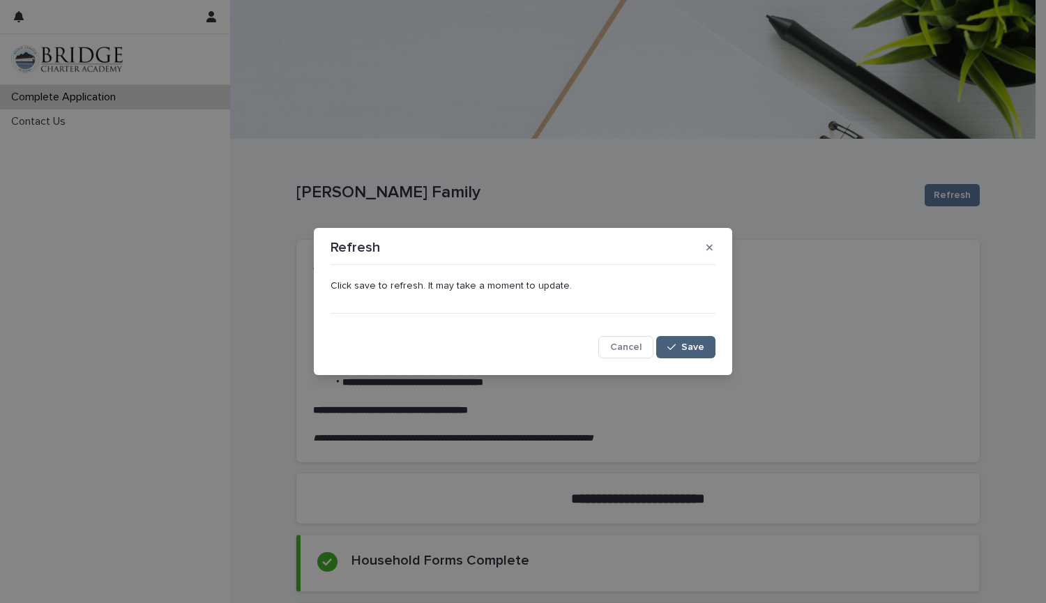
click at [689, 348] on span "Save" at bounding box center [692, 347] width 23 height 10
click at [705, 248] on button "button" at bounding box center [709, 247] width 23 height 22
click at [675, 346] on icon "button" at bounding box center [671, 347] width 8 height 6
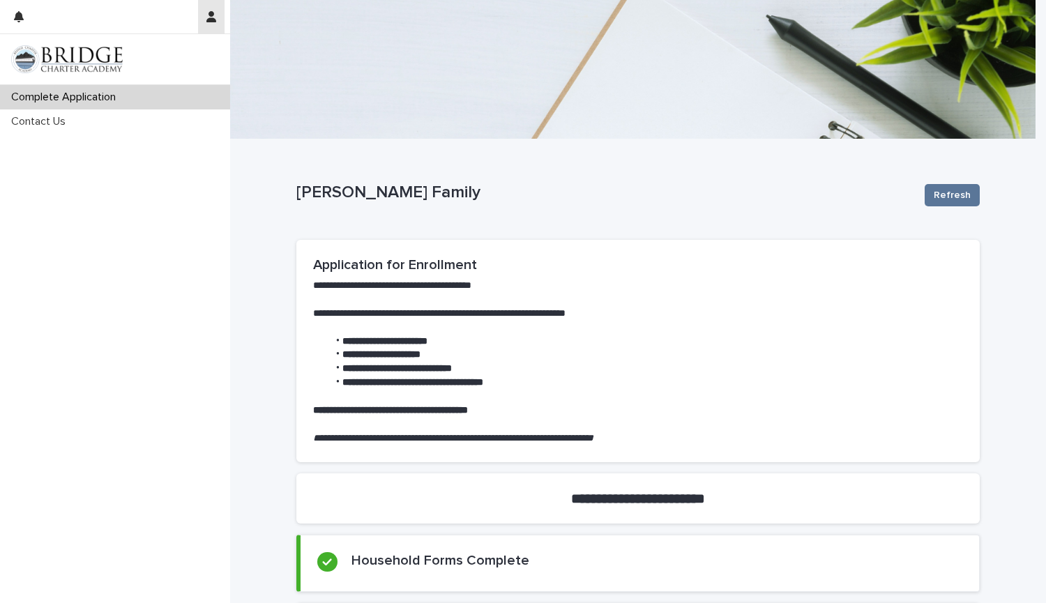
click at [209, 14] on icon "button" at bounding box center [211, 16] width 10 height 11
click at [20, 17] on div at bounding box center [523, 301] width 1046 height 603
click at [20, 17] on icon "button" at bounding box center [19, 16] width 10 height 11
